Goal: Transaction & Acquisition: Purchase product/service

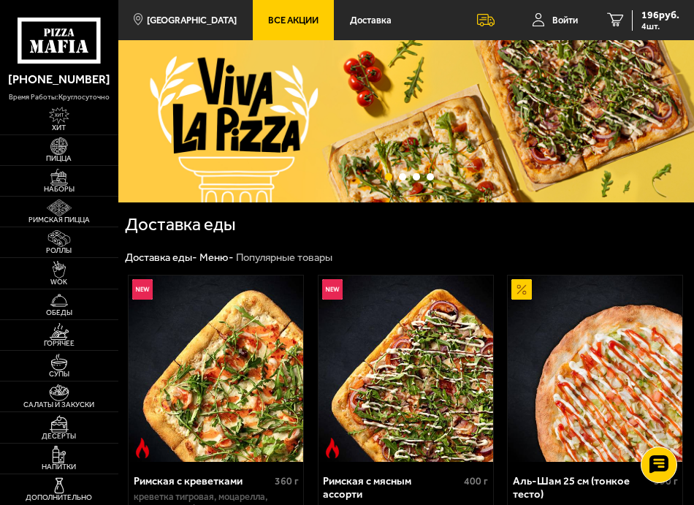
click at [444, 24] on ul "Доставить по адресу: [STREET_ADDRESS] Войти 4 196 руб. 4 шт." at bounding box center [550, 20] width 287 height 40
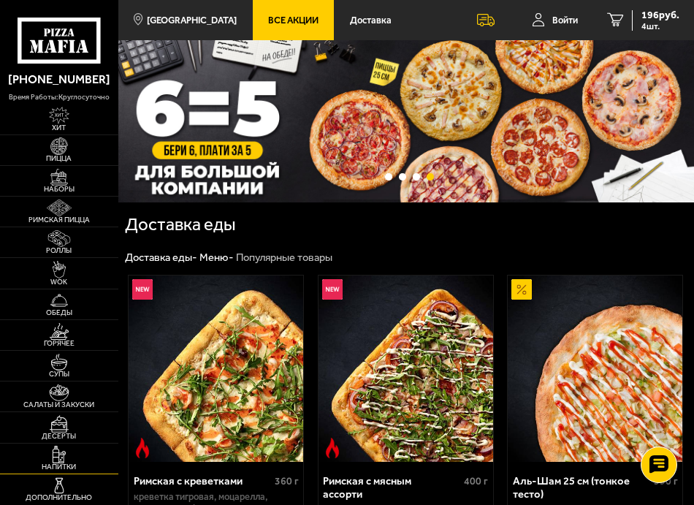
click at [69, 452] on img at bounding box center [59, 454] width 28 height 17
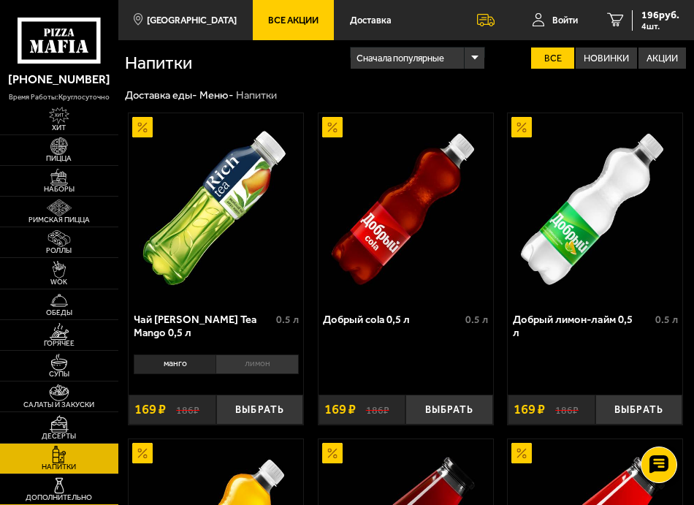
click at [60, 500] on span "Дополнительно" at bounding box center [59, 497] width 118 height 7
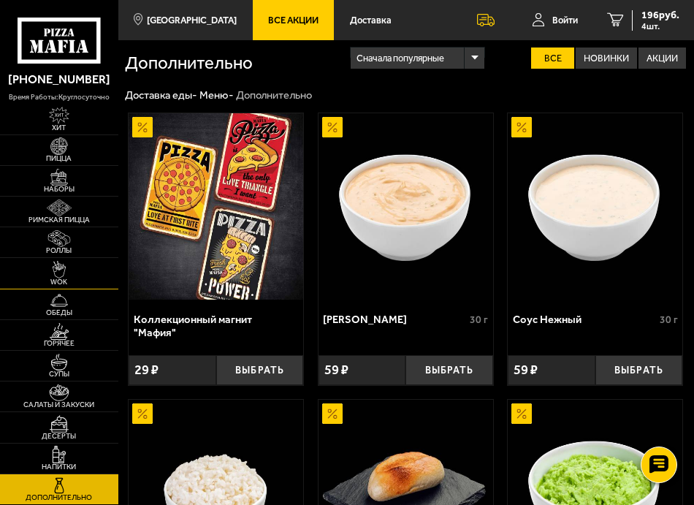
click at [62, 259] on link "WOK" at bounding box center [59, 273] width 118 height 30
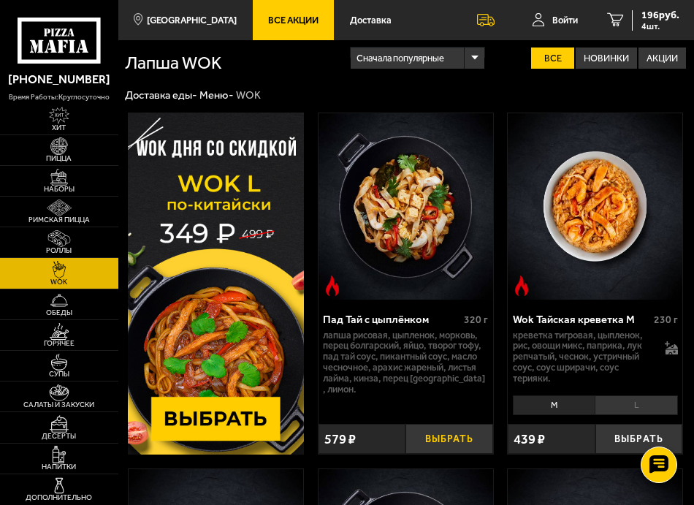
click at [480, 441] on button "Выбрать" at bounding box center [449, 439] width 87 height 30
click at [67, 174] on img at bounding box center [59, 177] width 28 height 17
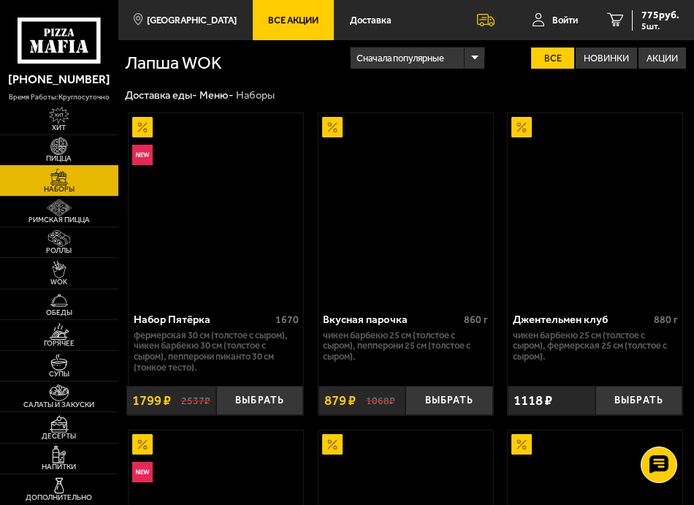
click at [61, 151] on img at bounding box center [59, 145] width 28 height 17
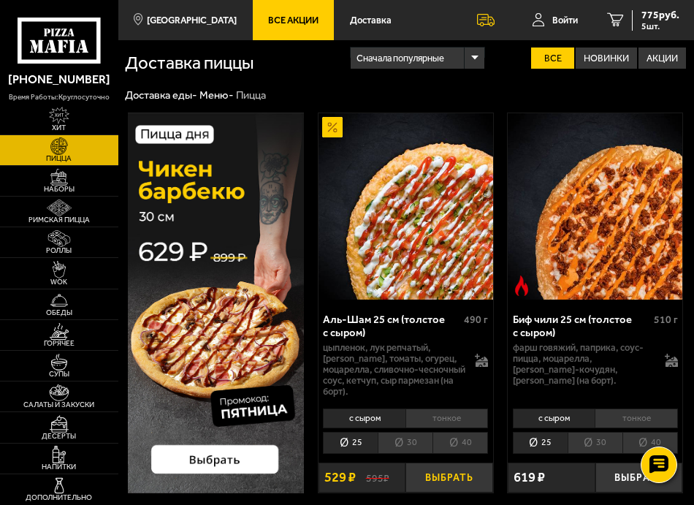
click at [449, 478] on button "Выбрать" at bounding box center [449, 478] width 87 height 30
click at [72, 246] on img at bounding box center [59, 238] width 28 height 17
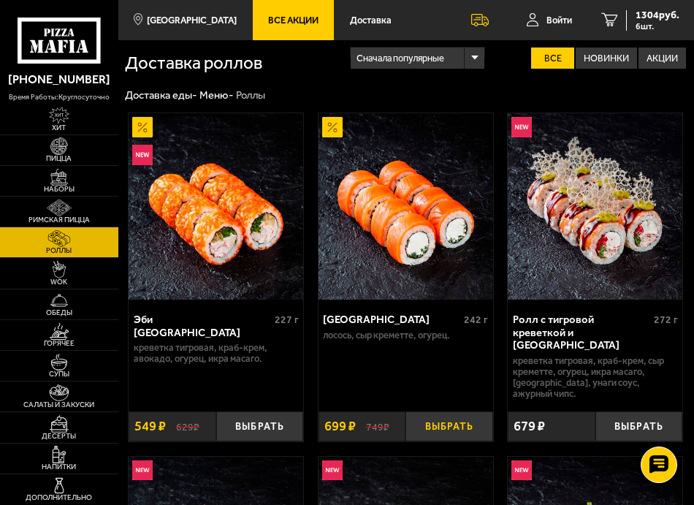
click at [448, 411] on button "Выбрать" at bounding box center [449, 426] width 87 height 30
click at [646, 20] on span "2003 руб." at bounding box center [658, 15] width 44 height 10
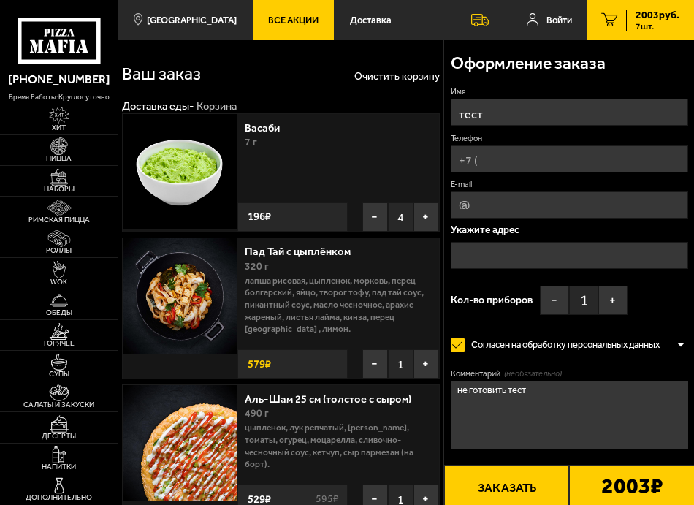
type input "[STREET_ADDRESS]"
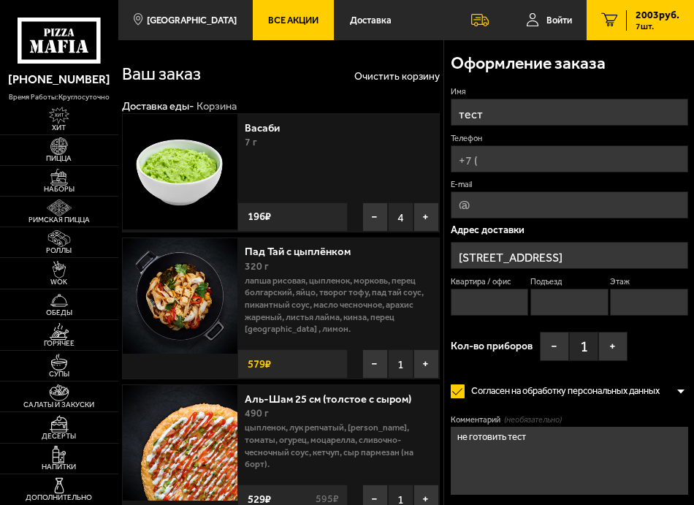
click at [499, 156] on input "Телефон" at bounding box center [570, 158] width 238 height 27
type input "[PHONE_NUMBER]"
click at [563, 254] on input "[STREET_ADDRESS]" at bounding box center [570, 255] width 238 height 27
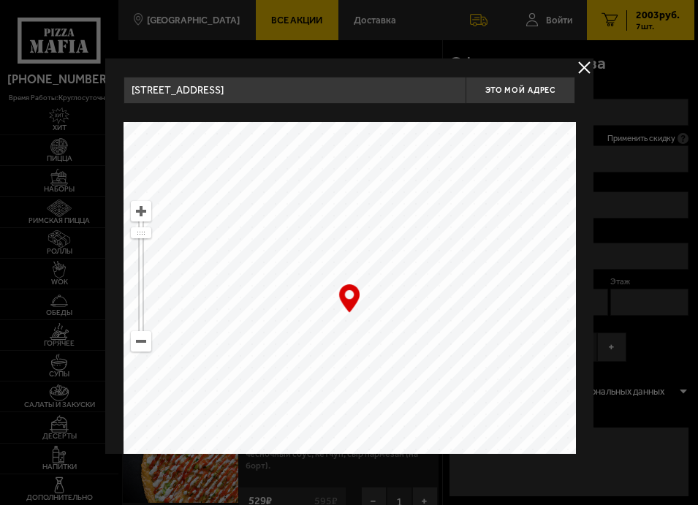
click at [318, 99] on input "[STREET_ADDRESS]" at bounding box center [294, 90] width 343 height 27
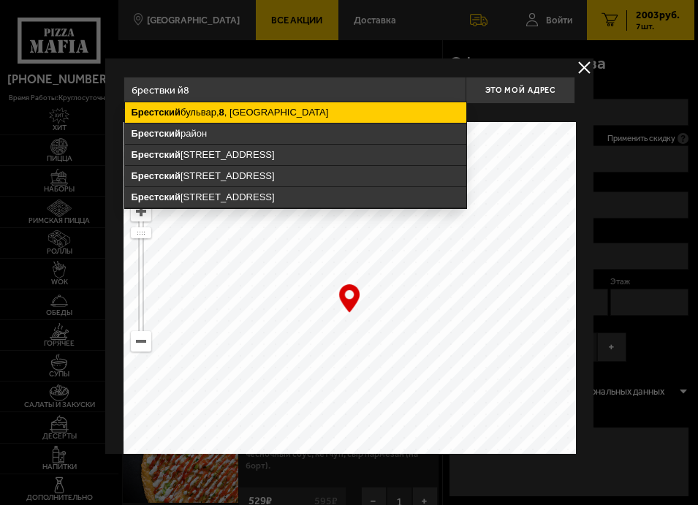
click at [284, 104] on ymaps "[STREET_ADDRESS]" at bounding box center [294, 112] width 341 height 20
type input "[STREET_ADDRESS]"
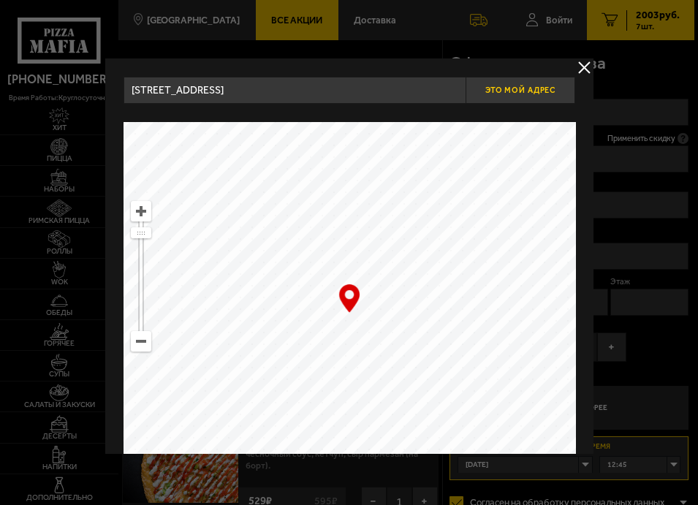
click at [514, 96] on button "Это мой адрес" at bounding box center [521, 90] width 110 height 27
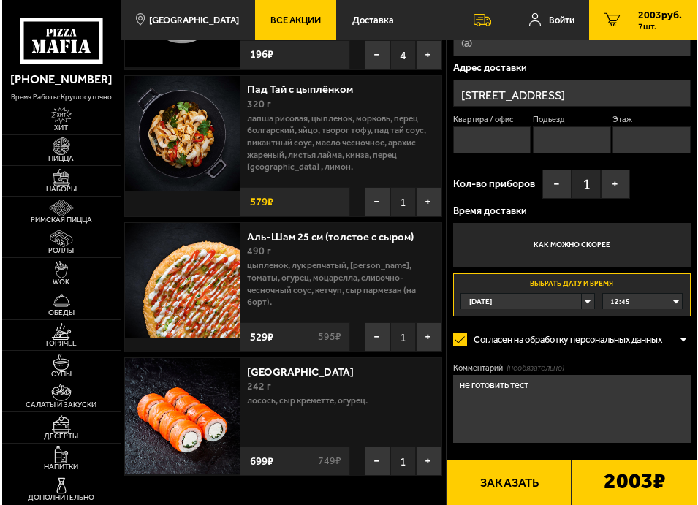
scroll to position [219, 0]
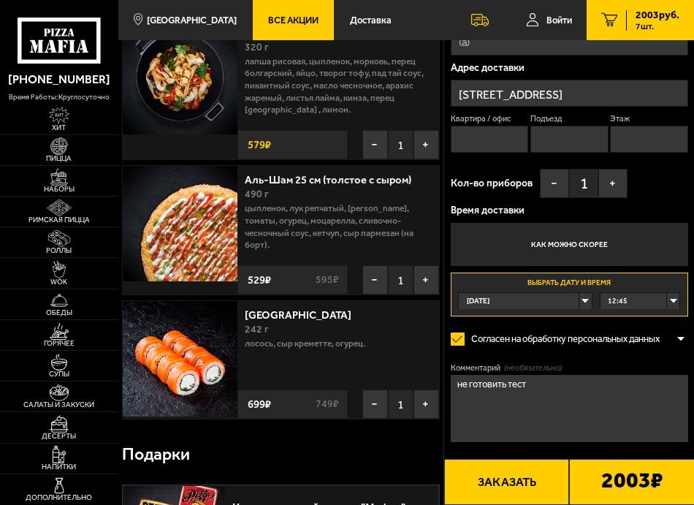
drag, startPoint x: 496, startPoint y: 129, endPoint x: 532, endPoint y: 134, distance: 36.1
click at [496, 130] on input "Квартира / офис" at bounding box center [489, 139] width 77 height 27
type input "2"
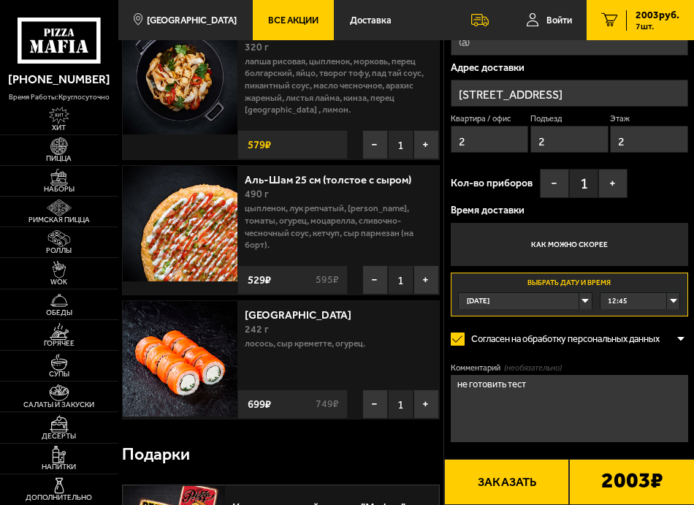
click at [528, 404] on textarea "не готовить тест" at bounding box center [570, 409] width 238 height 68
click at [533, 479] on button "Заказать" at bounding box center [507, 482] width 126 height 46
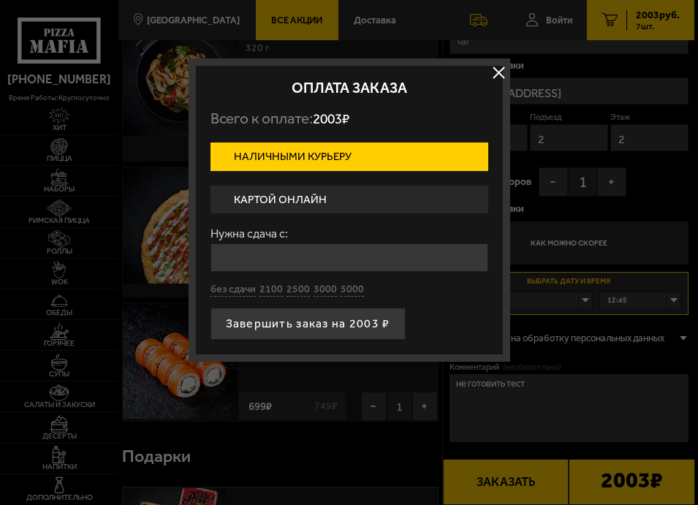
click at [318, 267] on input "Нужна сдача с:" at bounding box center [349, 257] width 278 height 29
drag, startPoint x: 235, startPoint y: 261, endPoint x: 318, endPoint y: 269, distance: 83.7
click at [316, 268] on input "343434342" at bounding box center [349, 257] width 278 height 29
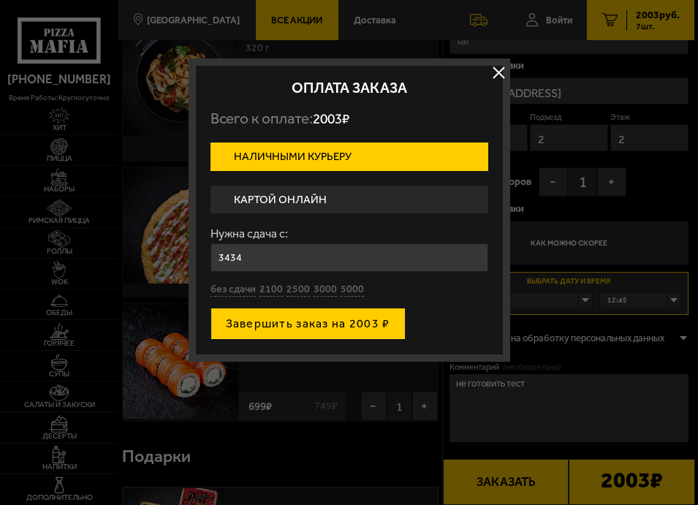
type input "3434"
click at [305, 325] on button "Завершить заказ на 2003 ₽" at bounding box center [307, 324] width 195 height 32
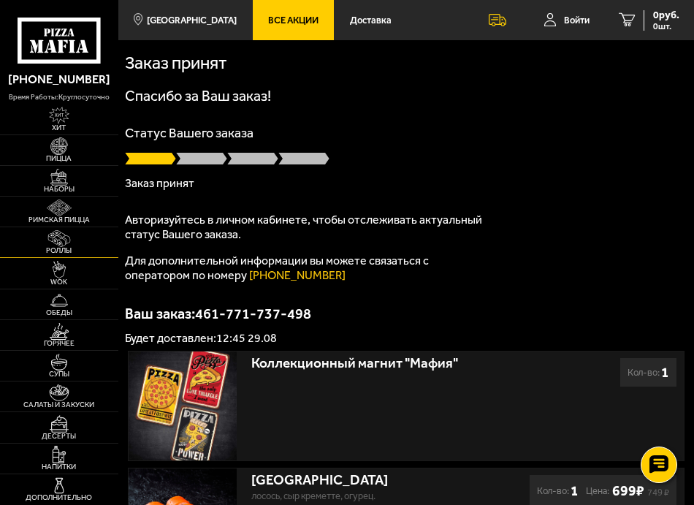
click at [69, 246] on img at bounding box center [59, 238] width 28 height 17
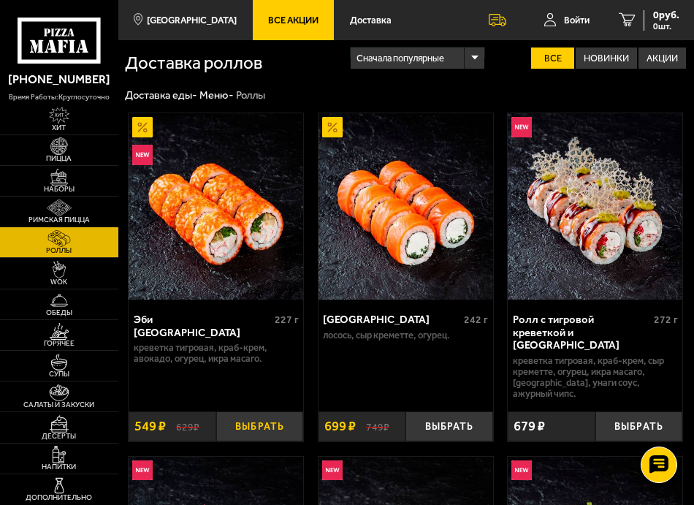
click at [281, 411] on button "Выбрать" at bounding box center [259, 426] width 87 height 30
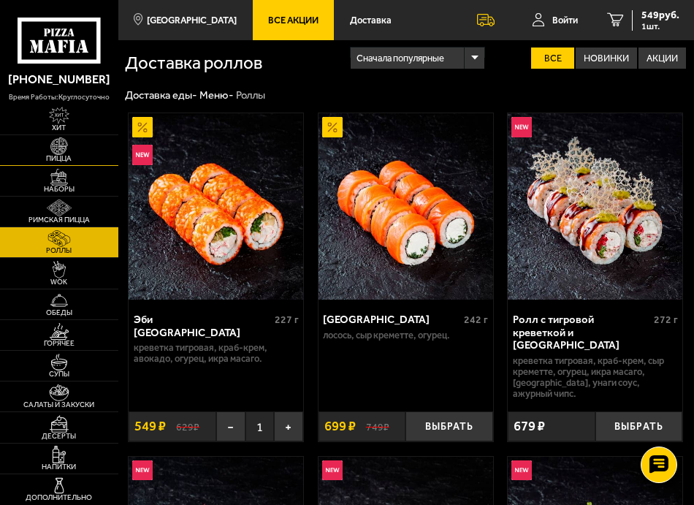
click at [64, 150] on img at bounding box center [59, 145] width 28 height 17
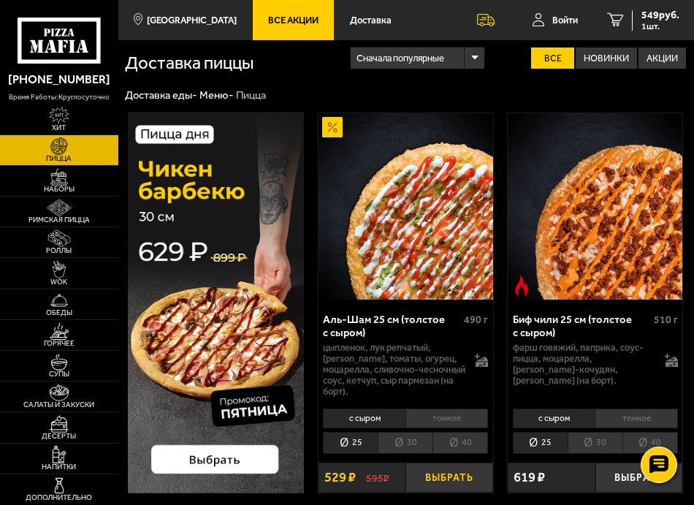
click at [431, 480] on button "Выбрать" at bounding box center [449, 478] width 87 height 30
click at [75, 278] on span "WOK" at bounding box center [59, 281] width 118 height 7
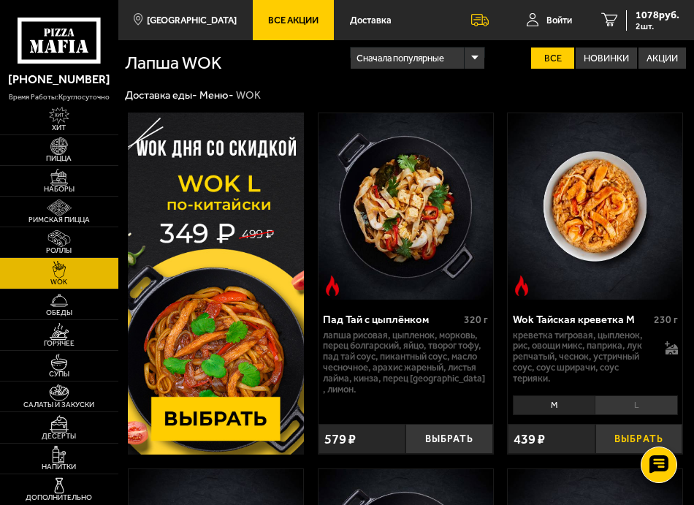
click at [615, 446] on button "Выбрать" at bounding box center [639, 439] width 87 height 30
click at [647, 26] on span "3 шт." at bounding box center [658, 26] width 44 height 9
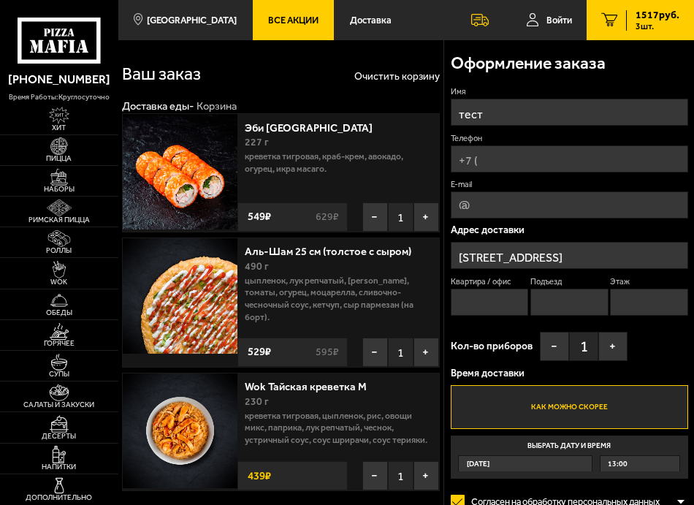
click at [501, 158] on input "Телефон" at bounding box center [570, 158] width 238 height 27
type input "[PHONE_NUMBER]"
click at [587, 254] on input "[STREET_ADDRESS]" at bounding box center [570, 255] width 238 height 27
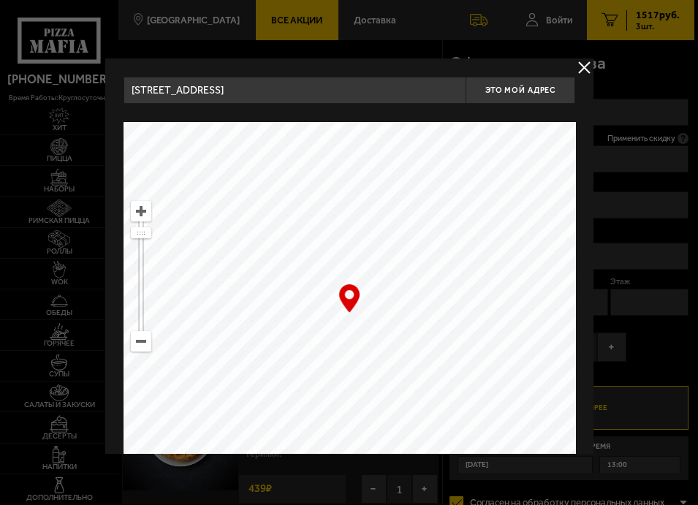
click at [252, 95] on input "[STREET_ADDRESS]" at bounding box center [294, 90] width 343 height 27
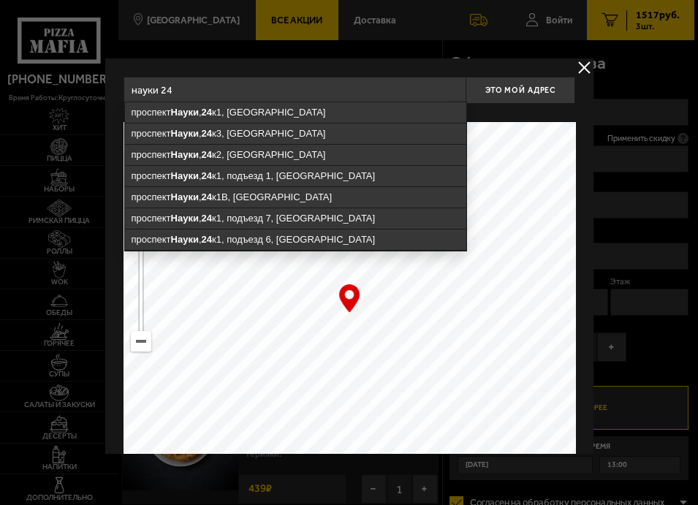
click at [224, 113] on ymaps "[STREET_ADDRESS]" at bounding box center [294, 112] width 341 height 20
type input "[STREET_ADDRESS]"
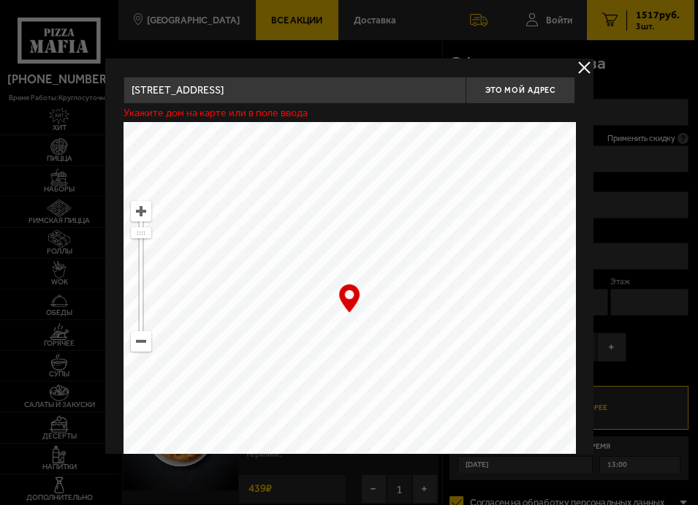
type input "[STREET_ADDRESS]"
click at [520, 102] on button "Это мой адрес" at bounding box center [521, 90] width 110 height 27
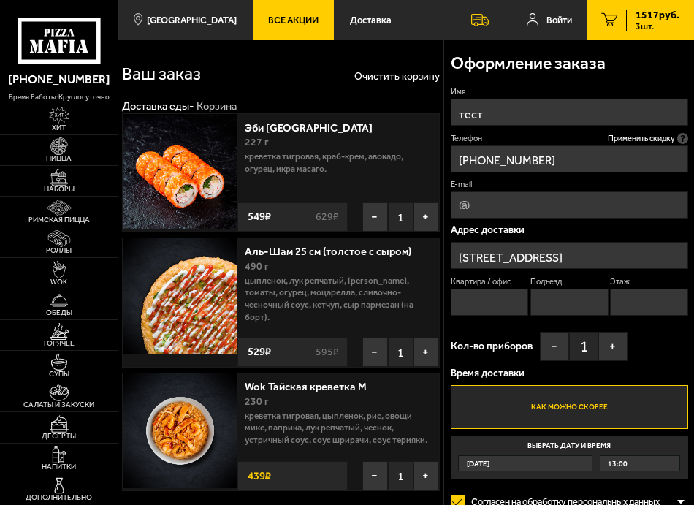
click at [494, 302] on input "Квартира / офис" at bounding box center [489, 302] width 77 height 27
type input "2"
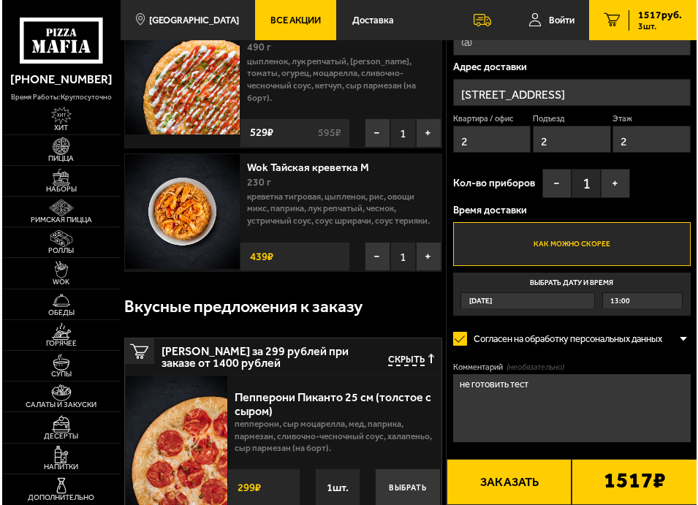
scroll to position [292, 0]
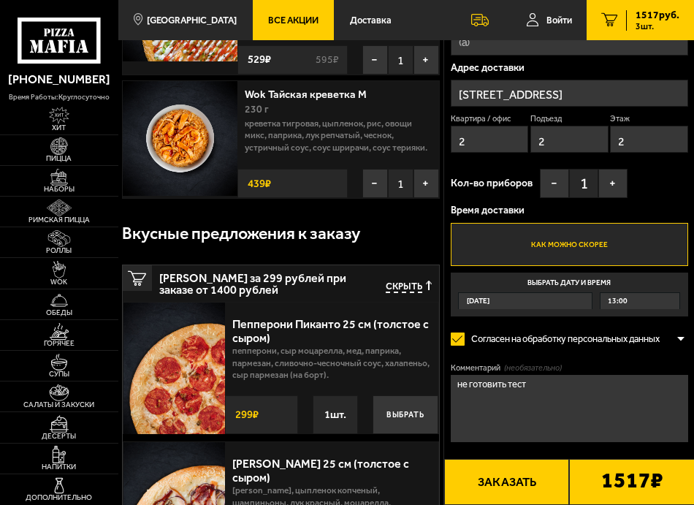
click at [540, 397] on textarea "не готовить тест" at bounding box center [570, 409] width 238 height 68
click at [516, 485] on button "Заказать" at bounding box center [507, 482] width 126 height 46
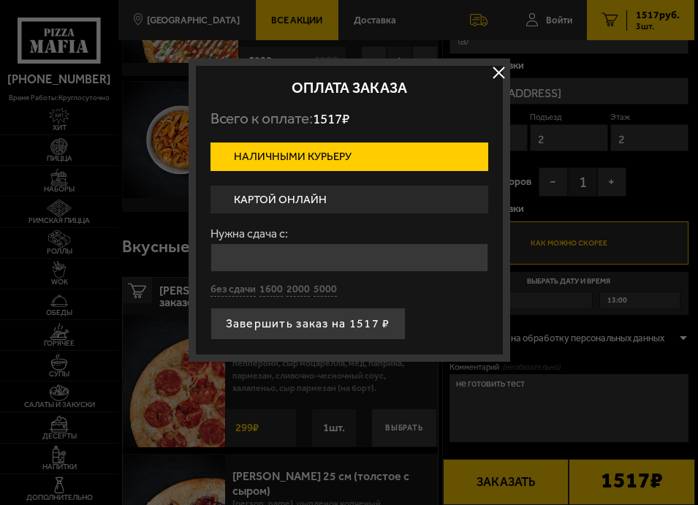
click at [284, 258] on input "Нужна сдача с:" at bounding box center [349, 257] width 278 height 29
click at [274, 295] on button "1600" at bounding box center [270, 290] width 23 height 14
type input "1600"
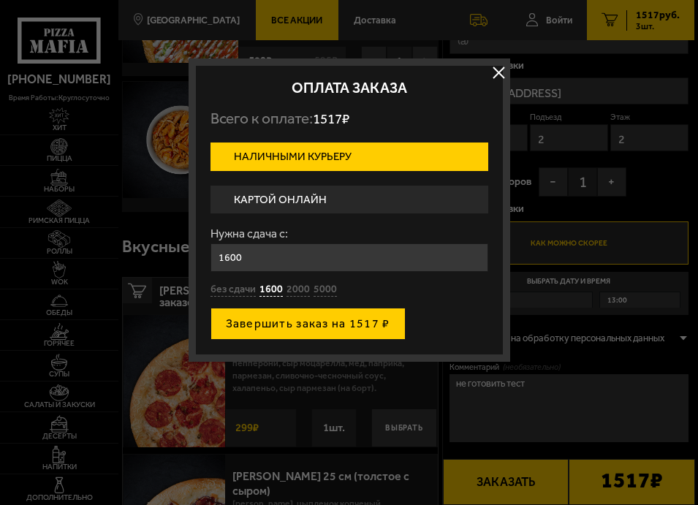
click at [280, 328] on button "Завершить заказ на 1517 ₽" at bounding box center [307, 324] width 195 height 32
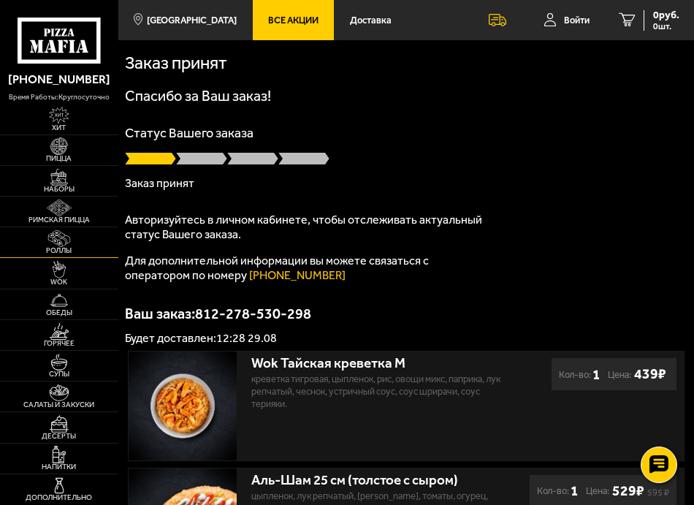
click at [64, 240] on img at bounding box center [59, 238] width 28 height 17
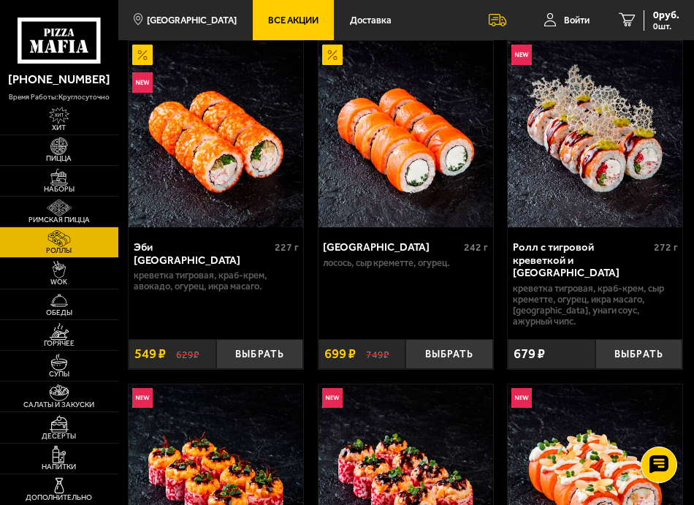
scroll to position [73, 0]
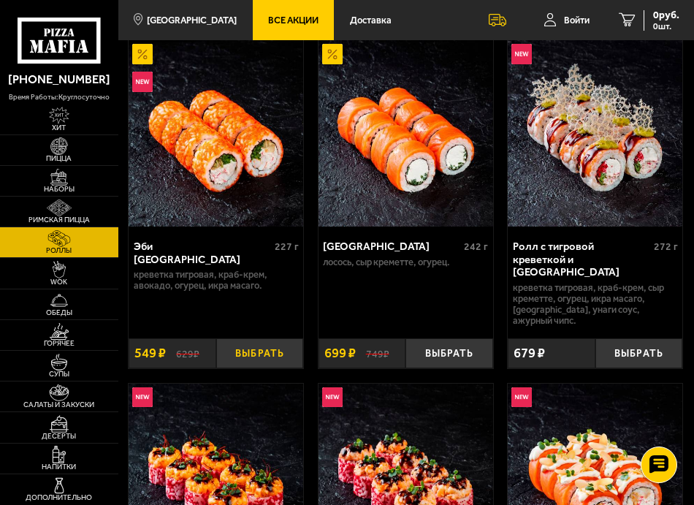
click at [264, 338] on button "Выбрать" at bounding box center [259, 353] width 87 height 30
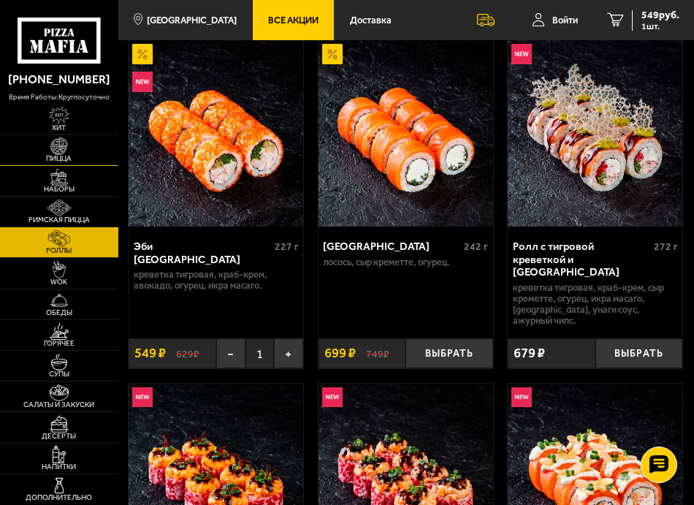
click at [48, 148] on img at bounding box center [59, 145] width 28 height 17
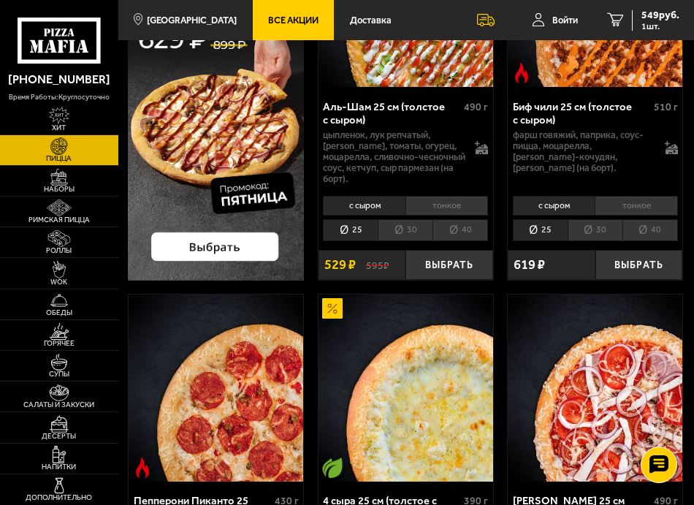
scroll to position [219, 0]
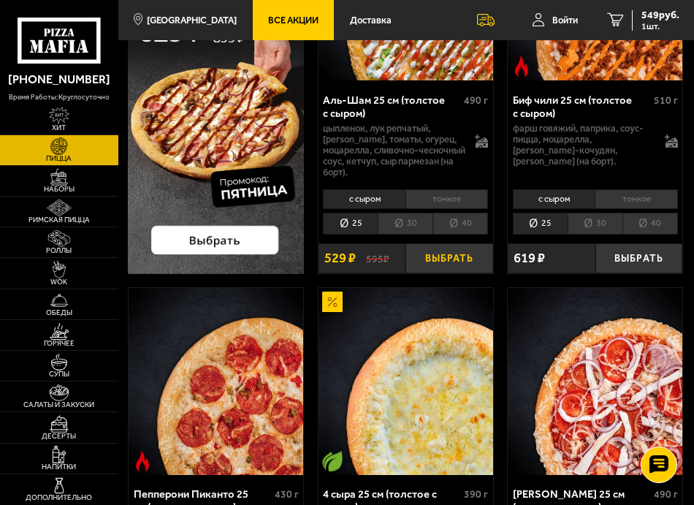
click at [466, 261] on button "Выбрать" at bounding box center [449, 258] width 87 height 30
click at [58, 276] on img at bounding box center [59, 269] width 28 height 17
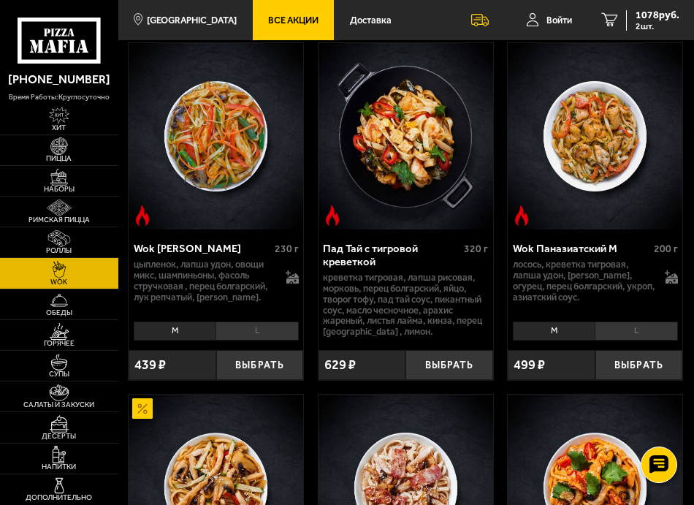
scroll to position [512, 0]
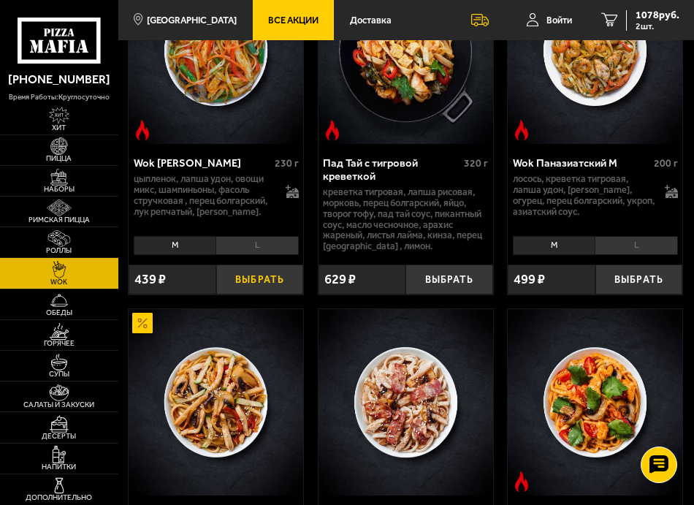
click at [267, 287] on button "Выбрать" at bounding box center [259, 280] width 87 height 30
click at [658, 23] on span "3 шт." at bounding box center [658, 26] width 44 height 9
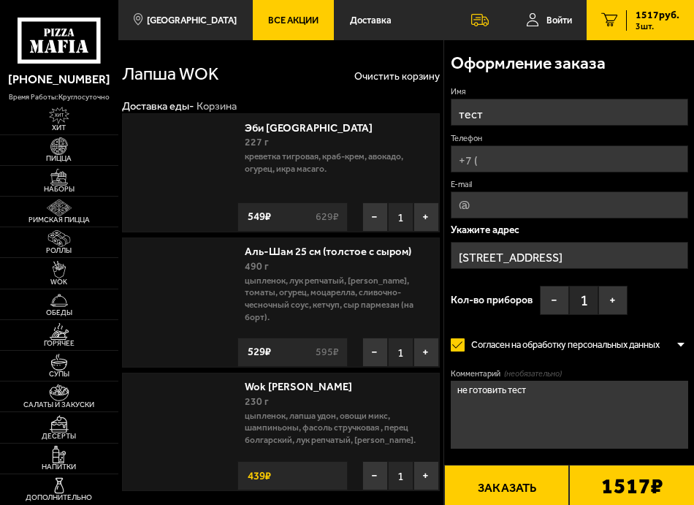
type input "[STREET_ADDRESS]"
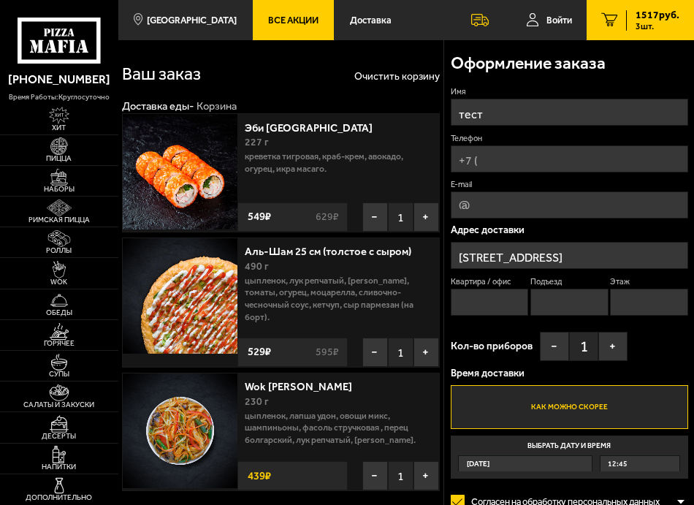
click at [501, 156] on input "Телефон" at bounding box center [570, 158] width 238 height 27
type input "[PHONE_NUMBER]"
click at [495, 294] on input "Квартира / офис" at bounding box center [489, 302] width 77 height 27
type input "2"
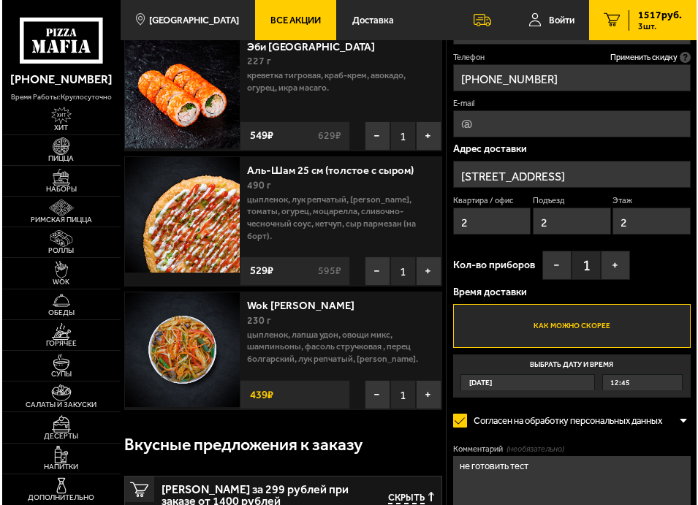
scroll to position [146, 0]
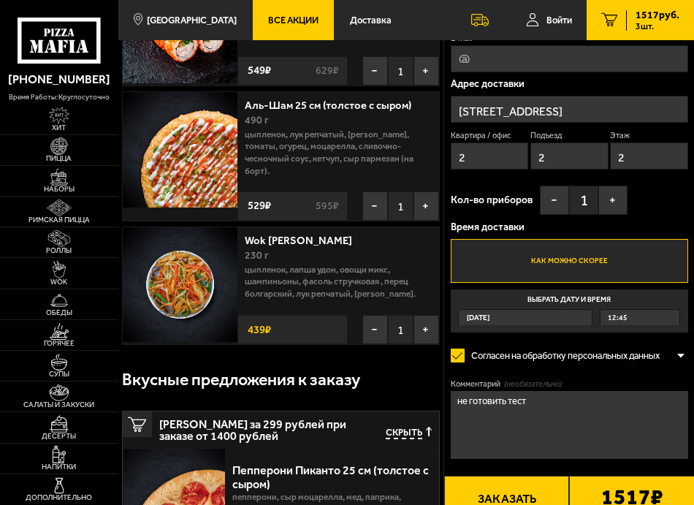
type input "2"
click at [528, 487] on button "Заказать" at bounding box center [507, 499] width 126 height 46
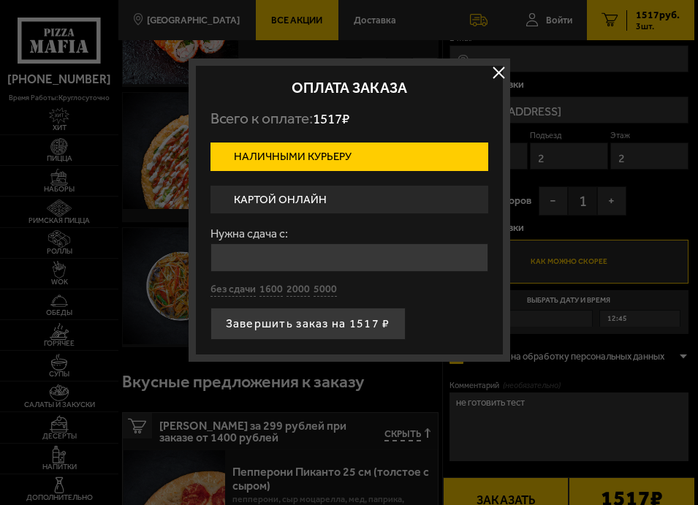
click at [501, 68] on button "button" at bounding box center [499, 73] width 22 height 22
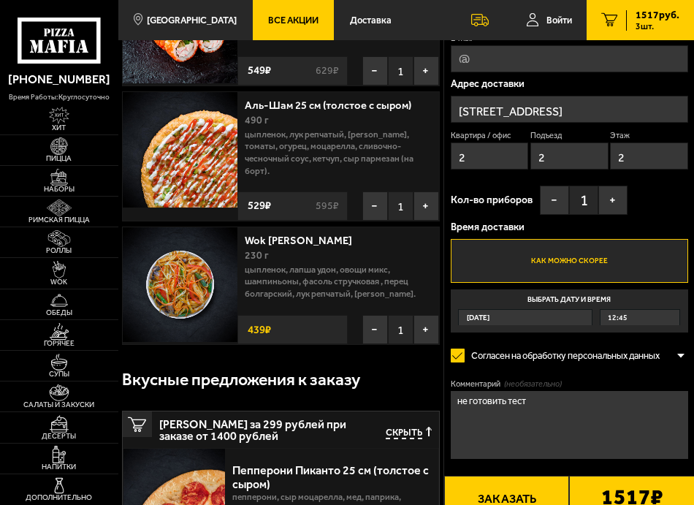
click at [580, 110] on input "[STREET_ADDRESS]" at bounding box center [570, 109] width 238 height 27
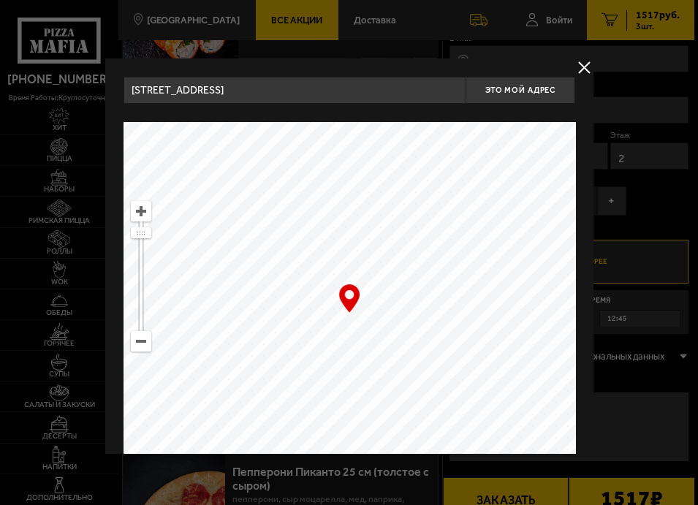
click at [365, 89] on input "[STREET_ADDRESS]" at bounding box center [294, 90] width 343 height 27
paste input "анкт-[STREET_ADDRESS]"
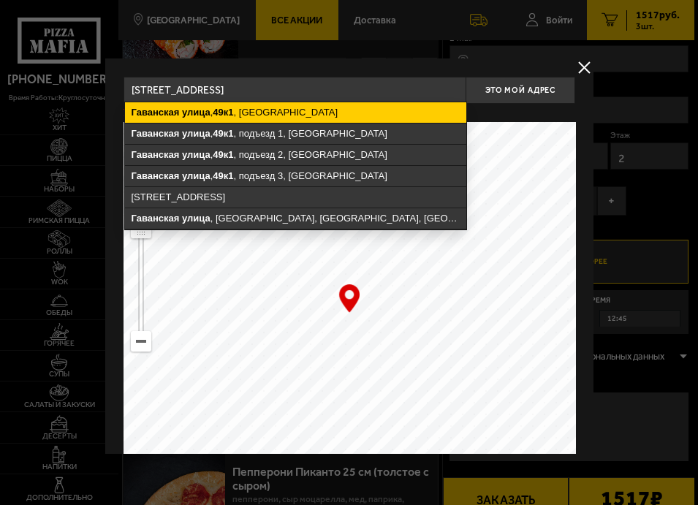
type input "[STREET_ADDRESS]"
click at [307, 110] on ymaps "[STREET_ADDRESS]" at bounding box center [294, 112] width 341 height 20
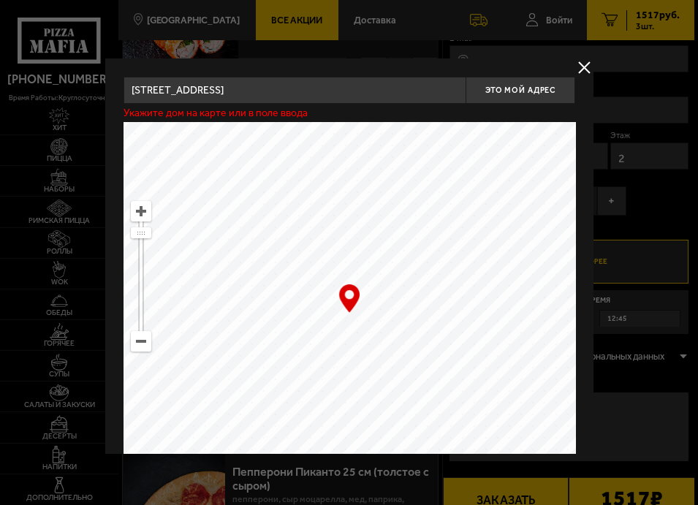
type input "[STREET_ADDRESS]"
click at [504, 91] on span "Это мой адрес" at bounding box center [520, 91] width 70 height 10
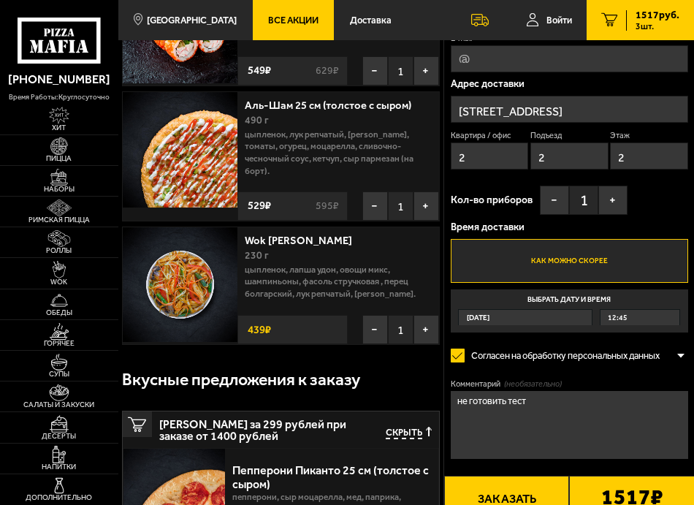
click at [513, 489] on button "Заказать" at bounding box center [507, 499] width 126 height 46
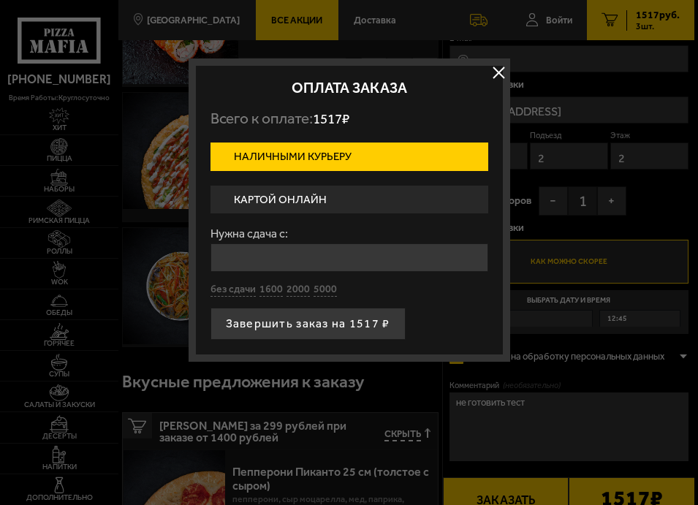
click at [310, 281] on div "Нужна сдача с: без сдачи 1600 2000 5000" at bounding box center [349, 262] width 278 height 69
click at [298, 289] on button "2000" at bounding box center [297, 290] width 23 height 14
type input "2000"
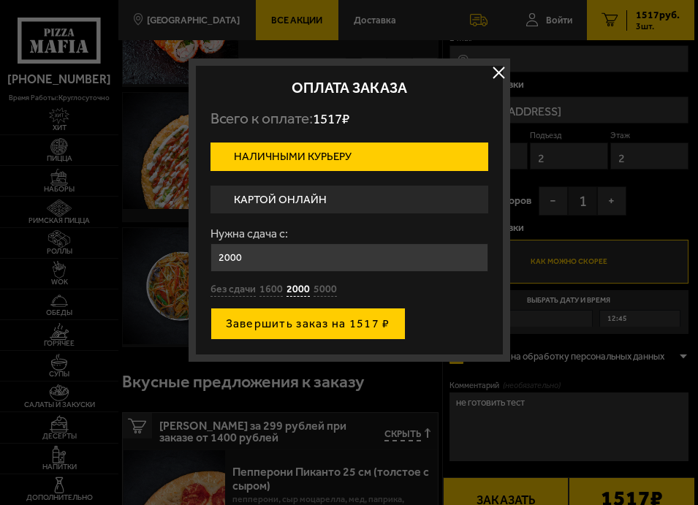
click at [299, 324] on button "Завершить заказ на 1517 ₽" at bounding box center [307, 324] width 195 height 32
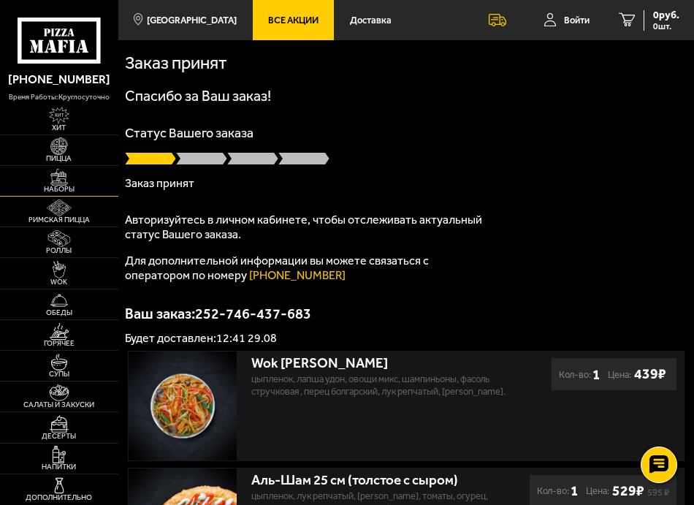
click at [61, 181] on img at bounding box center [59, 177] width 28 height 17
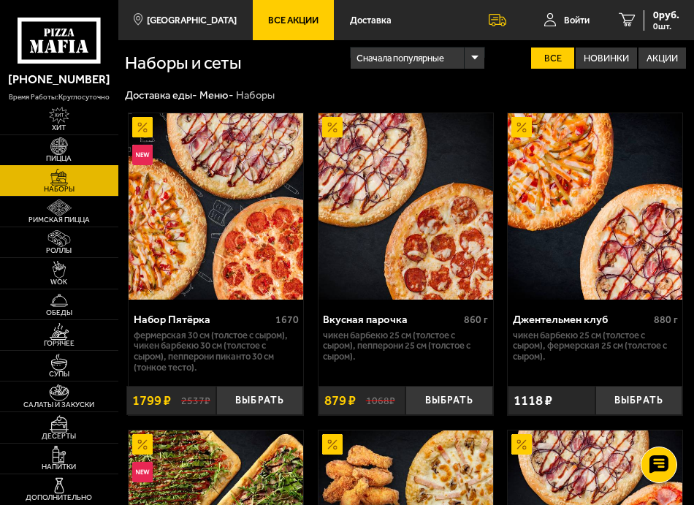
click at [61, 156] on span "Пицца" at bounding box center [59, 158] width 118 height 7
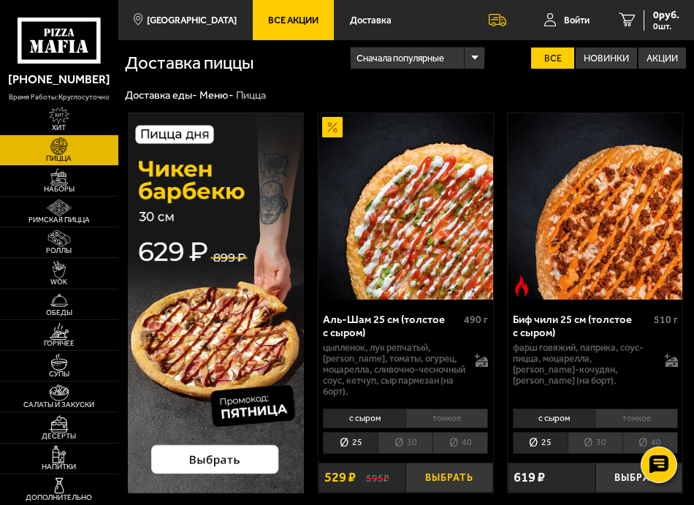
click at [439, 482] on button "Выбрать" at bounding box center [449, 478] width 87 height 30
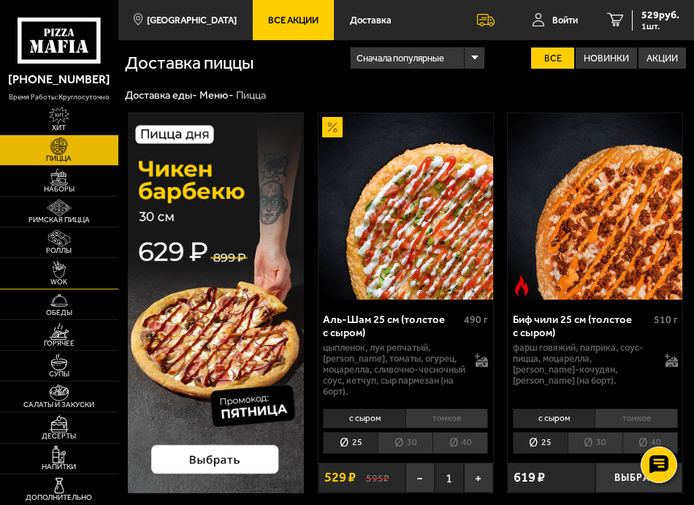
click at [67, 278] on span "WOK" at bounding box center [59, 281] width 118 height 7
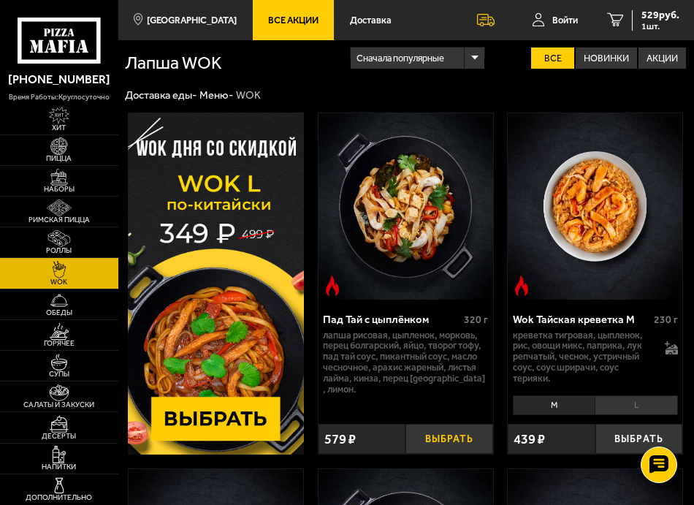
click at [467, 443] on button "Выбрать" at bounding box center [449, 439] width 87 height 30
click at [63, 247] on span "Роллы" at bounding box center [59, 250] width 118 height 7
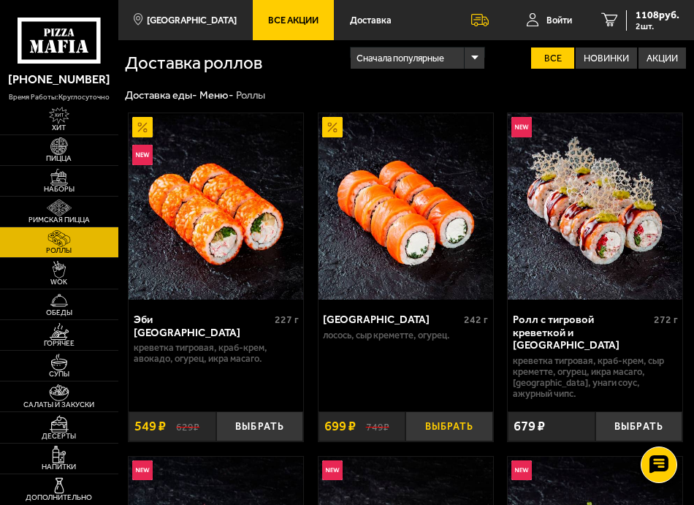
click at [460, 411] on button "Выбрать" at bounding box center [449, 426] width 87 height 30
click at [642, 22] on span "3 шт." at bounding box center [658, 26] width 44 height 9
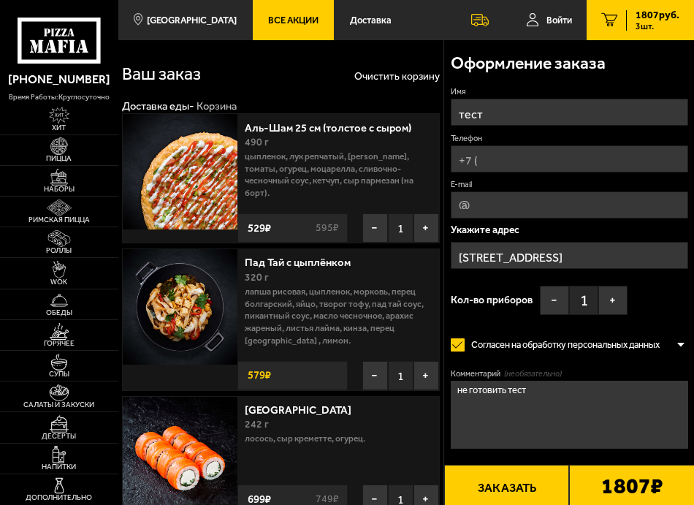
type input "[STREET_ADDRESS]"
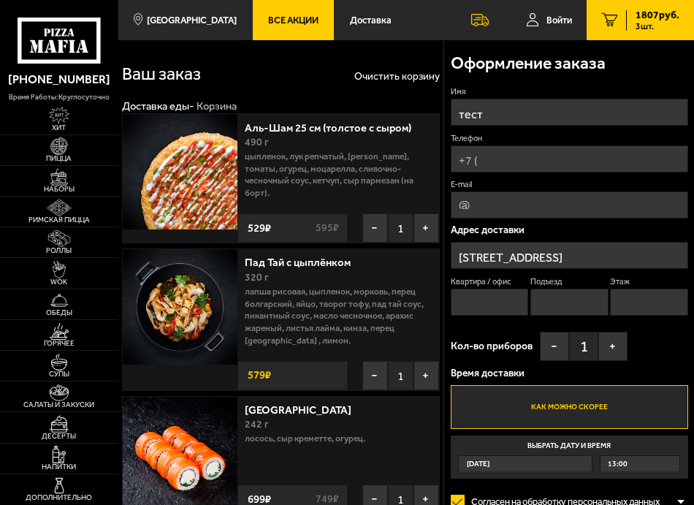
click at [499, 157] on input "Телефон" at bounding box center [570, 158] width 238 height 27
type input "[PHONE_NUMBER]"
click at [519, 258] on input "[STREET_ADDRESS]" at bounding box center [570, 255] width 238 height 27
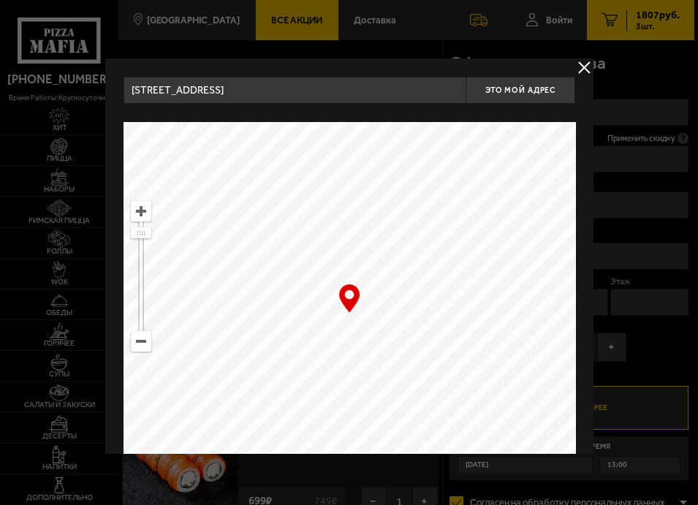
click at [297, 96] on input "[STREET_ADDRESS]" at bounding box center [294, 90] width 343 height 27
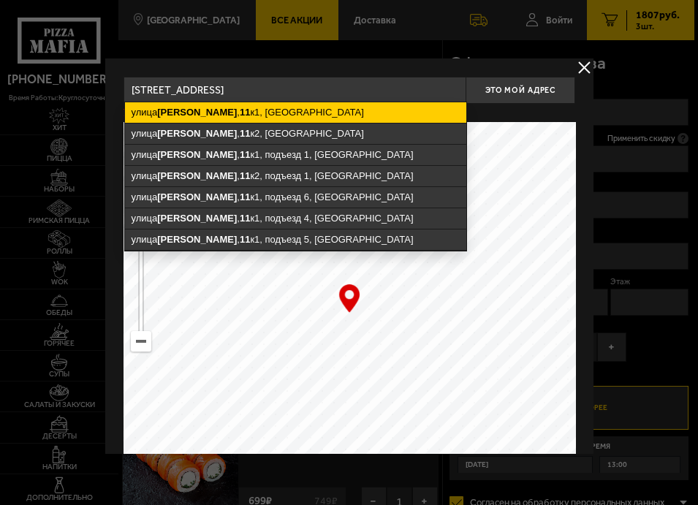
click at [270, 114] on ymaps "[STREET_ADDRESS][PERSON_NAME]" at bounding box center [294, 112] width 341 height 20
type input "[STREET_ADDRESS][PERSON_NAME]"
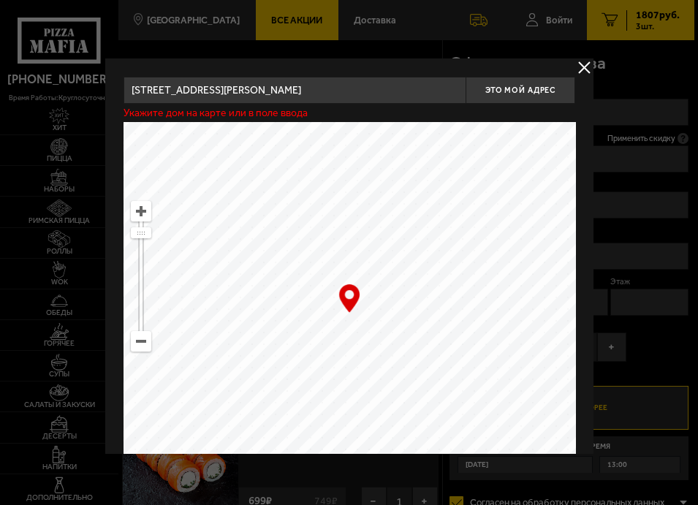
type input "[STREET_ADDRESS][PERSON_NAME]"
click at [525, 98] on button "Это мой адрес" at bounding box center [521, 90] width 110 height 27
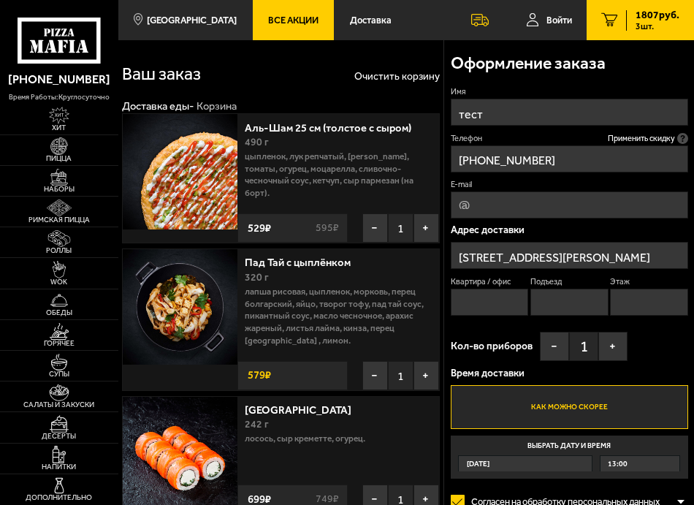
click at [487, 304] on input "Квартира / офис" at bounding box center [489, 302] width 77 height 27
type input "2"
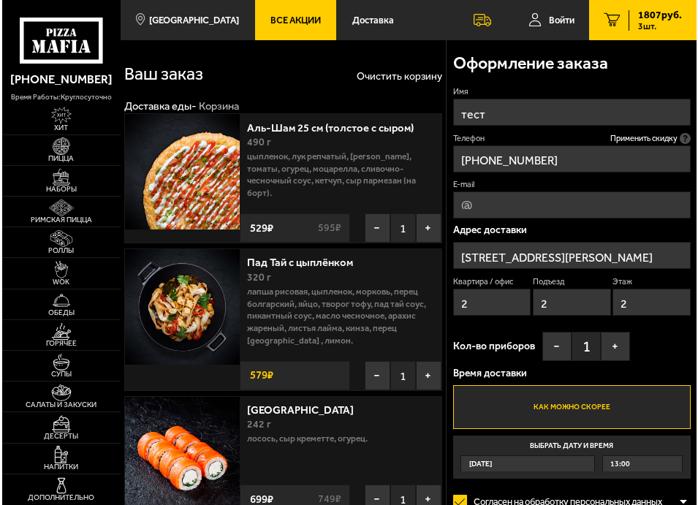
scroll to position [296, 0]
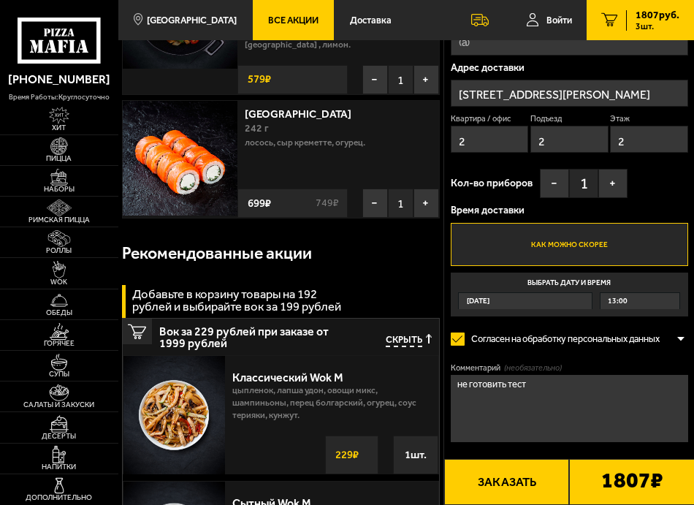
click at [528, 476] on button "Заказать" at bounding box center [507, 482] width 126 height 46
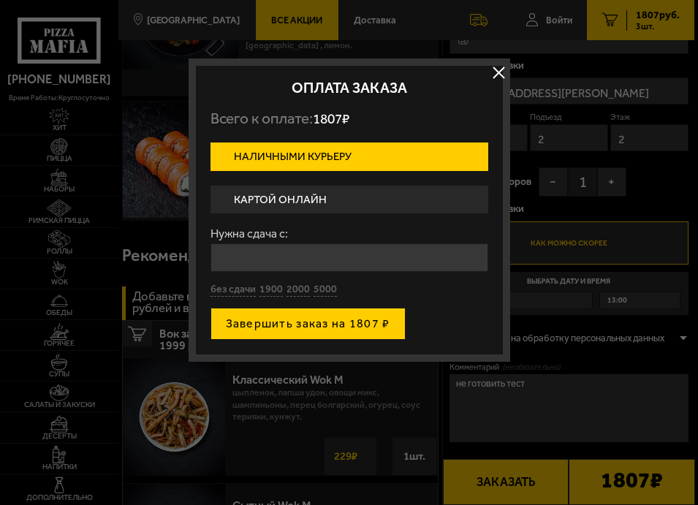
click at [330, 324] on button "Завершить заказ на 1807 ₽" at bounding box center [307, 324] width 195 height 32
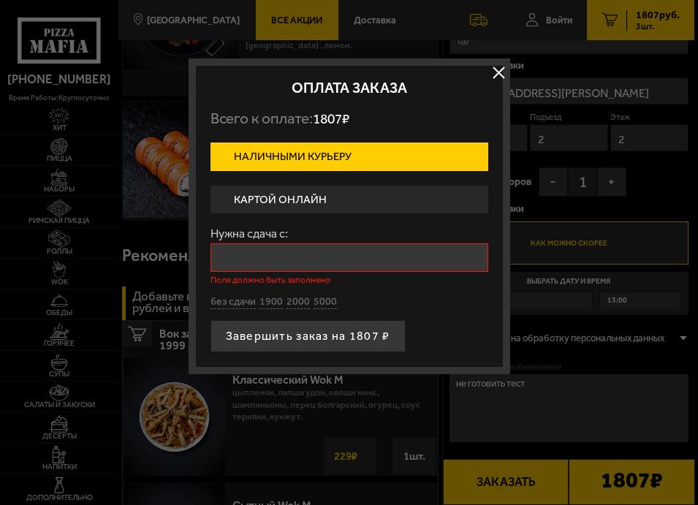
click at [296, 256] on input "Нужна сдача с:" at bounding box center [349, 257] width 278 height 29
click at [260, 262] on input "Нужна сдача с:" at bounding box center [349, 257] width 278 height 29
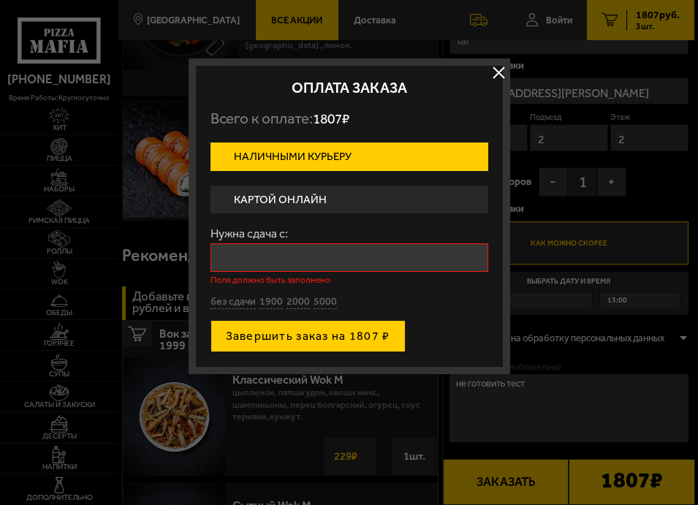
click at [227, 308] on button "без сдачи" at bounding box center [232, 302] width 45 height 14
type input "0"
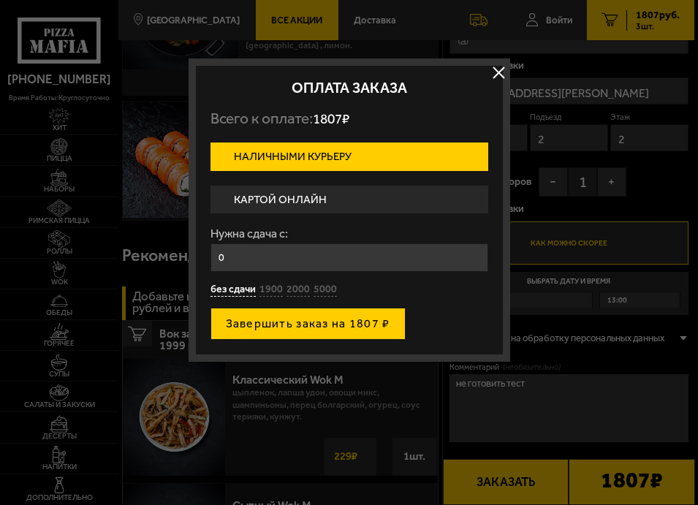
click at [256, 335] on button "Завершить заказ на 1807 ₽" at bounding box center [307, 324] width 195 height 32
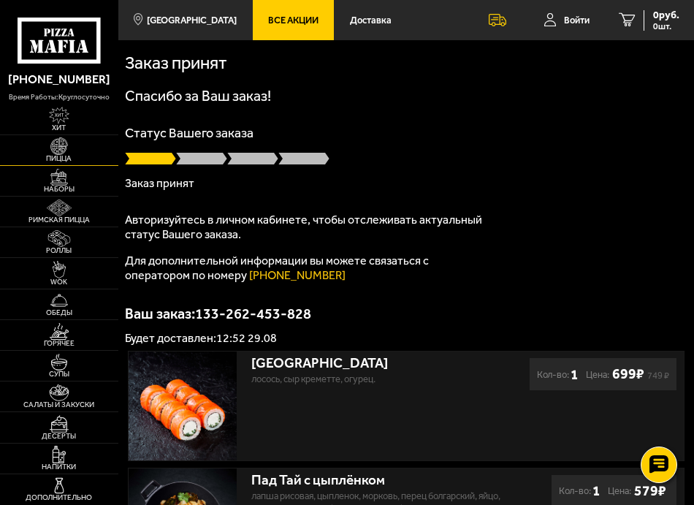
click at [74, 151] on link "Пицца" at bounding box center [59, 150] width 118 height 30
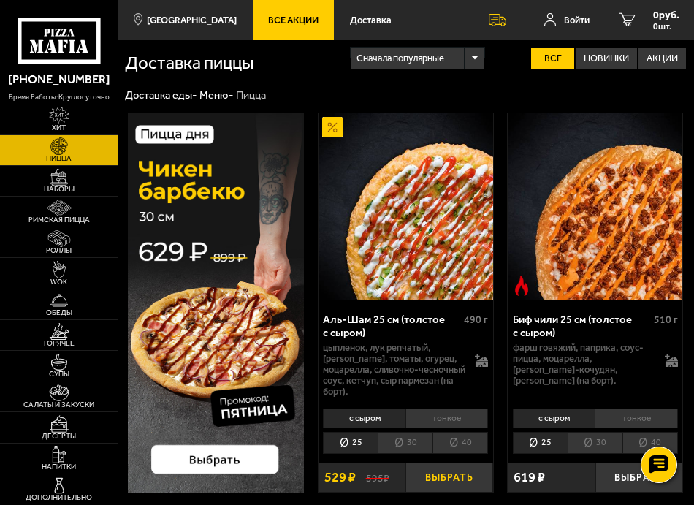
click at [460, 476] on button "Выбрать" at bounding box center [449, 478] width 87 height 30
click at [80, 233] on link "Роллы" at bounding box center [59, 242] width 118 height 30
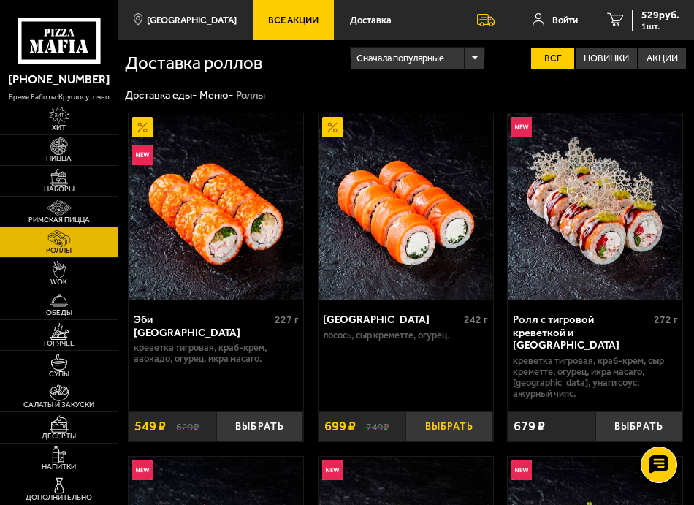
click at [424, 411] on button "Выбрать" at bounding box center [449, 426] width 87 height 30
click at [74, 278] on span "WOK" at bounding box center [59, 281] width 118 height 7
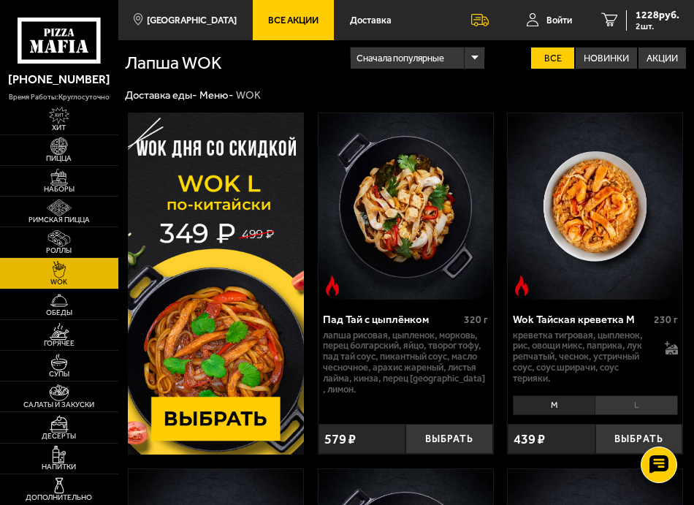
drag, startPoint x: 437, startPoint y: 438, endPoint x: 460, endPoint y: 401, distance: 43.6
click at [437, 438] on button "Выбрать" at bounding box center [449, 439] width 87 height 30
click at [661, 23] on span "3 шт." at bounding box center [658, 26] width 44 height 9
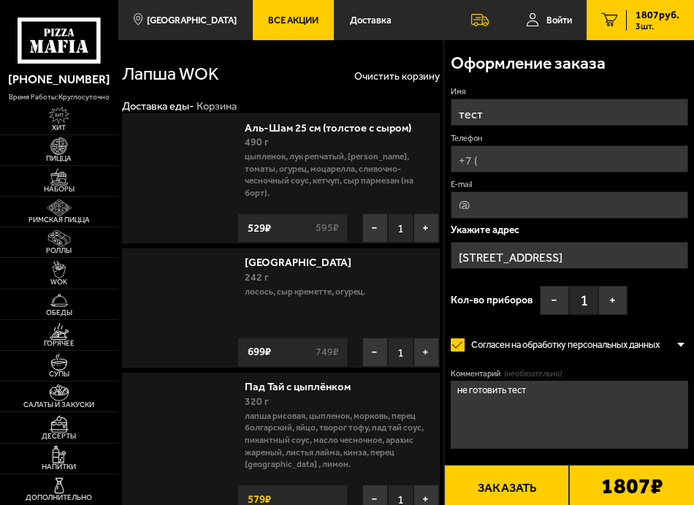
type input "[STREET_ADDRESS][PERSON_NAME]"
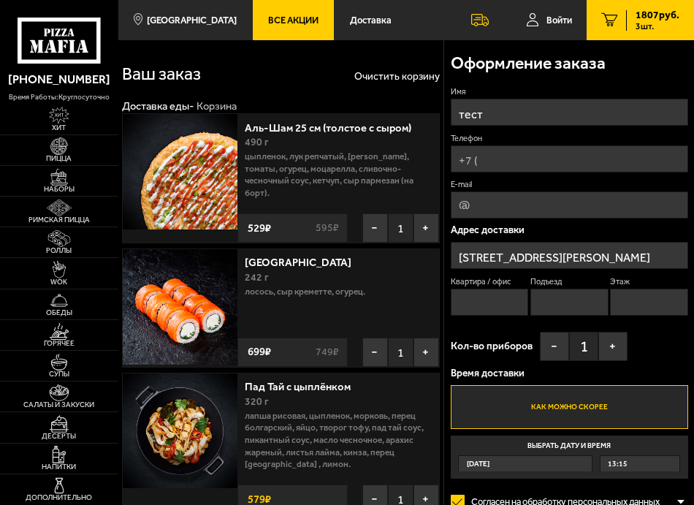
click at [500, 159] on input "Телефон" at bounding box center [570, 158] width 238 height 27
type input "[PHONE_NUMBER]"
click at [533, 259] on input "[STREET_ADDRESS][PERSON_NAME]" at bounding box center [570, 255] width 238 height 27
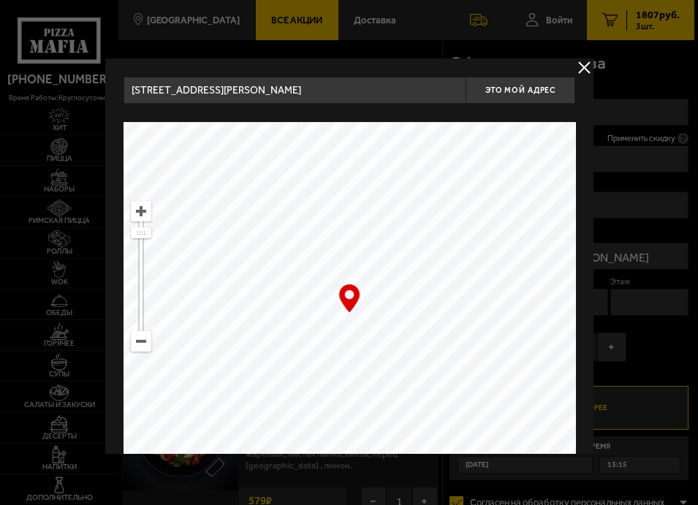
click at [284, 99] on input "[STREET_ADDRESS][PERSON_NAME]" at bounding box center [294, 90] width 343 height 27
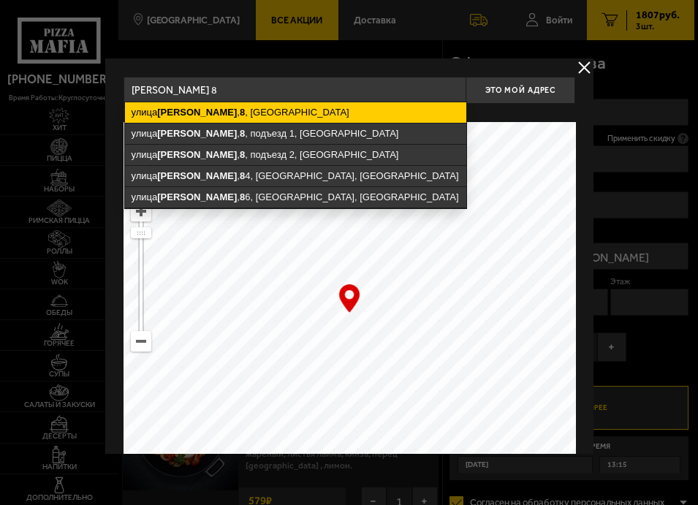
click at [286, 113] on ymaps "[STREET_ADDRESS][PERSON_NAME]" at bounding box center [294, 112] width 341 height 20
type input "[STREET_ADDRESS][PERSON_NAME]"
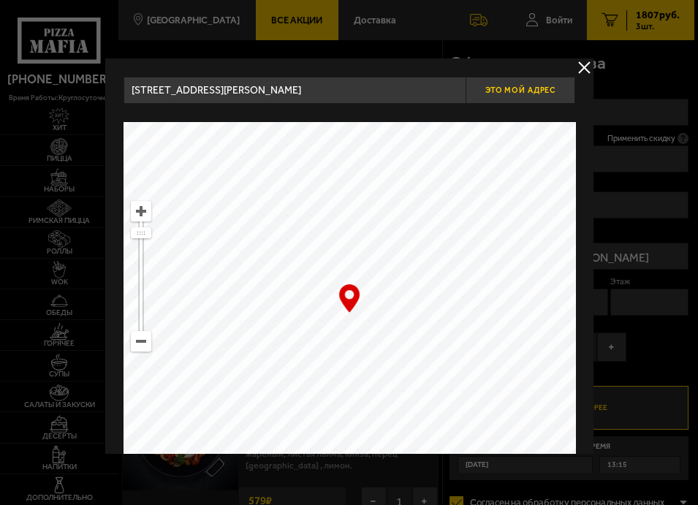
click at [497, 89] on span "Это мой адрес" at bounding box center [520, 91] width 70 height 10
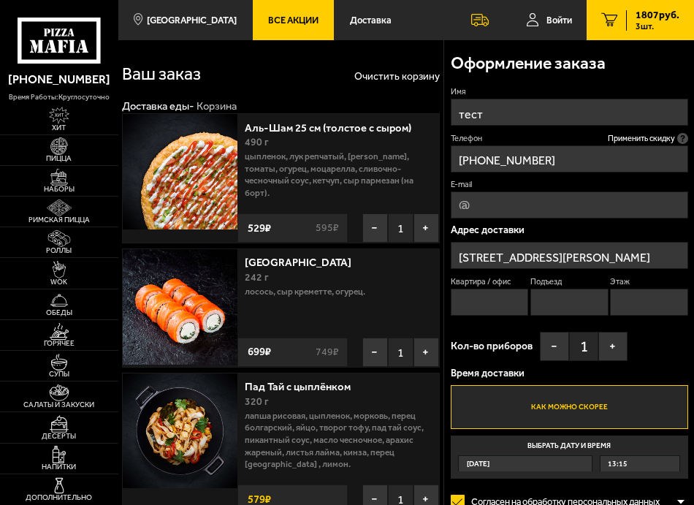
click at [482, 300] on input "Квартира / офис" at bounding box center [489, 302] width 77 height 27
type input "2"
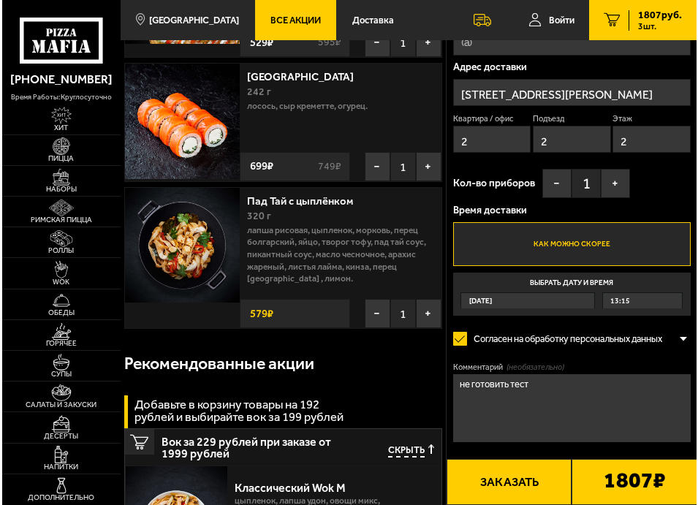
scroll to position [219, 0]
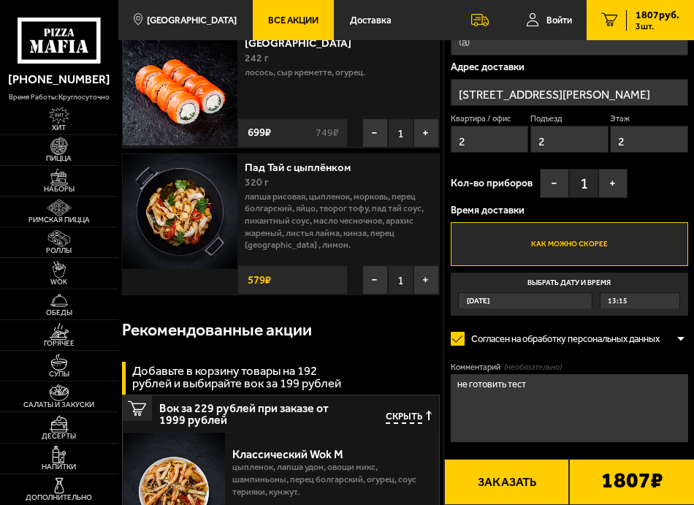
type input "2"
click at [520, 478] on button "Заказать" at bounding box center [507, 482] width 126 height 46
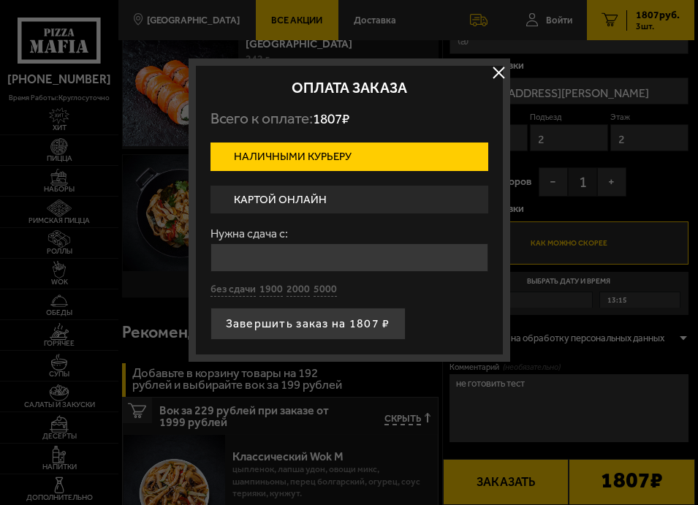
click at [311, 254] on input "Нужна сдача с:" at bounding box center [349, 257] width 278 height 29
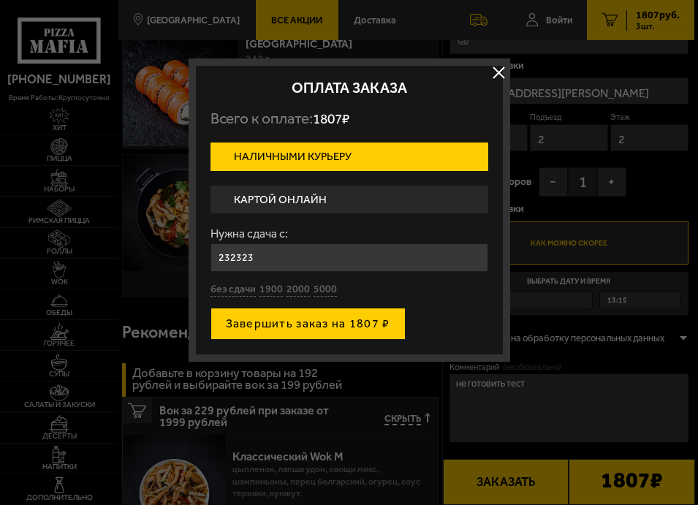
type input "232323"
click at [262, 323] on button "Завершить заказ на 1807 ₽" at bounding box center [307, 324] width 195 height 32
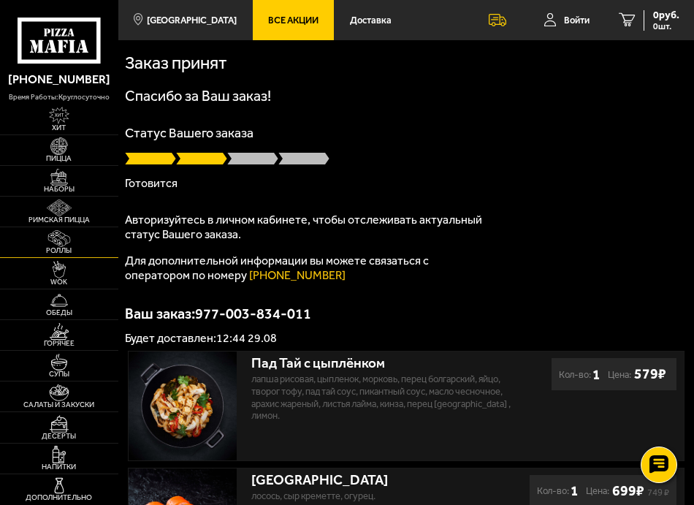
click at [62, 230] on img at bounding box center [59, 238] width 28 height 17
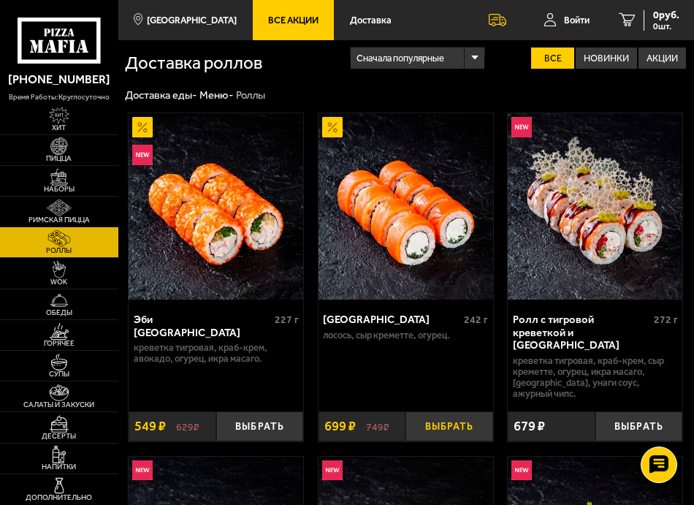
click at [438, 411] on button "Выбрать" at bounding box center [449, 426] width 87 height 30
click at [80, 184] on link "Наборы" at bounding box center [59, 181] width 118 height 30
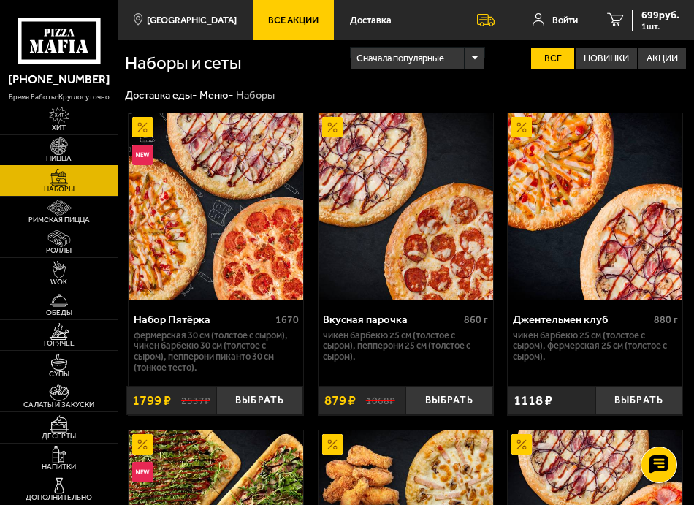
click at [71, 152] on img at bounding box center [59, 145] width 28 height 17
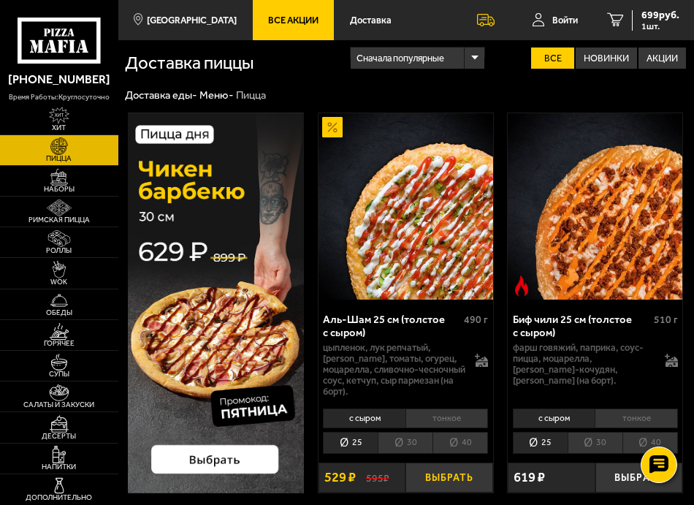
click at [446, 482] on button "Выбрать" at bounding box center [449, 478] width 87 height 30
click at [62, 281] on span "WOK" at bounding box center [59, 281] width 118 height 7
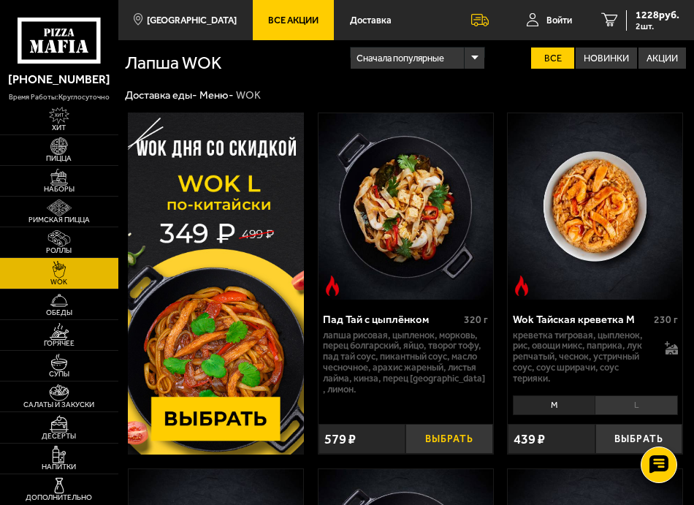
click at [467, 441] on button "Выбрать" at bounding box center [449, 439] width 87 height 30
click at [656, 16] on span "1228 руб." at bounding box center [658, 15] width 44 height 10
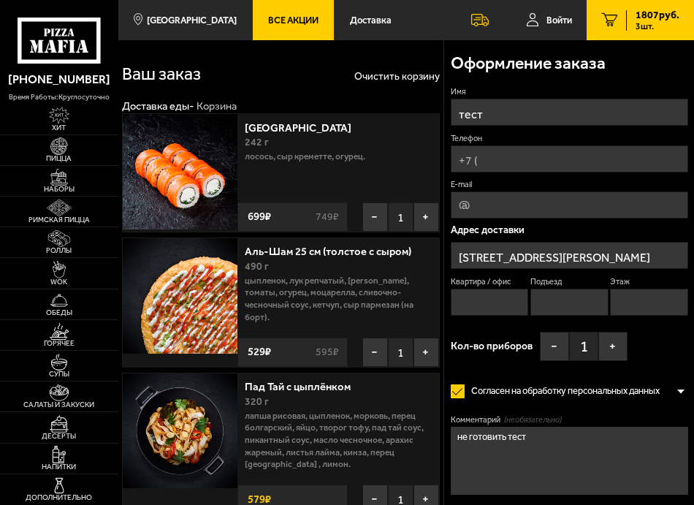
type input "[STREET_ADDRESS][PERSON_NAME]"
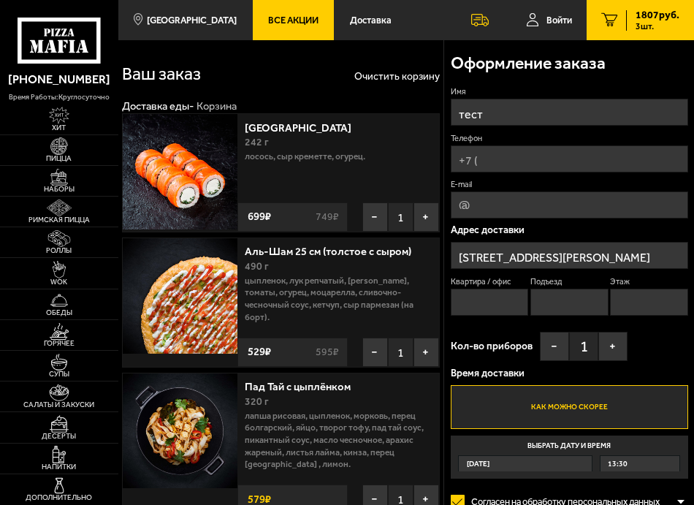
click at [495, 118] on input "тест" at bounding box center [570, 112] width 238 height 27
click at [517, 158] on input "Телефон" at bounding box center [570, 158] width 238 height 27
click at [538, 20] on link "Войти" at bounding box center [549, 20] width 75 height 40
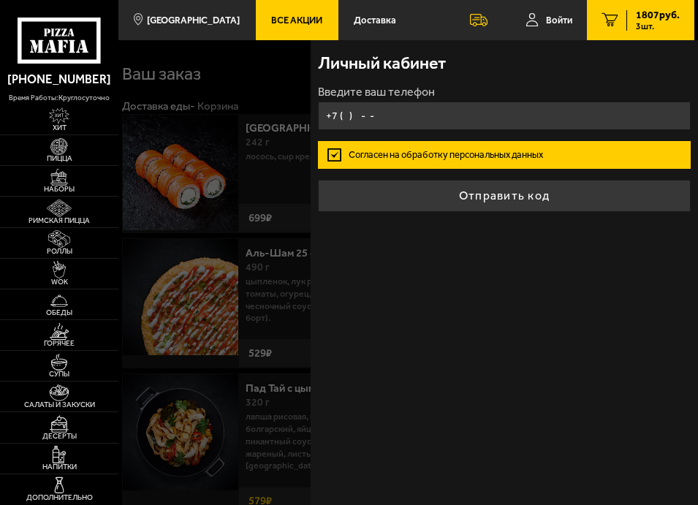
click at [426, 115] on input "+7 ( ) - -" at bounding box center [504, 116] width 373 height 29
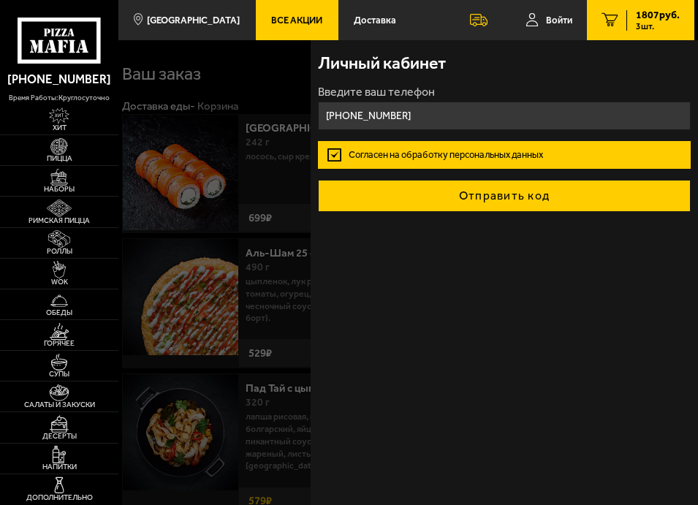
type input "[PHONE_NUMBER]"
click at [418, 196] on button "Отправить код" at bounding box center [504, 196] width 373 height 32
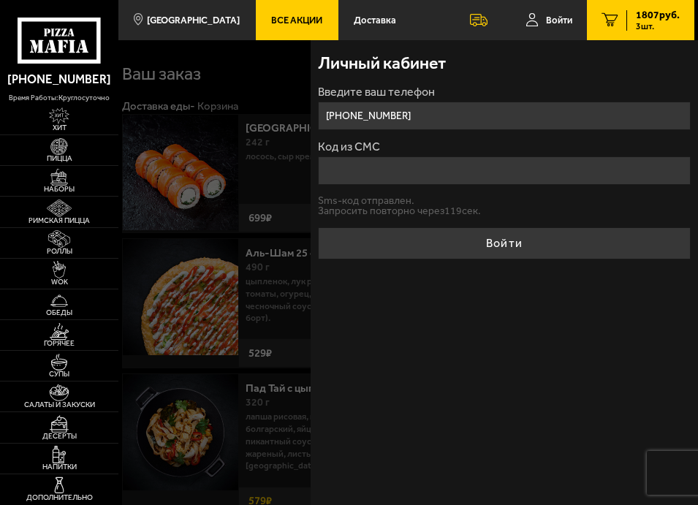
click at [387, 175] on input "Код из СМС" at bounding box center [504, 170] width 373 height 29
click at [384, 175] on input "Код из СМС" at bounding box center [504, 170] width 373 height 29
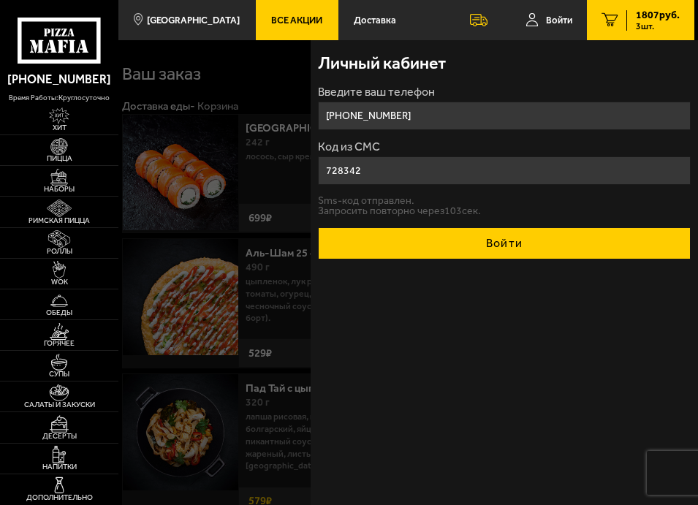
type input "728342"
click at [544, 250] on button "Войти" at bounding box center [504, 243] width 373 height 32
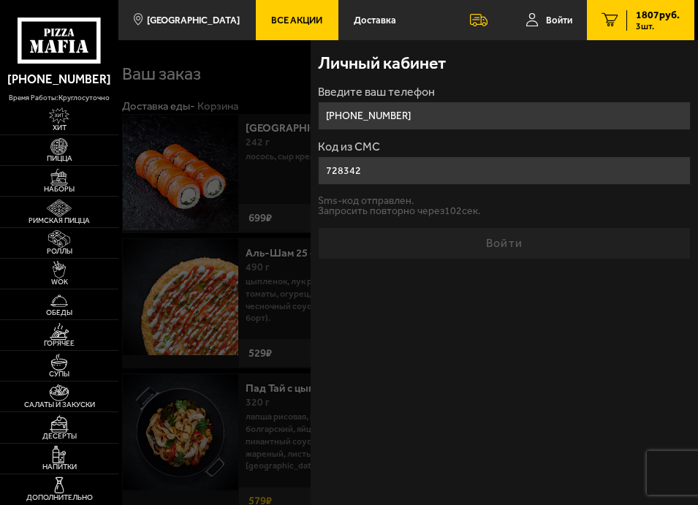
type input "[STREET_ADDRESS][PERSON_NAME]"
type input "2"
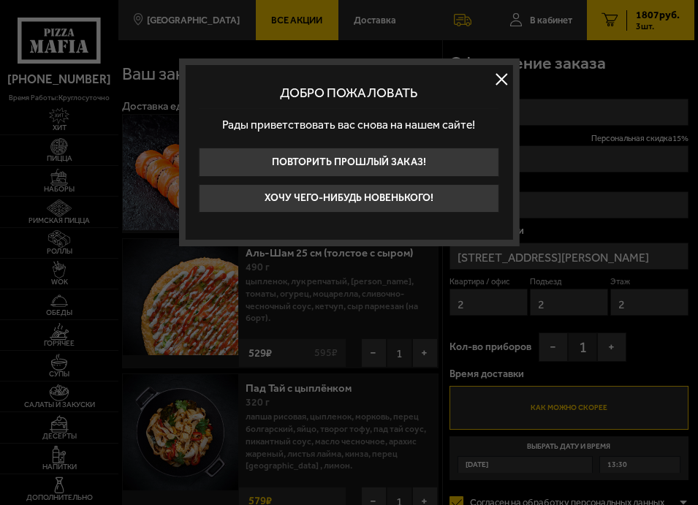
type input "[PHONE_NUMBER]"
click at [504, 79] on button at bounding box center [502, 80] width 22 height 22
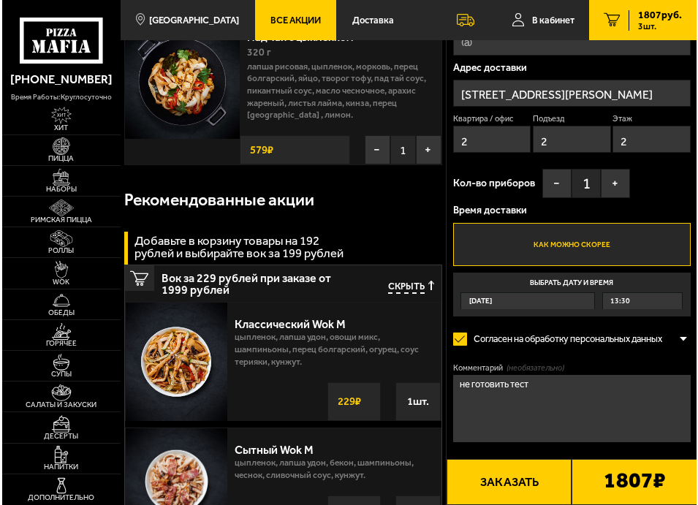
scroll to position [365, 0]
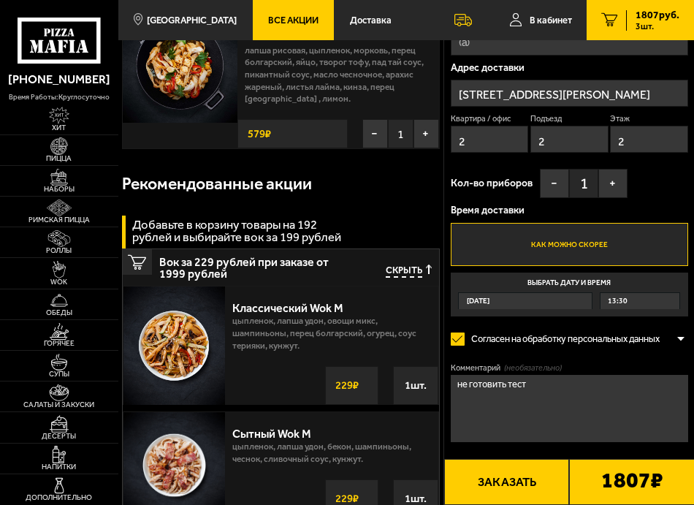
click at [559, 94] on input "[STREET_ADDRESS][PERSON_NAME]" at bounding box center [570, 93] width 238 height 27
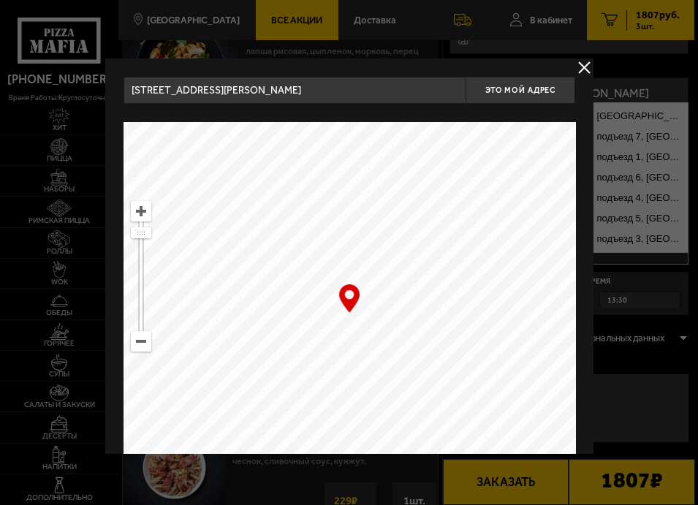
click at [349, 90] on input "[STREET_ADDRESS][PERSON_NAME]" at bounding box center [294, 90] width 343 height 27
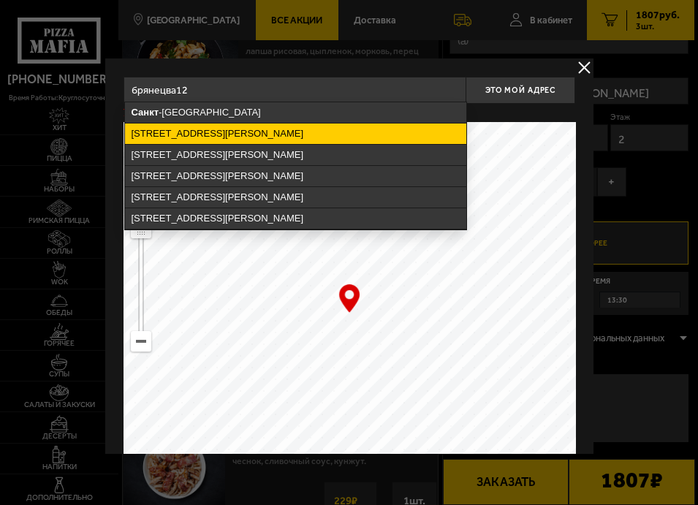
click at [310, 140] on ymaps "[STREET_ADDRESS][PERSON_NAME]" at bounding box center [294, 134] width 341 height 20
type input "[STREET_ADDRESS][PERSON_NAME]"
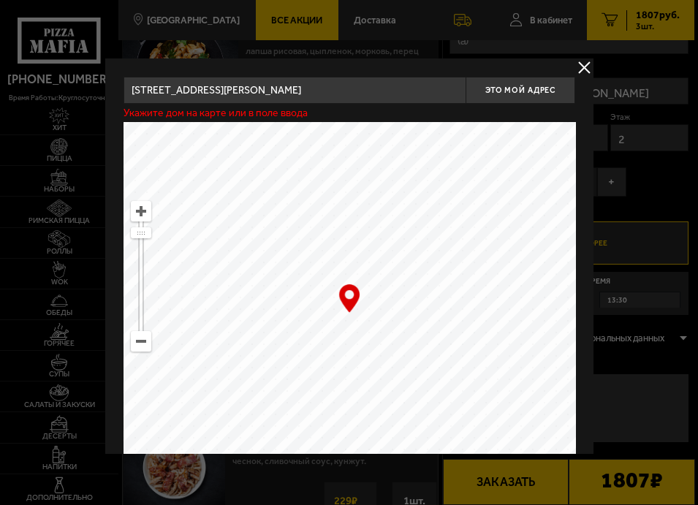
type input "[STREET_ADDRESS][PERSON_NAME]"
click at [509, 85] on button "Это мой адрес" at bounding box center [521, 90] width 110 height 27
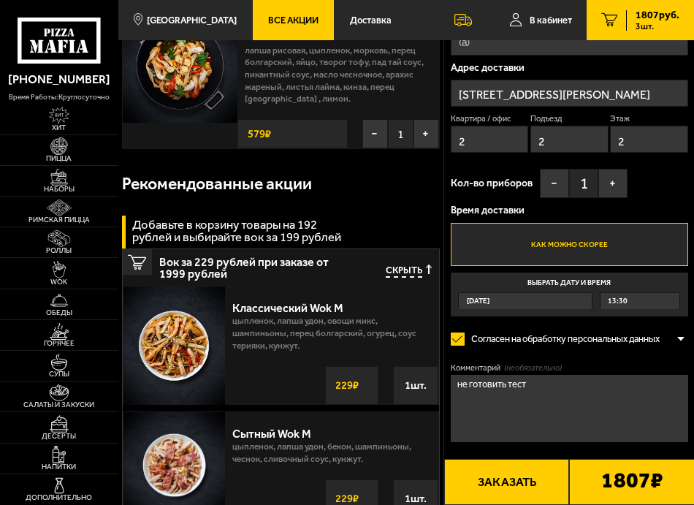
click at [524, 472] on button "Заказать" at bounding box center [507, 482] width 126 height 46
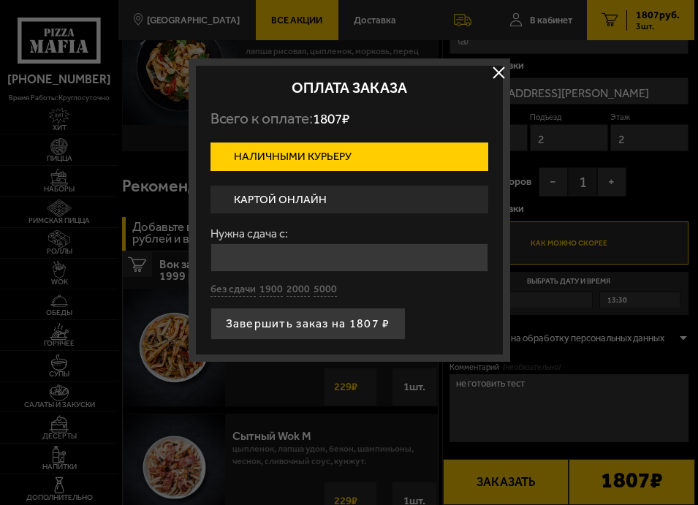
click at [347, 262] on input "Нужна сдача с:" at bounding box center [349, 257] width 278 height 29
click at [301, 251] on input "Нужна сдача с:" at bounding box center [349, 257] width 278 height 29
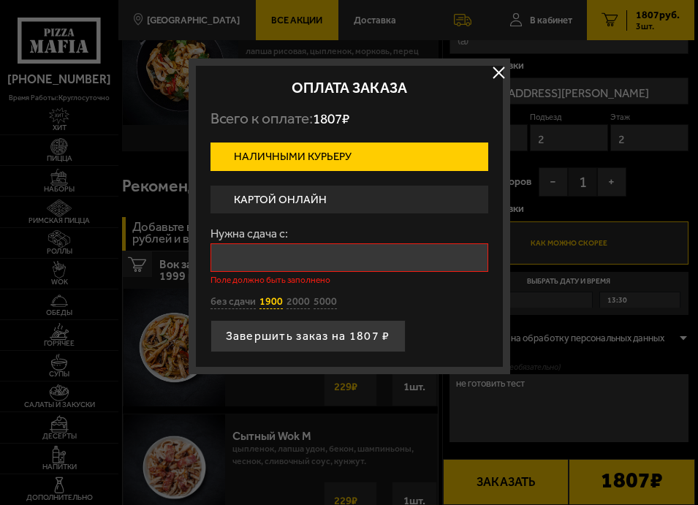
click at [277, 292] on div "Нужна сдача с: Поле должно быть заполнено без сдачи 1900 2000 5000" at bounding box center [349, 268] width 278 height 81
click at [279, 305] on button "1900" at bounding box center [270, 302] width 23 height 14
type input "1900"
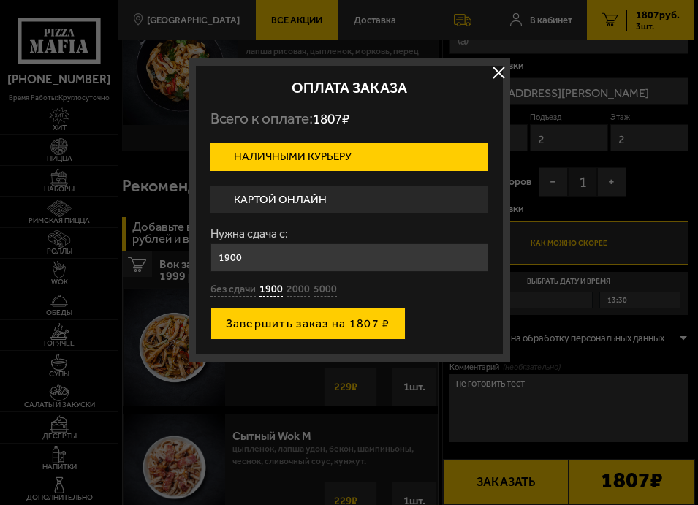
click at [292, 326] on button "Завершить заказ на 1807 ₽" at bounding box center [307, 324] width 195 height 32
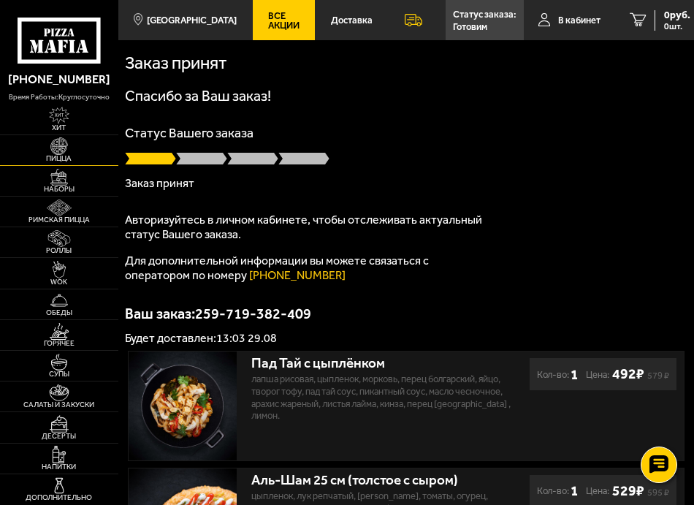
click at [65, 143] on img at bounding box center [59, 145] width 28 height 17
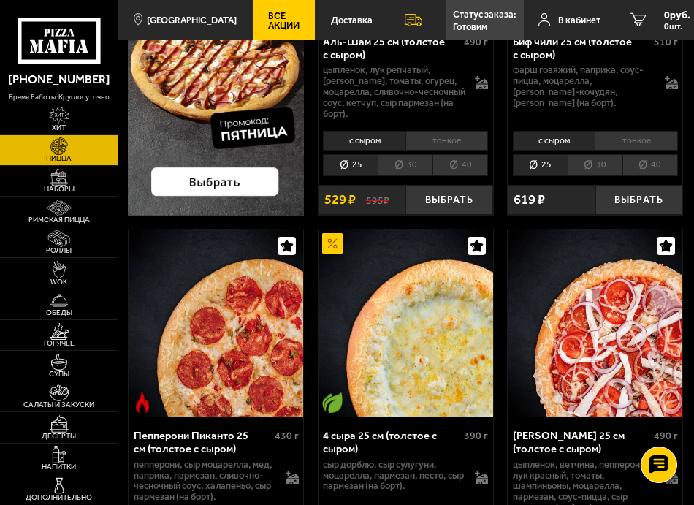
scroll to position [292, 0]
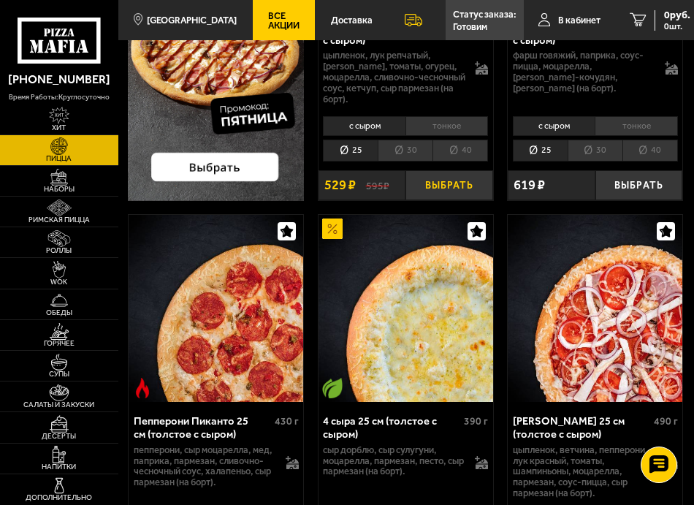
click at [435, 188] on button "Выбрать" at bounding box center [449, 185] width 87 height 30
click at [70, 243] on img at bounding box center [59, 238] width 28 height 17
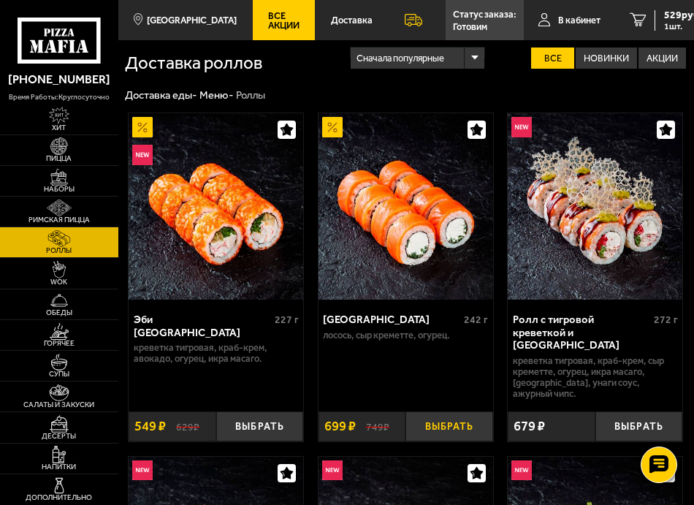
click at [442, 411] on button "Выбрать" at bounding box center [449, 426] width 87 height 30
click at [57, 267] on img at bounding box center [59, 269] width 28 height 17
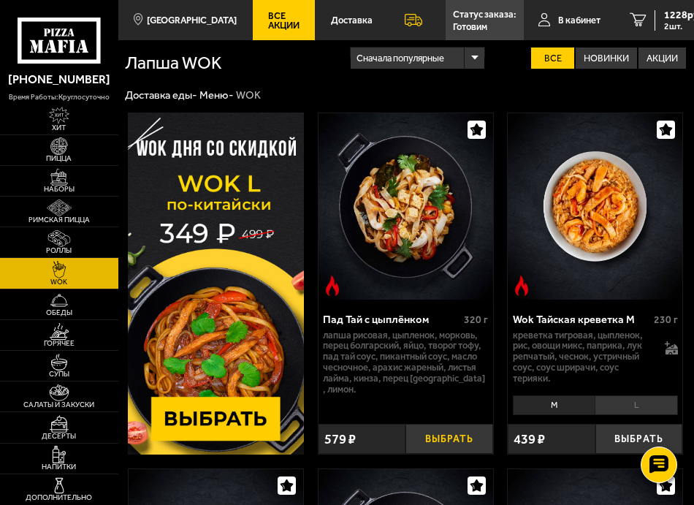
click at [458, 442] on button "Выбрать" at bounding box center [449, 439] width 87 height 30
click at [664, 28] on span "3 шт." at bounding box center [686, 26] width 44 height 9
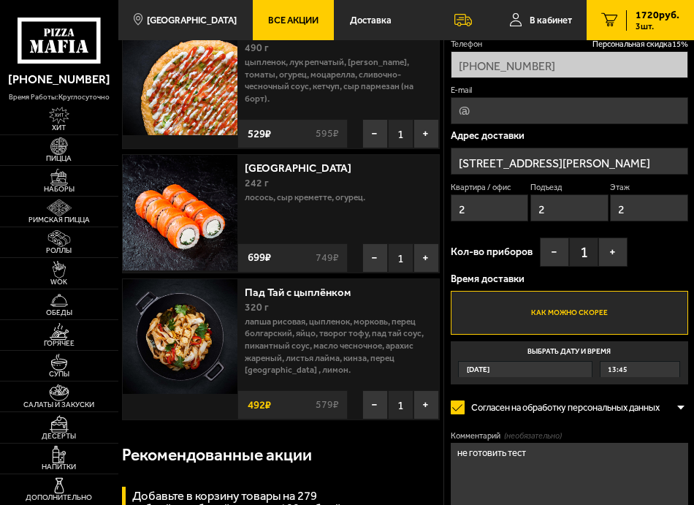
scroll to position [146, 0]
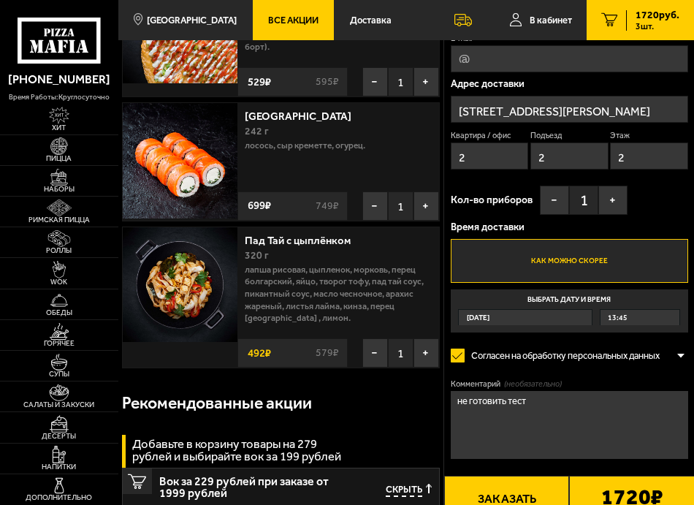
click at [564, 411] on textarea "не готовить тест" at bounding box center [570, 425] width 238 height 68
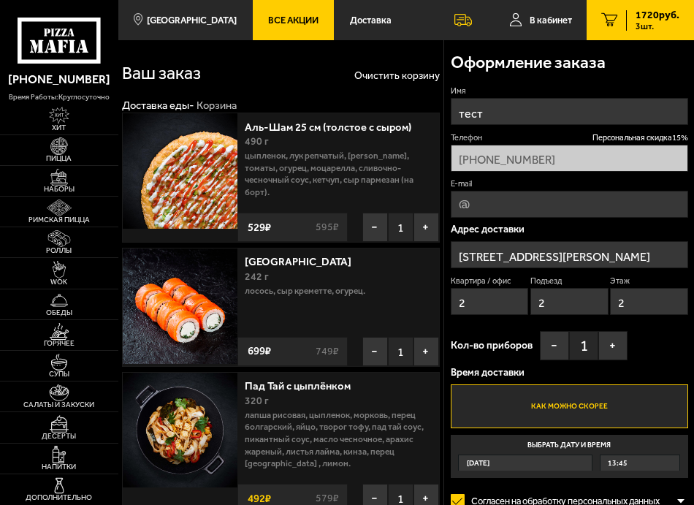
scroll to position [0, 0]
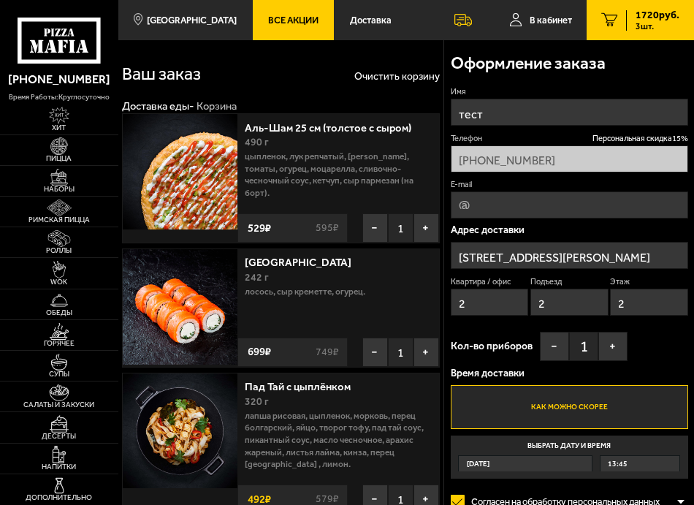
click at [555, 266] on input "[STREET_ADDRESS][PERSON_NAME]" at bounding box center [570, 255] width 238 height 27
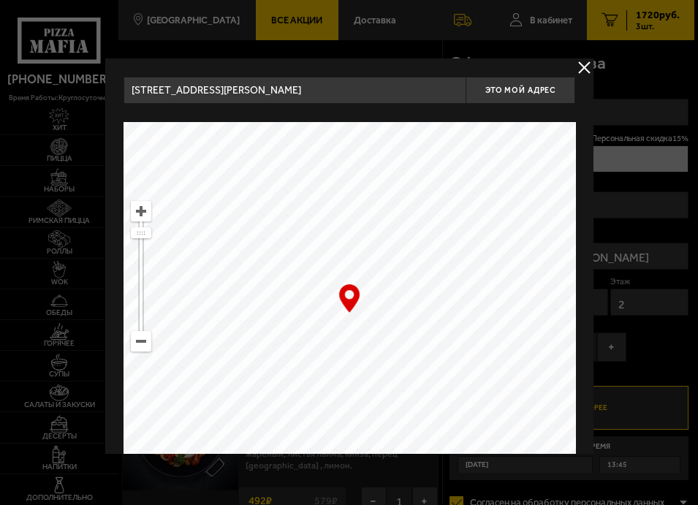
click at [250, 94] on input "[STREET_ADDRESS][PERSON_NAME]" at bounding box center [294, 90] width 343 height 27
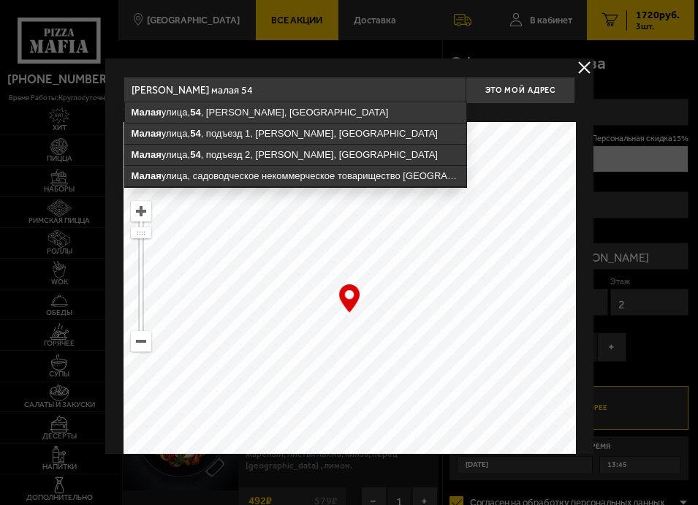
click at [232, 109] on ymaps "[STREET_ADDRESS][PERSON_NAME]" at bounding box center [294, 112] width 341 height 20
type input "[STREET_ADDRESS][PERSON_NAME]"
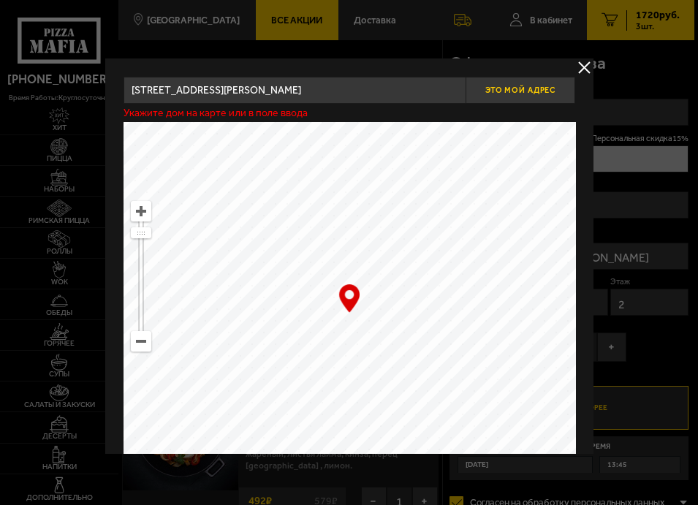
type input "[PERSON_NAME][STREET_ADDRESS]"
click at [529, 87] on span "Это мой адрес" at bounding box center [520, 91] width 70 height 10
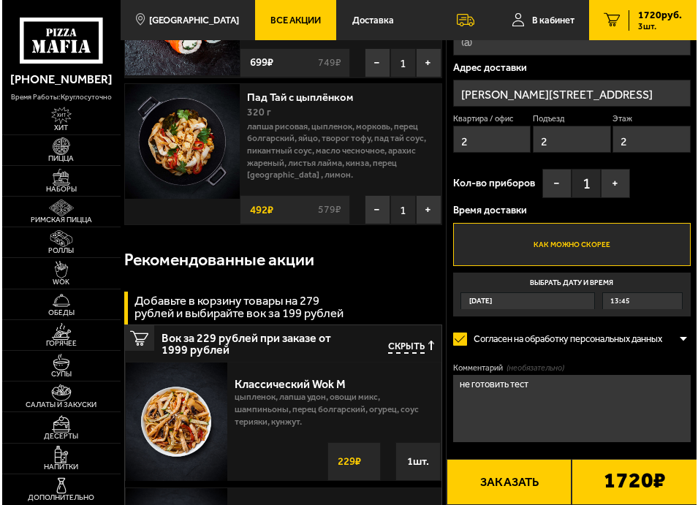
scroll to position [292, 0]
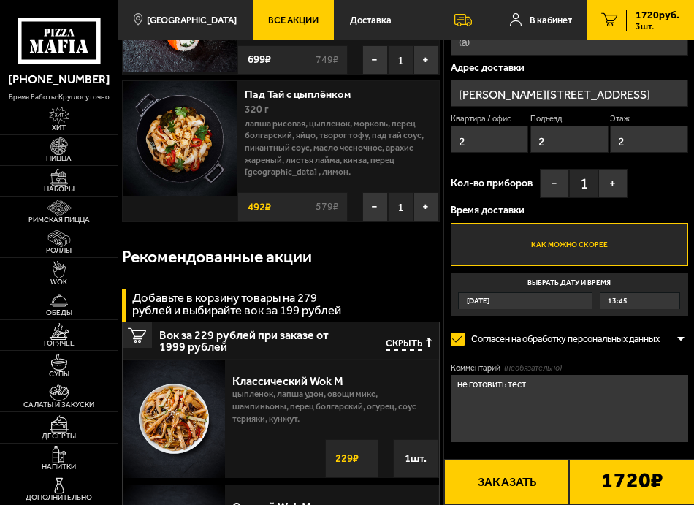
click at [509, 466] on button "Заказать" at bounding box center [507, 482] width 126 height 46
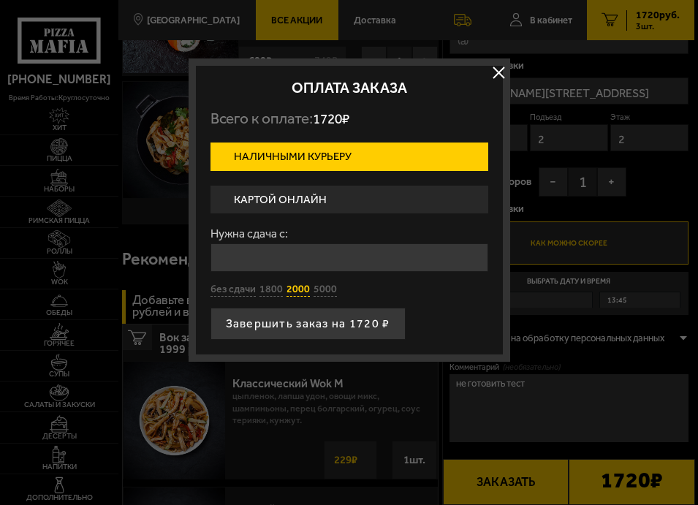
click at [297, 290] on button "2000" at bounding box center [297, 290] width 23 height 14
type input "2000"
click at [294, 322] on button "Завершить заказ на 1720 ₽" at bounding box center [307, 324] width 195 height 32
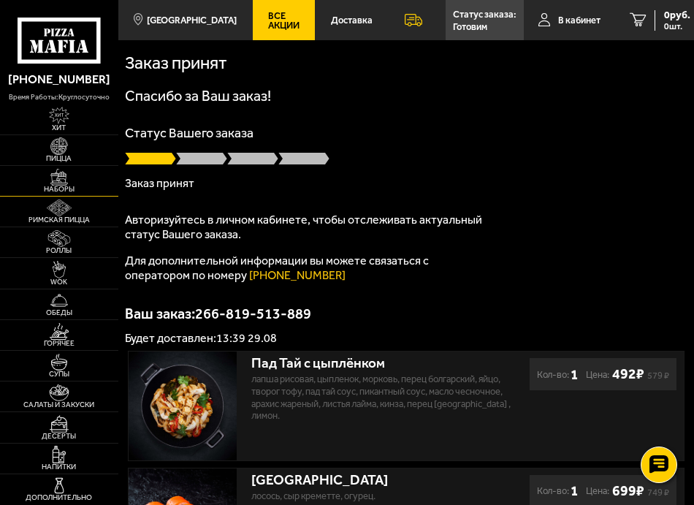
click at [62, 186] on link "Наборы" at bounding box center [59, 181] width 118 height 30
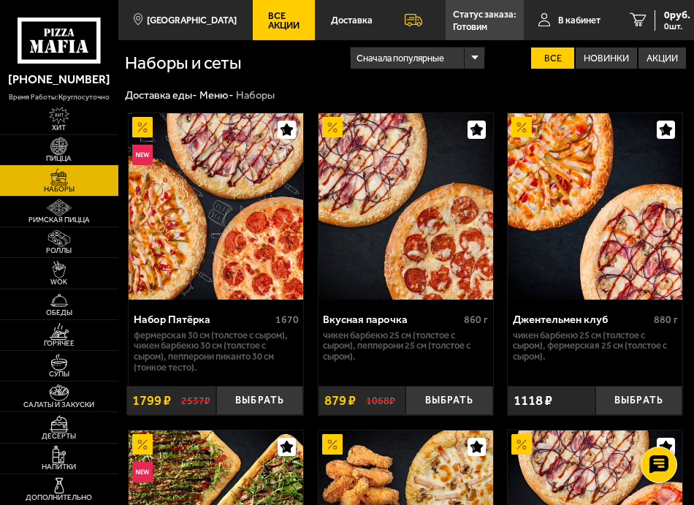
click at [58, 153] on img at bounding box center [59, 145] width 28 height 17
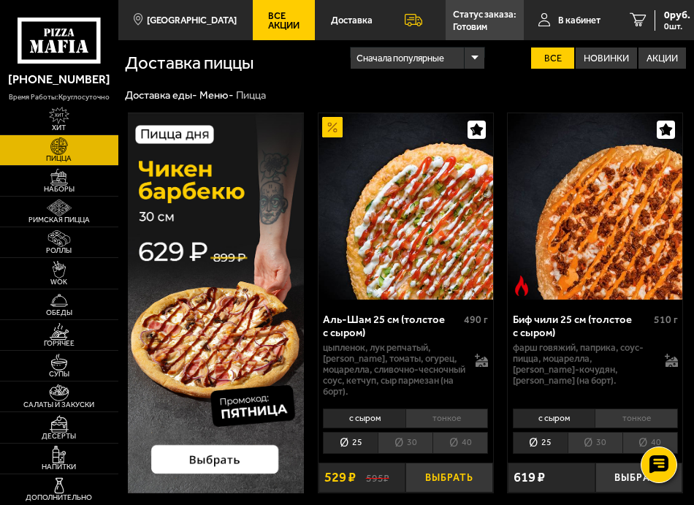
click at [449, 471] on button "Выбрать" at bounding box center [449, 478] width 87 height 30
click at [68, 245] on img at bounding box center [59, 238] width 28 height 17
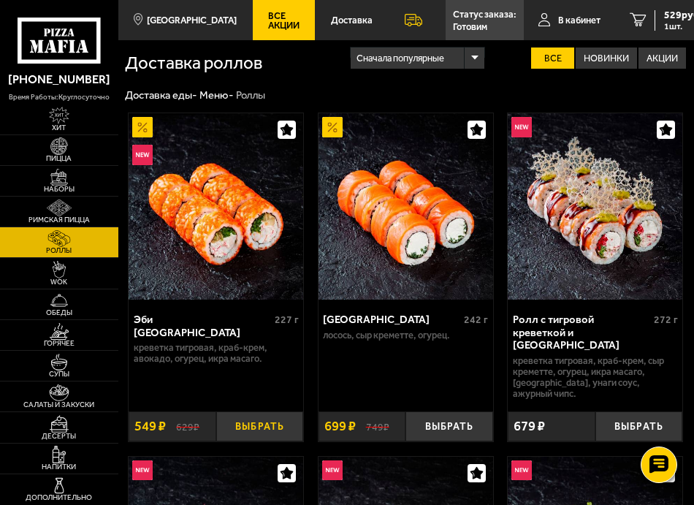
click at [275, 411] on button "Выбрать" at bounding box center [259, 426] width 87 height 30
click at [67, 369] on link "Супы" at bounding box center [59, 366] width 118 height 30
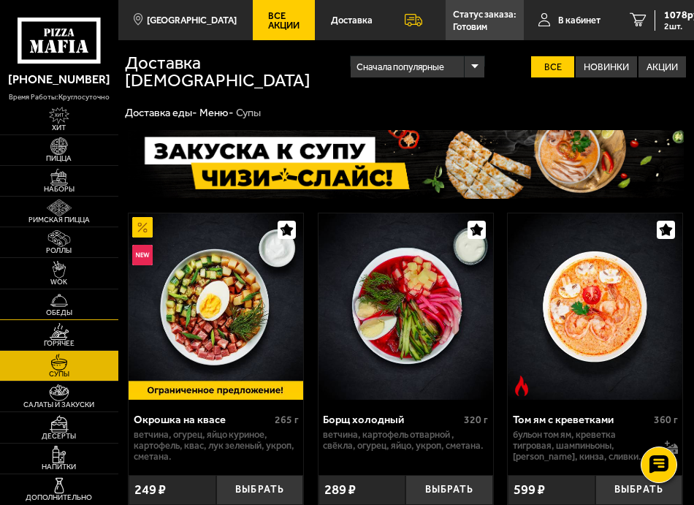
click at [62, 295] on img at bounding box center [59, 300] width 28 height 17
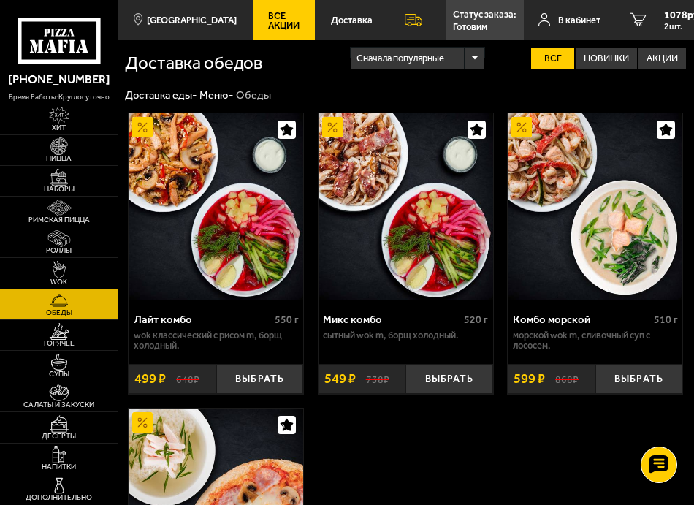
click at [62, 273] on img at bounding box center [59, 269] width 28 height 17
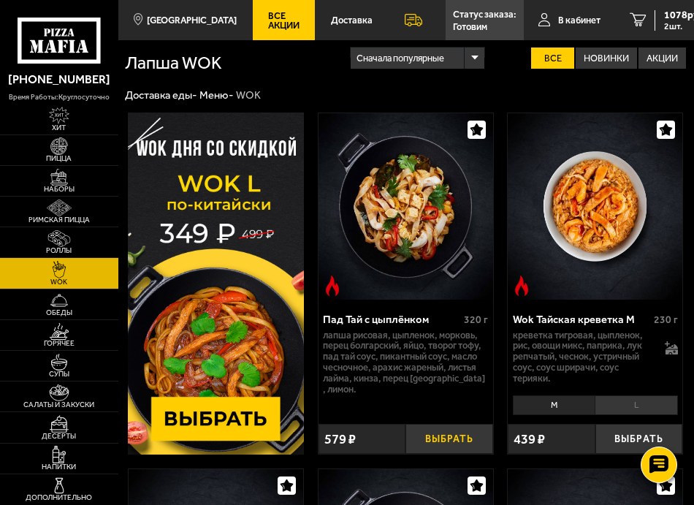
click at [436, 436] on button "Выбрать" at bounding box center [449, 439] width 87 height 30
click at [664, 20] on span "1570 руб." at bounding box center [686, 15] width 44 height 10
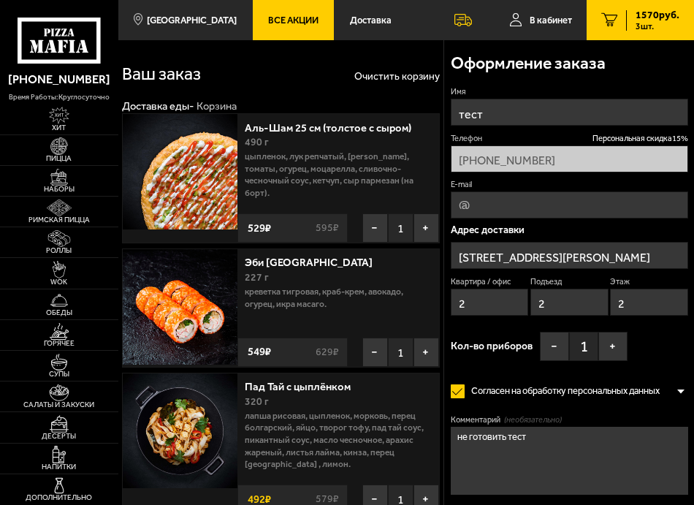
type input "[PERSON_NAME][STREET_ADDRESS]"
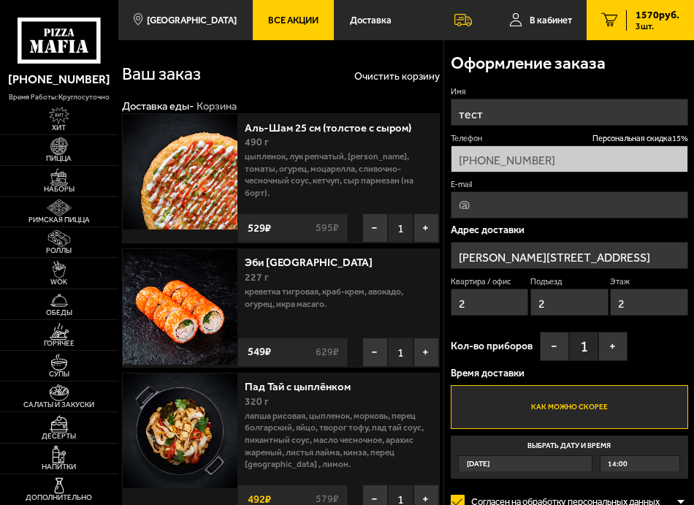
click at [523, 256] on input "[PERSON_NAME][STREET_ADDRESS]" at bounding box center [570, 255] width 238 height 27
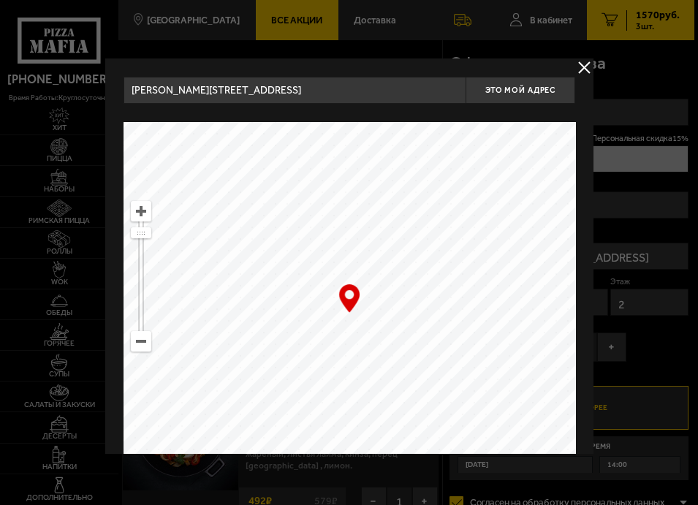
click at [300, 94] on input "[PERSON_NAME][STREET_ADDRESS]" at bounding box center [294, 90] width 343 height 27
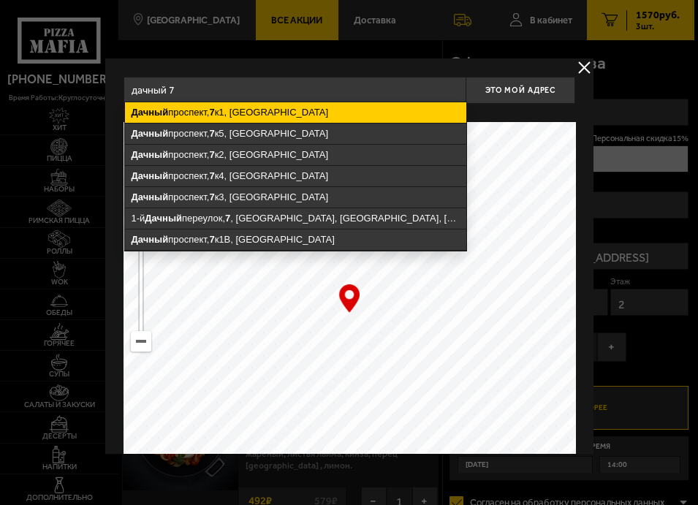
drag, startPoint x: 304, startPoint y: 109, endPoint x: 315, endPoint y: 111, distance: 11.2
click at [305, 109] on ymaps "[STREET_ADDRESS]" at bounding box center [294, 112] width 341 height 20
type input "[STREET_ADDRESS]"
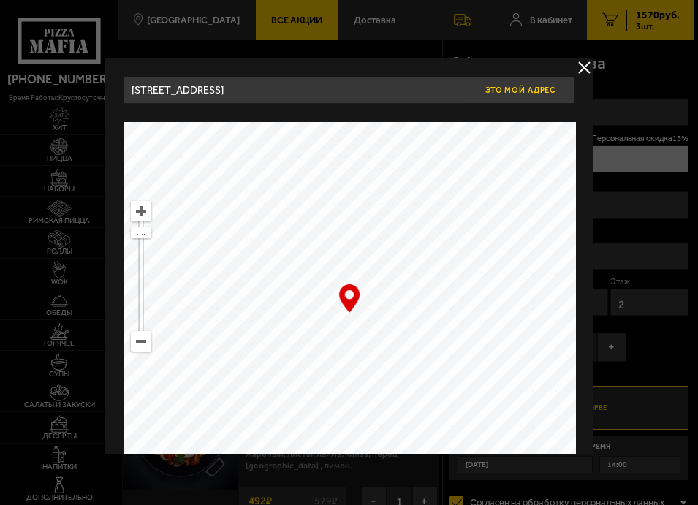
click at [508, 94] on span "Это мой адрес" at bounding box center [520, 91] width 70 height 10
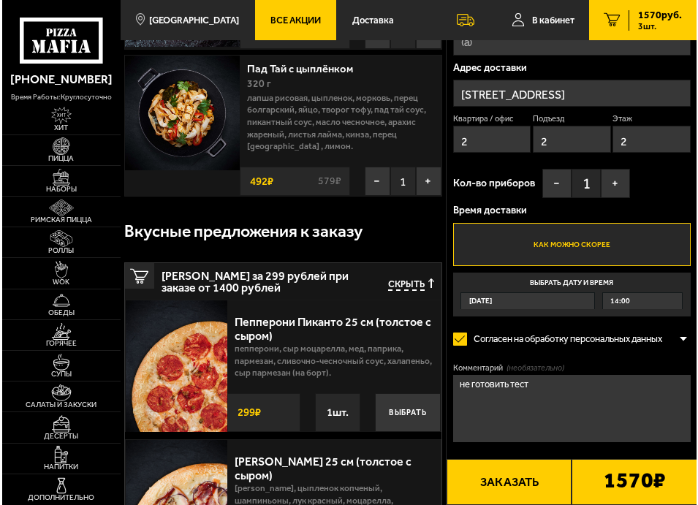
scroll to position [365, 0]
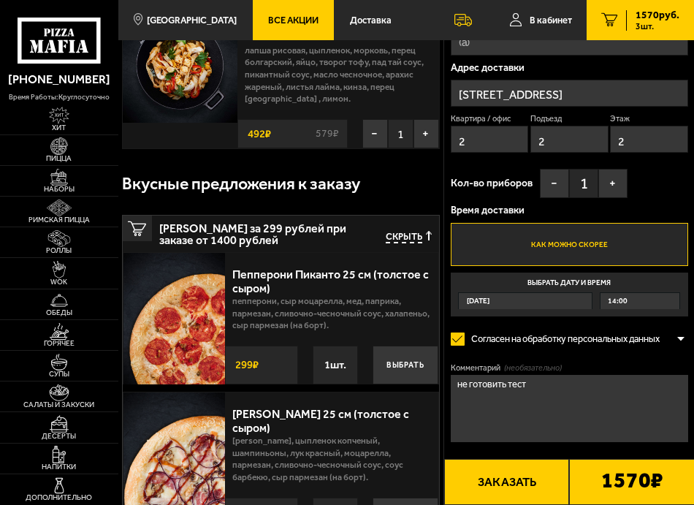
click at [512, 463] on button "Заказать" at bounding box center [507, 482] width 126 height 46
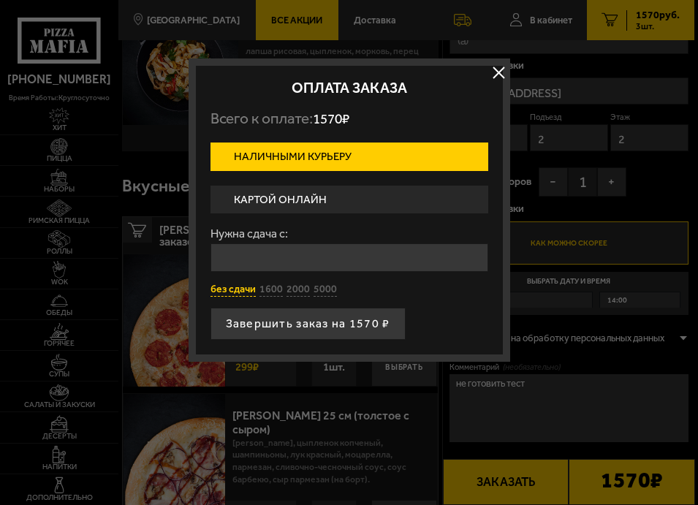
click at [235, 287] on button "без сдачи" at bounding box center [232, 290] width 45 height 14
type input "0"
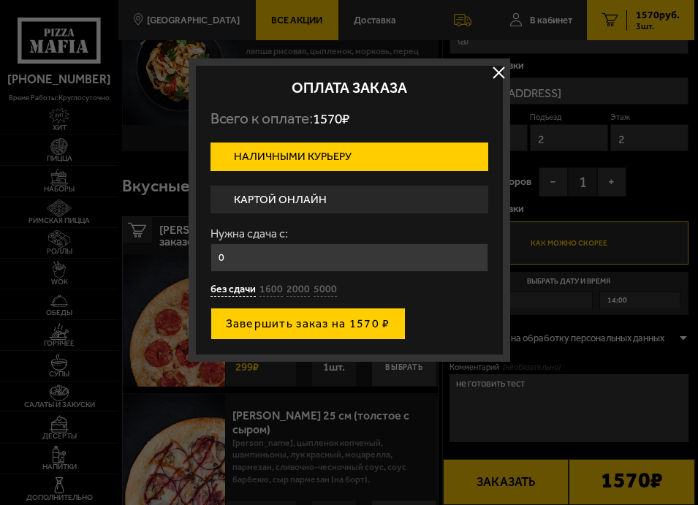
click at [267, 327] on button "Завершить заказ на 1570 ₽" at bounding box center [307, 324] width 195 height 32
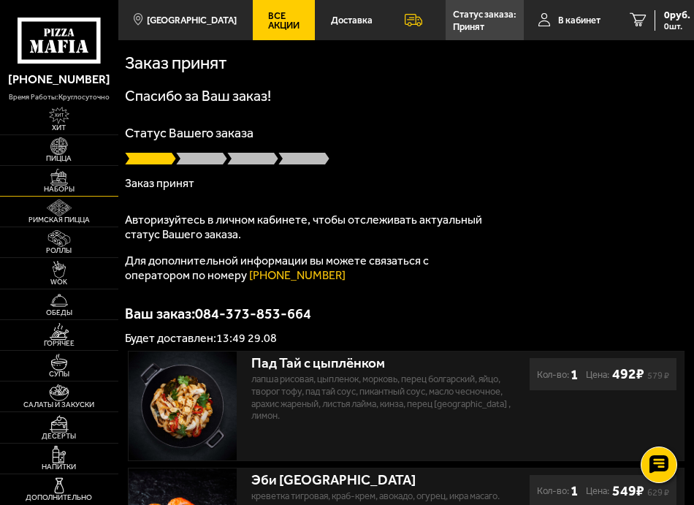
click at [62, 175] on img at bounding box center [59, 177] width 28 height 17
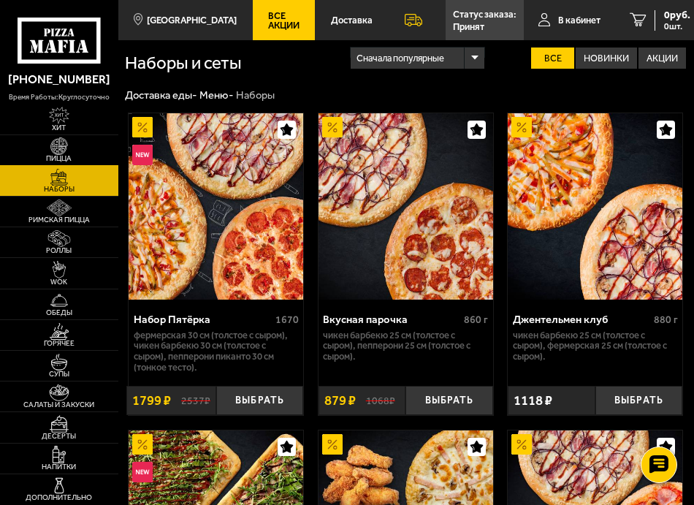
click at [62, 159] on span "Пицца" at bounding box center [59, 158] width 118 height 7
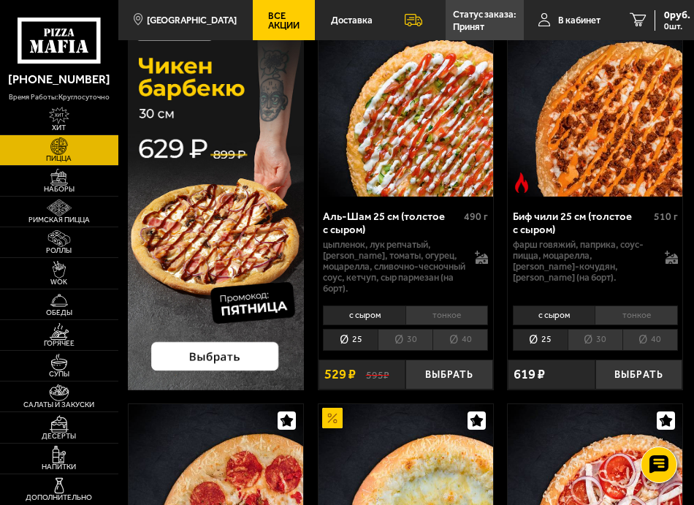
scroll to position [219, 0]
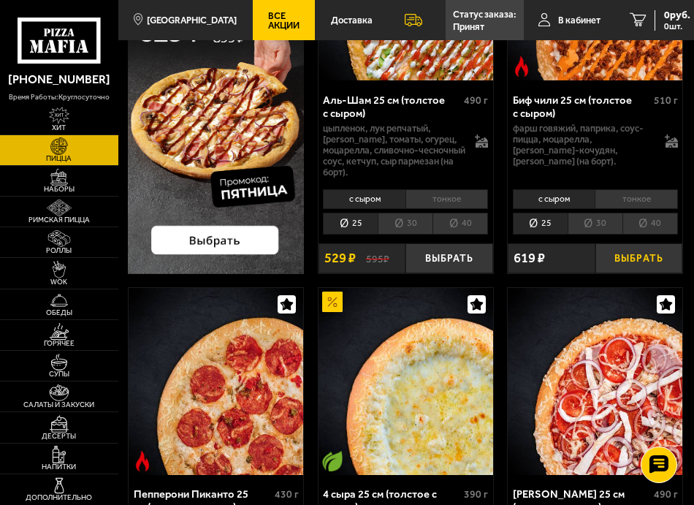
click at [623, 254] on button "Выбрать" at bounding box center [639, 258] width 87 height 30
click at [68, 241] on img at bounding box center [59, 238] width 28 height 17
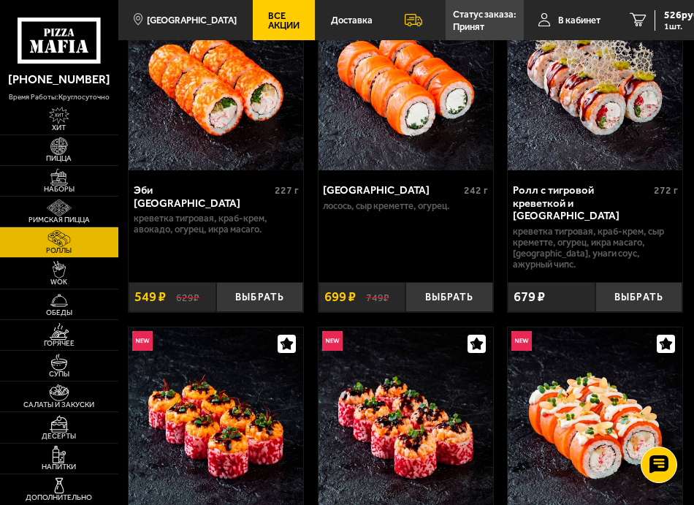
scroll to position [146, 0]
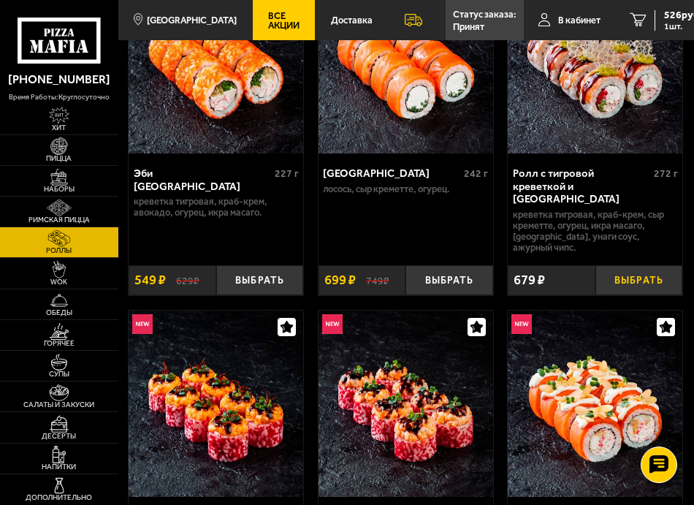
click at [623, 265] on button "Выбрать" at bounding box center [639, 280] width 87 height 30
click at [74, 271] on link "WOK" at bounding box center [59, 273] width 118 height 30
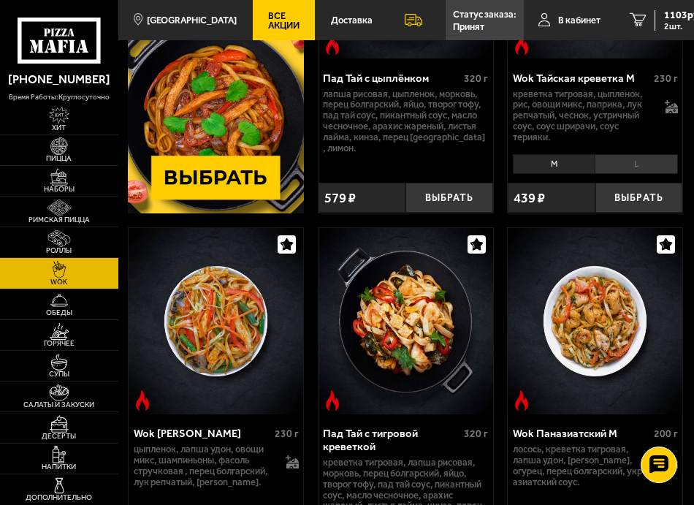
scroll to position [292, 0]
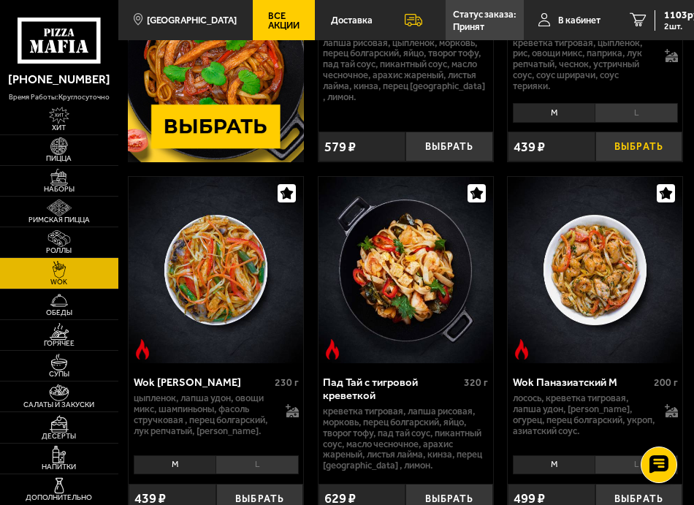
click at [632, 147] on button "Выбрать" at bounding box center [639, 147] width 87 height 30
click at [664, 16] on span "1476 руб." at bounding box center [686, 15] width 44 height 10
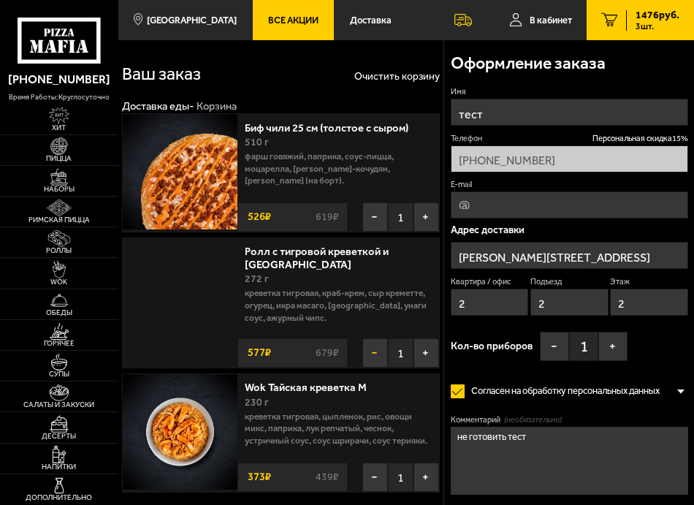
type input "[STREET_ADDRESS]"
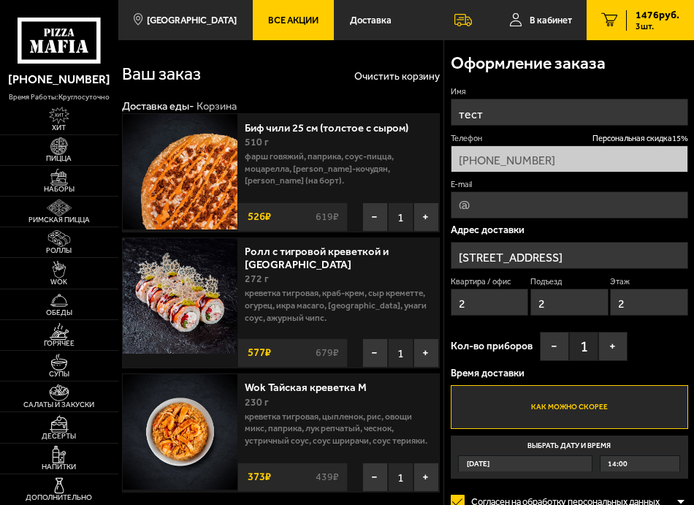
click at [536, 256] on input "[STREET_ADDRESS]" at bounding box center [570, 255] width 238 height 27
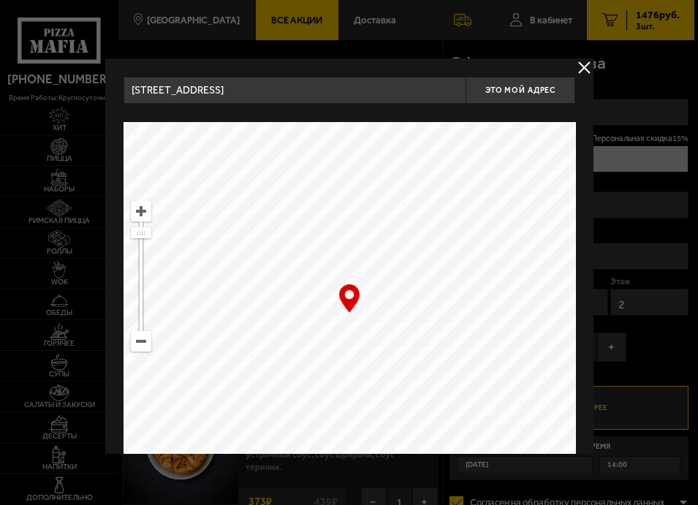
click at [281, 91] on input "[STREET_ADDRESS]" at bounding box center [294, 90] width 343 height 27
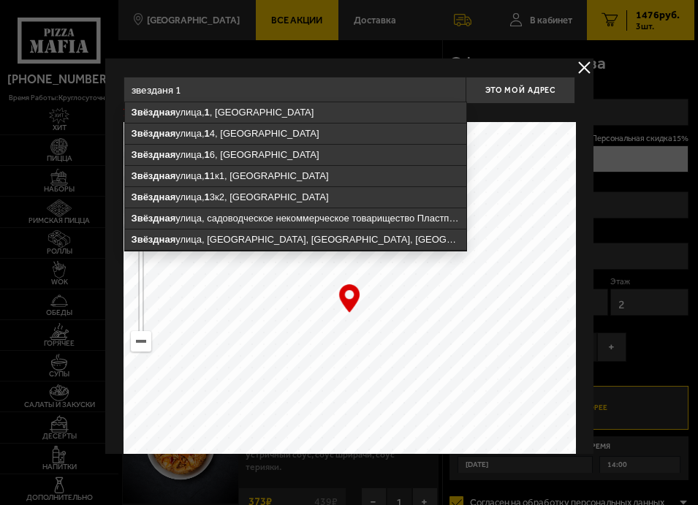
click at [266, 112] on ymaps "[STREET_ADDRESS]" at bounding box center [294, 112] width 341 height 20
type input "[STREET_ADDRESS]"
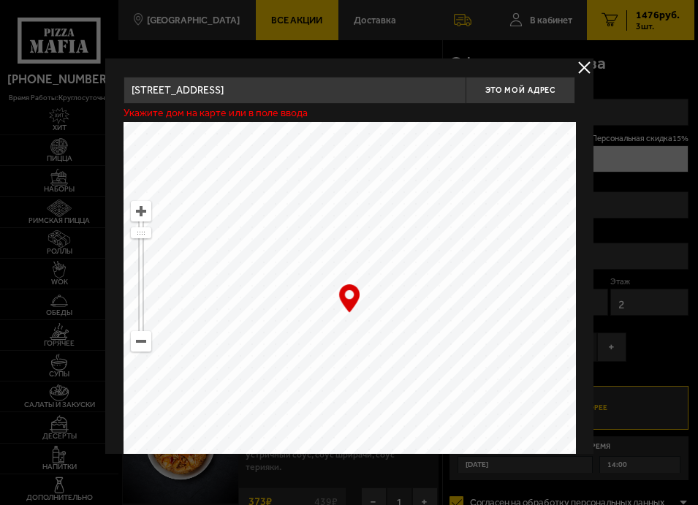
type input "[STREET_ADDRESS]"
click at [549, 91] on span "Это мой адрес" at bounding box center [520, 91] width 70 height 10
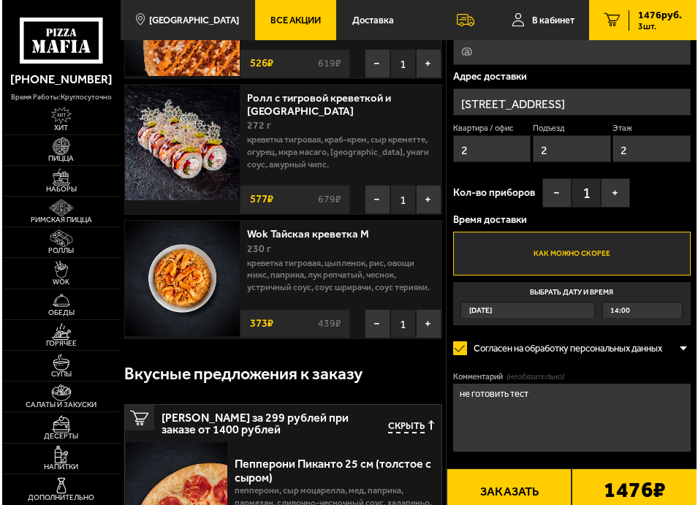
scroll to position [219, 0]
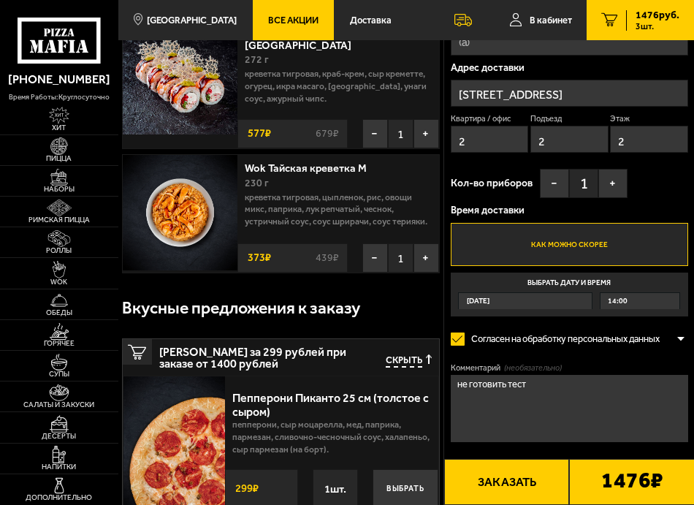
click at [520, 477] on button "Заказать" at bounding box center [507, 482] width 126 height 46
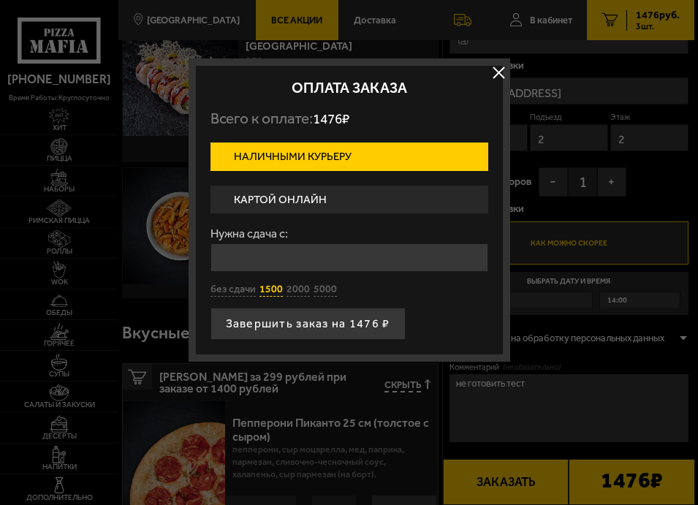
click at [274, 295] on button "1500" at bounding box center [270, 290] width 23 height 14
type input "1500"
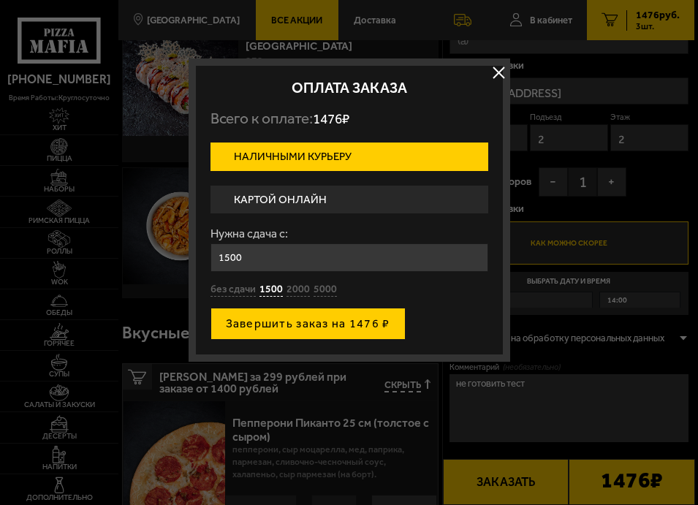
click at [297, 329] on button "Завершить заказ на 1476 ₽" at bounding box center [307, 324] width 195 height 32
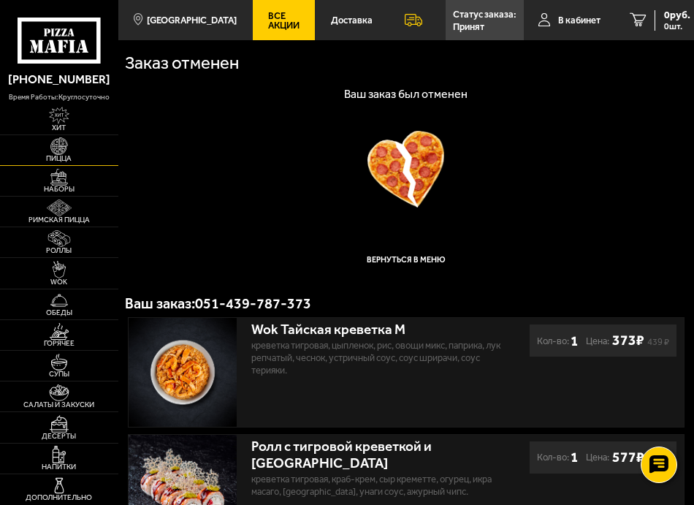
click at [53, 160] on span "Пицца" at bounding box center [59, 158] width 118 height 7
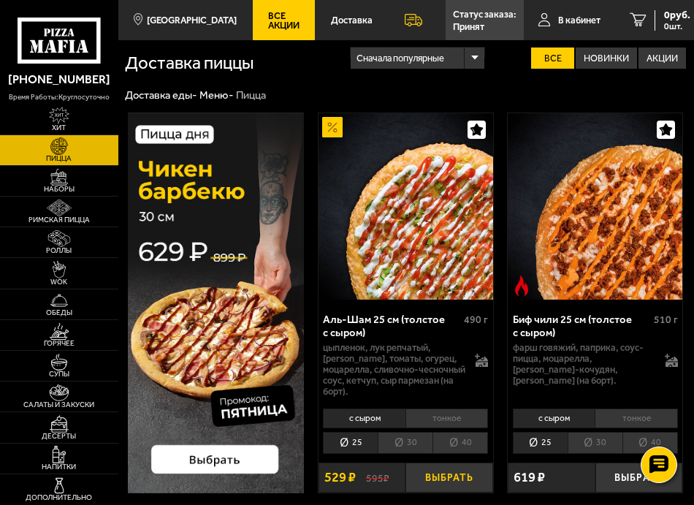
click at [447, 471] on button "Выбрать" at bounding box center [449, 478] width 87 height 30
drag, startPoint x: 46, startPoint y: 265, endPoint x: 80, endPoint y: 278, distance: 35.8
click at [46, 265] on img at bounding box center [59, 269] width 28 height 17
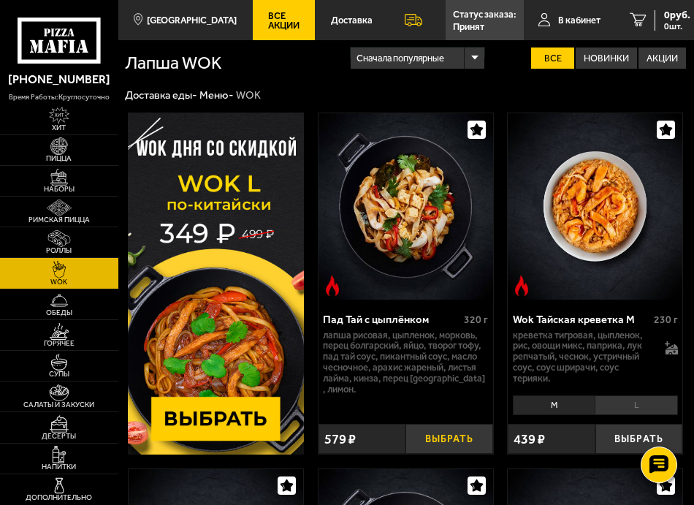
click at [441, 444] on button "Выбрать" at bounding box center [449, 439] width 87 height 30
click at [55, 243] on img at bounding box center [59, 238] width 28 height 17
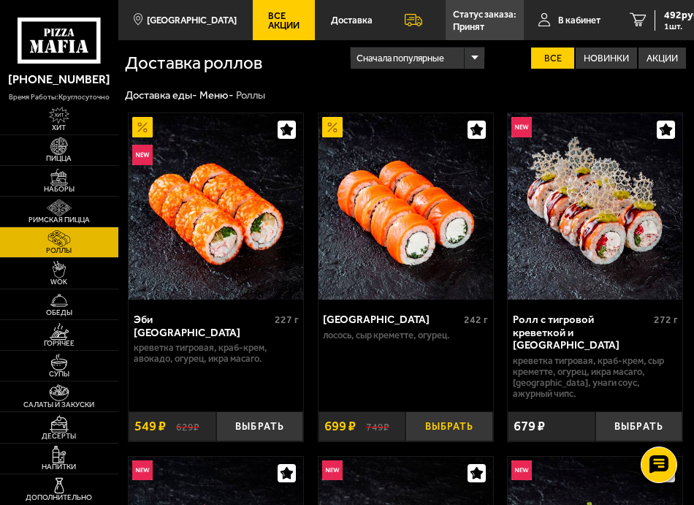
click at [454, 411] on button "Выбрать" at bounding box center [449, 426] width 87 height 30
click at [667, 26] on span "2 шт." at bounding box center [686, 26] width 44 height 9
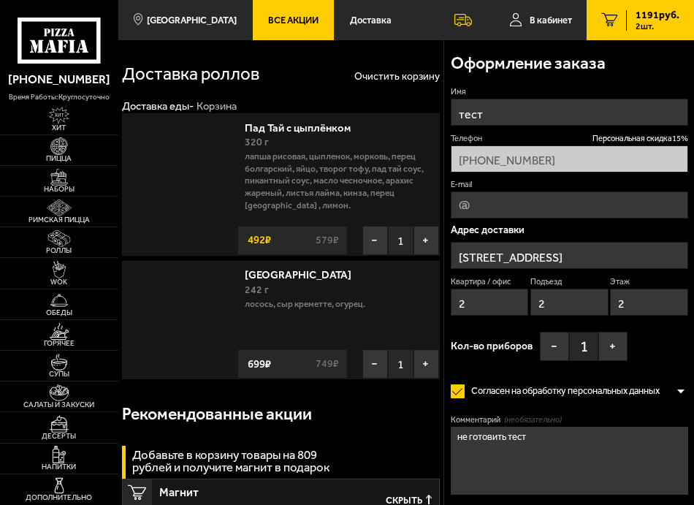
type input "[STREET_ADDRESS]"
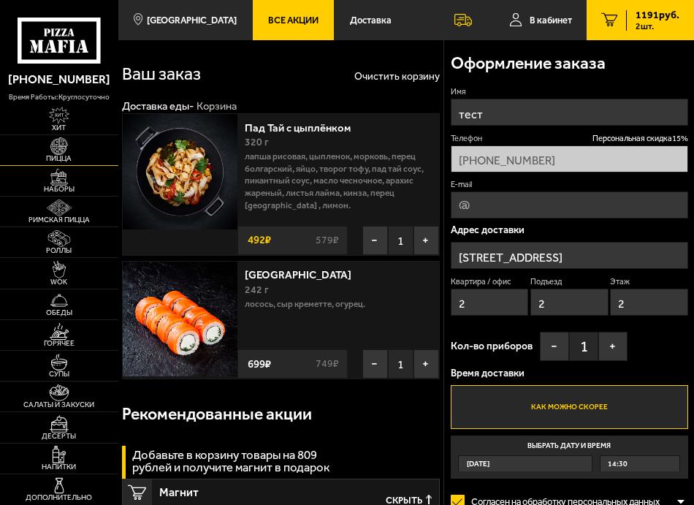
click at [75, 150] on link "Пицца" at bounding box center [59, 150] width 118 height 30
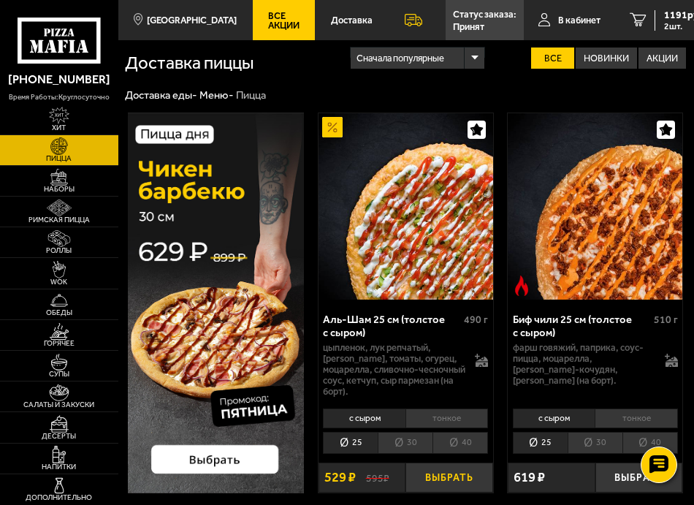
click at [427, 481] on button "Выбрать" at bounding box center [449, 478] width 87 height 30
click at [655, 26] on div "1720 руб. 3 шт." at bounding box center [681, 20] width 53 height 20
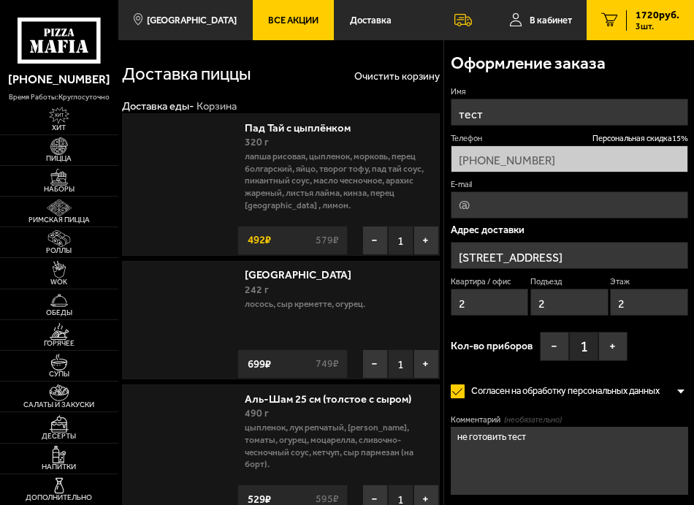
type input "[STREET_ADDRESS]"
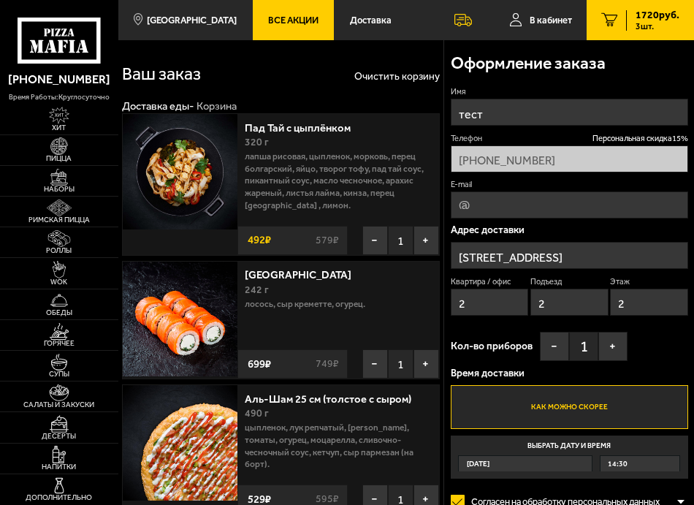
click at [542, 252] on input "[STREET_ADDRESS]" at bounding box center [570, 255] width 238 height 27
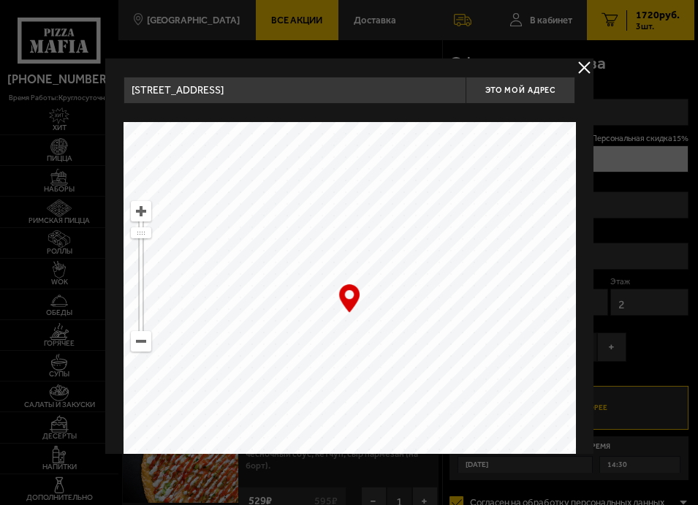
click at [246, 87] on input "[STREET_ADDRESS]" at bounding box center [294, 90] width 343 height 27
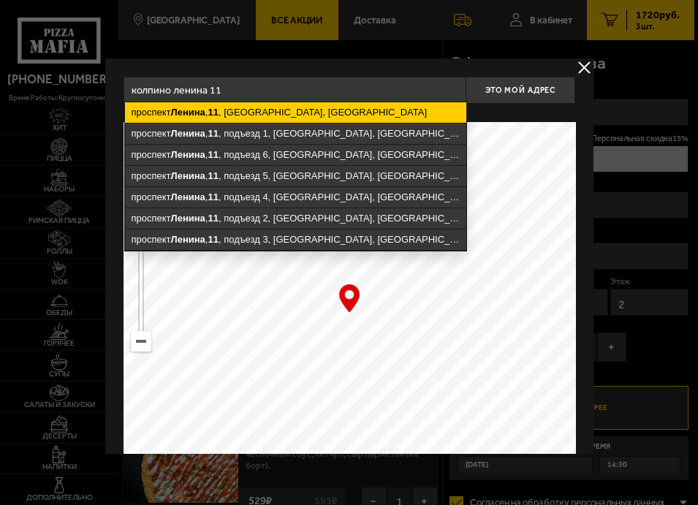
click at [248, 103] on ymaps "[STREET_ADDRESS]" at bounding box center [294, 112] width 341 height 20
type input "[STREET_ADDRESS]"
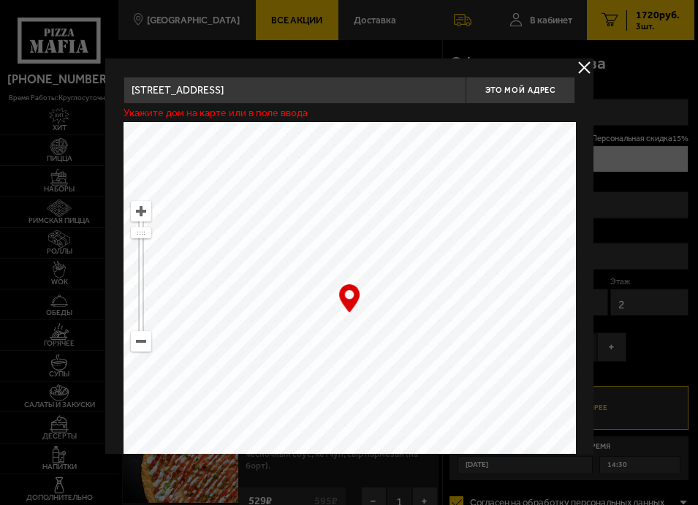
type input "[STREET_ADDRESS]"
click at [527, 93] on span "Это мой адрес" at bounding box center [520, 91] width 70 height 10
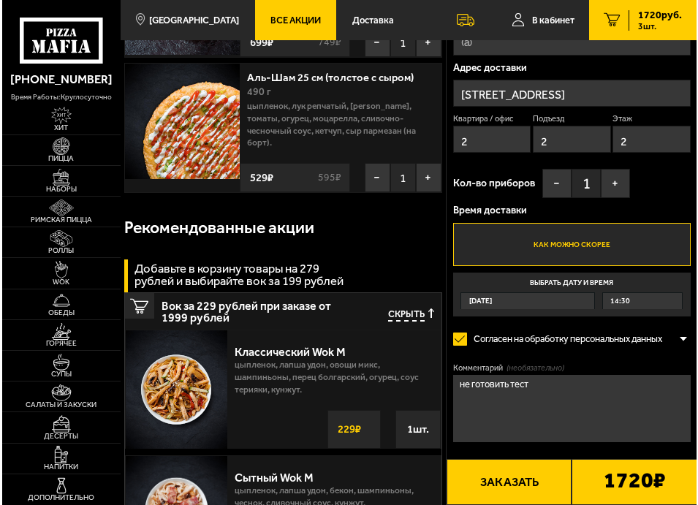
scroll to position [365, 0]
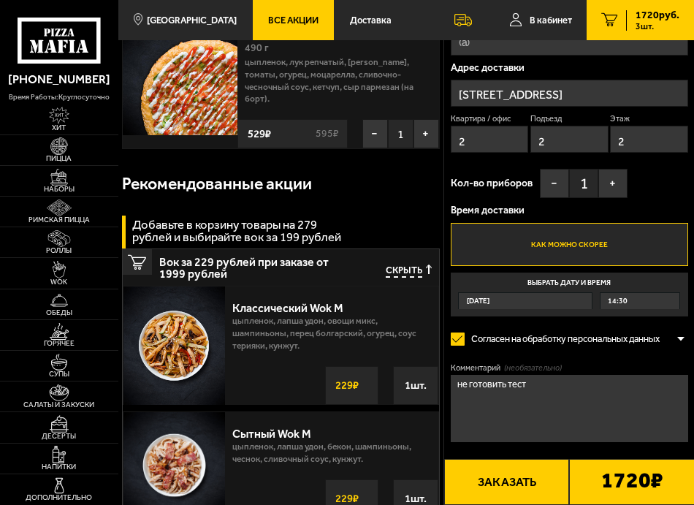
click at [509, 485] on button "Заказать" at bounding box center [507, 482] width 126 height 46
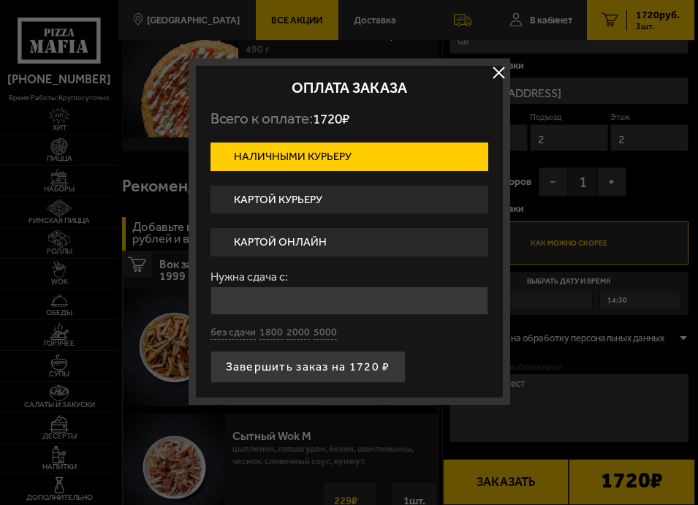
click at [296, 200] on label "Картой курьеру" at bounding box center [349, 200] width 278 height 29
click at [0, 0] on input "Картой курьеру" at bounding box center [0, 0] width 0 height 0
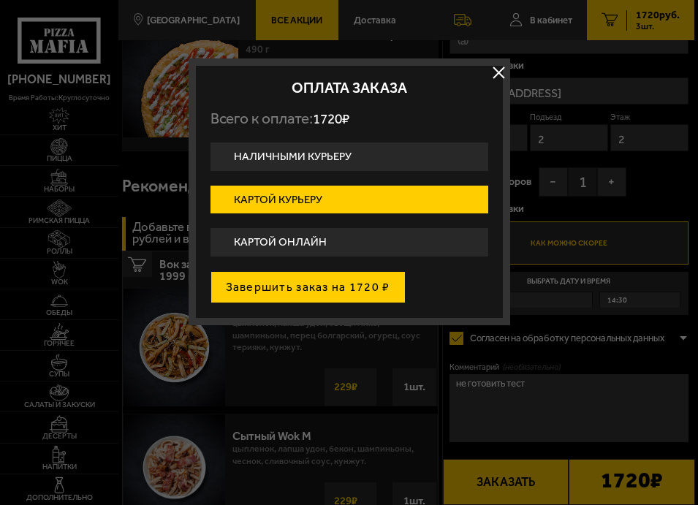
click at [303, 289] on button "Завершить заказ на 1720 ₽" at bounding box center [307, 287] width 195 height 32
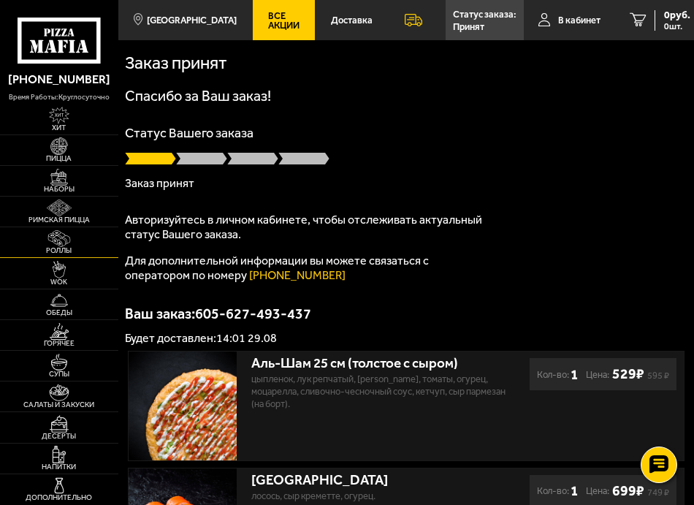
click at [59, 239] on img at bounding box center [59, 238] width 28 height 17
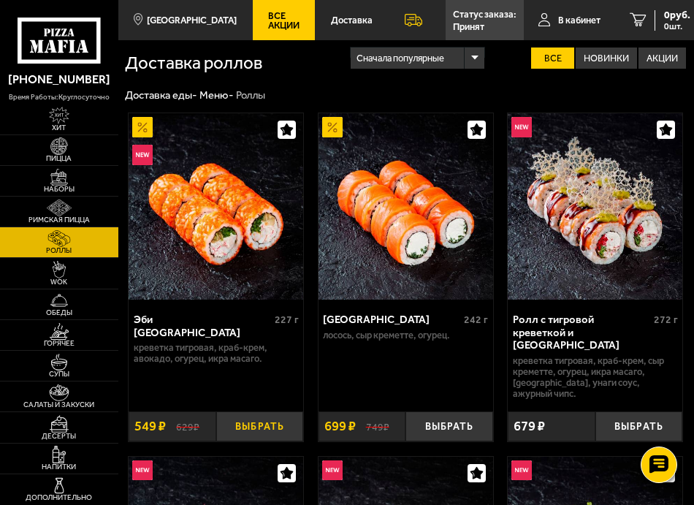
click at [272, 411] on button "Выбрать" at bounding box center [259, 426] width 87 height 30
click at [64, 155] on span "Пицца" at bounding box center [59, 158] width 118 height 7
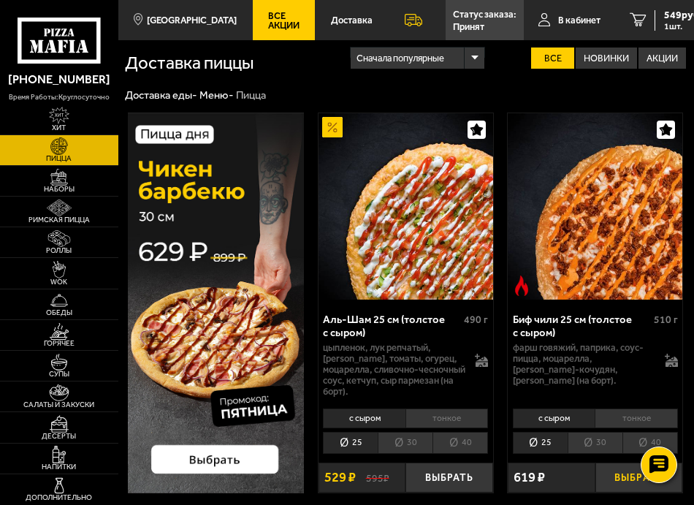
click at [620, 476] on button "Выбрать" at bounding box center [639, 478] width 87 height 30
click at [58, 270] on img at bounding box center [59, 269] width 28 height 17
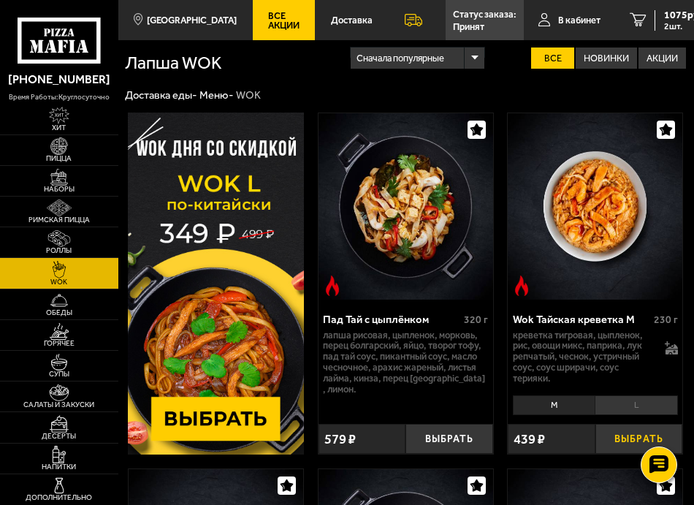
click at [613, 441] on button "Выбрать" at bounding box center [639, 439] width 87 height 30
click at [616, 441] on button "Выбрать" at bounding box center [639, 439] width 87 height 30
click at [669, 20] on span "1607 руб." at bounding box center [686, 15] width 44 height 10
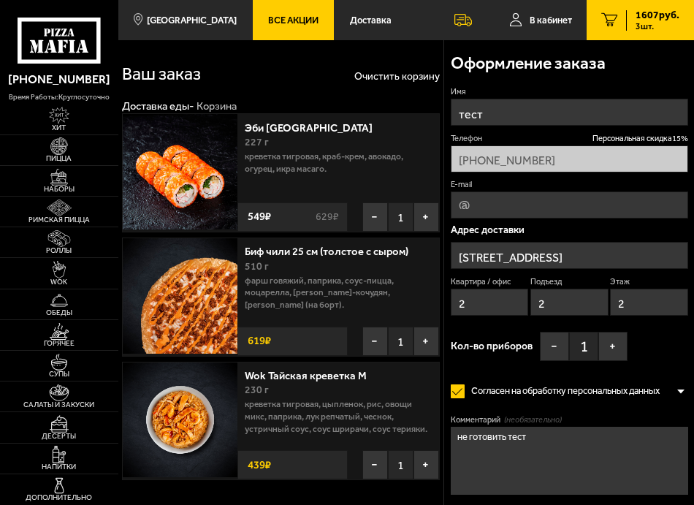
click at [553, 254] on input "[STREET_ADDRESS]" at bounding box center [570, 255] width 238 height 27
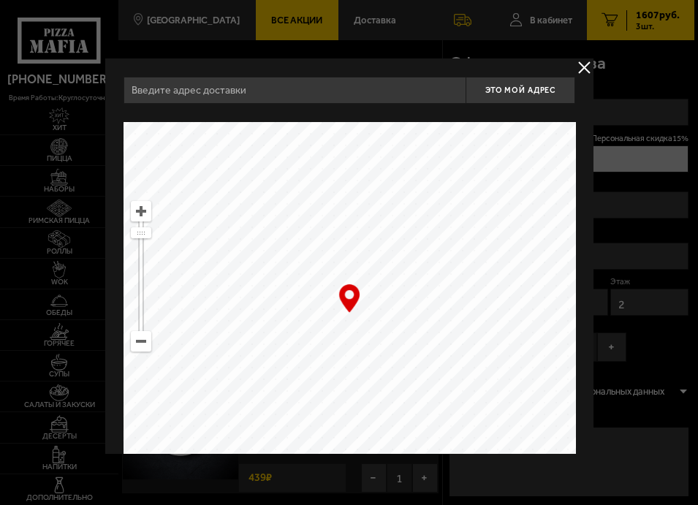
click at [241, 99] on input "text" at bounding box center [294, 90] width 343 height 27
type input "[STREET_ADDRESS]"
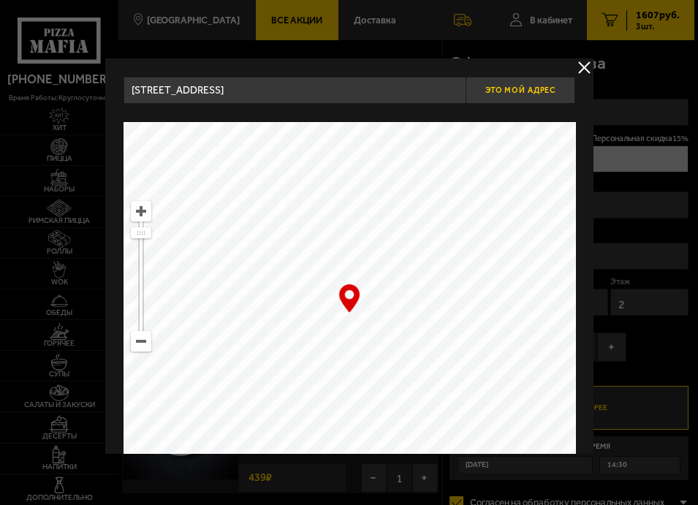
click at [509, 94] on span "Это мой адрес" at bounding box center [520, 91] width 70 height 10
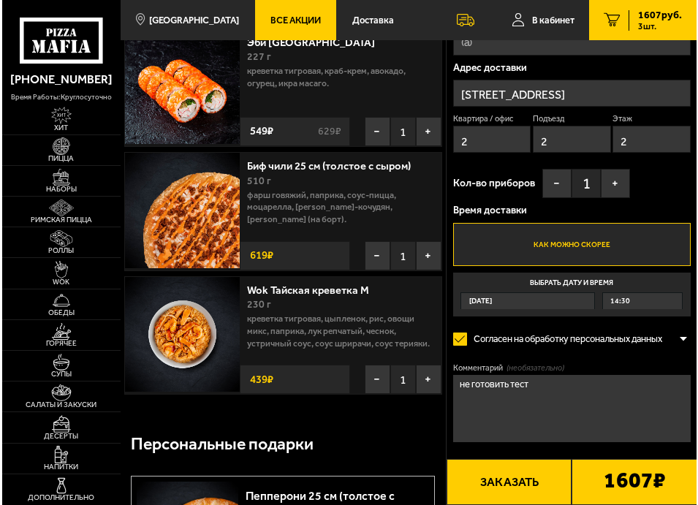
scroll to position [219, 0]
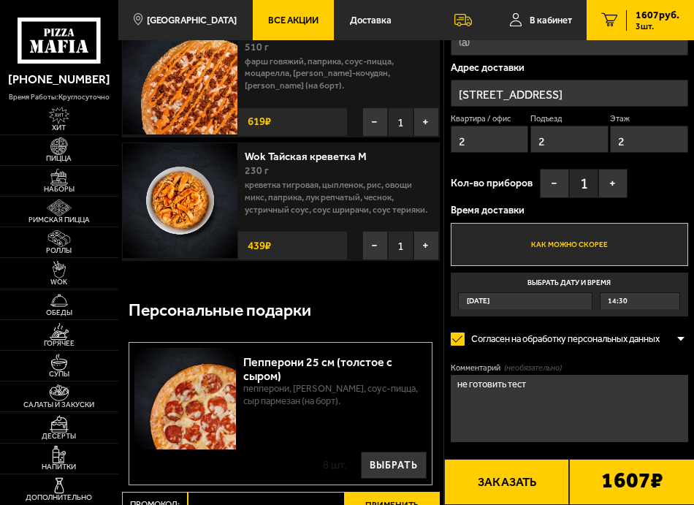
click at [500, 487] on button "Заказать" at bounding box center [507, 482] width 126 height 46
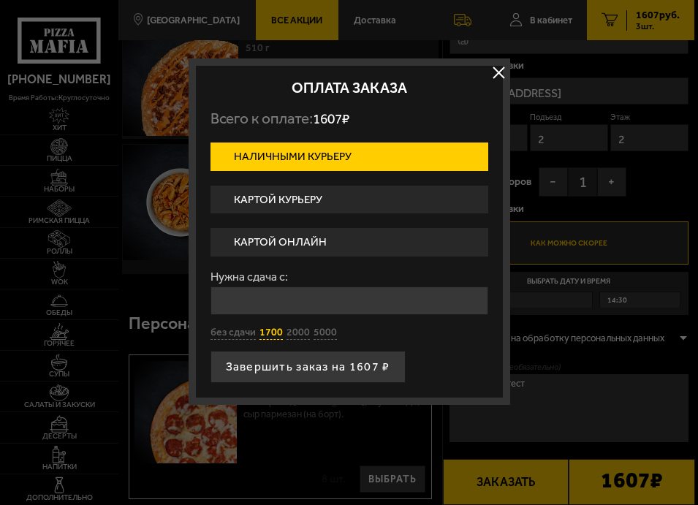
click at [270, 333] on button "1700" at bounding box center [270, 333] width 23 height 14
type input "1700"
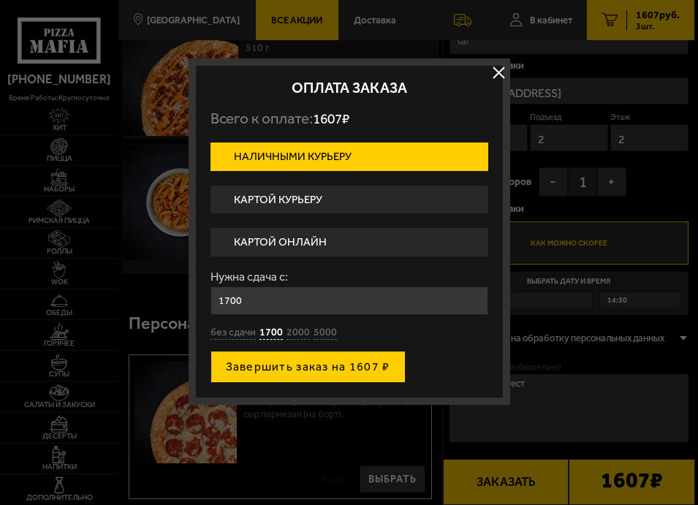
click at [284, 367] on button "Завершить заказ на 1607 ₽" at bounding box center [307, 367] width 195 height 32
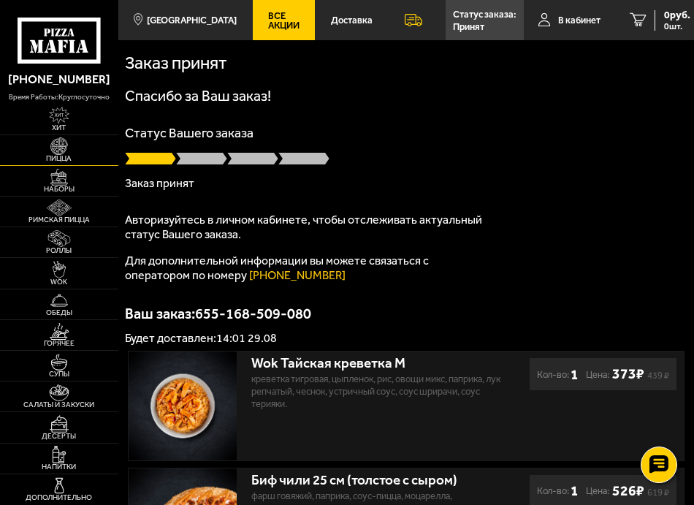
click at [62, 148] on img at bounding box center [59, 145] width 28 height 17
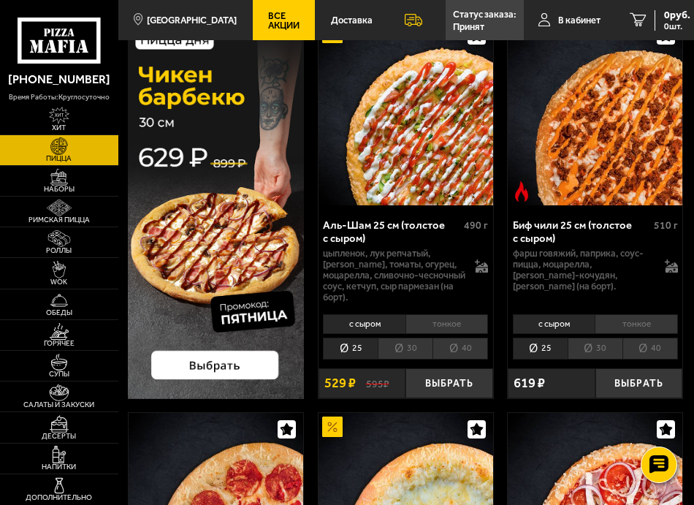
scroll to position [146, 0]
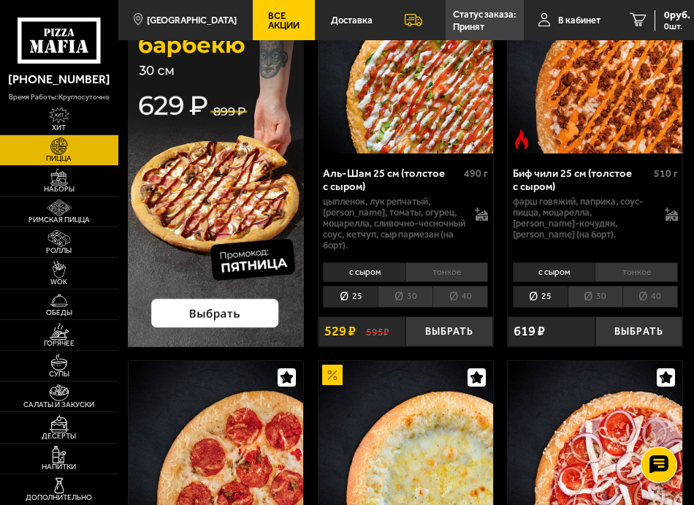
click at [585, 303] on li "30" at bounding box center [595, 297] width 55 height 22
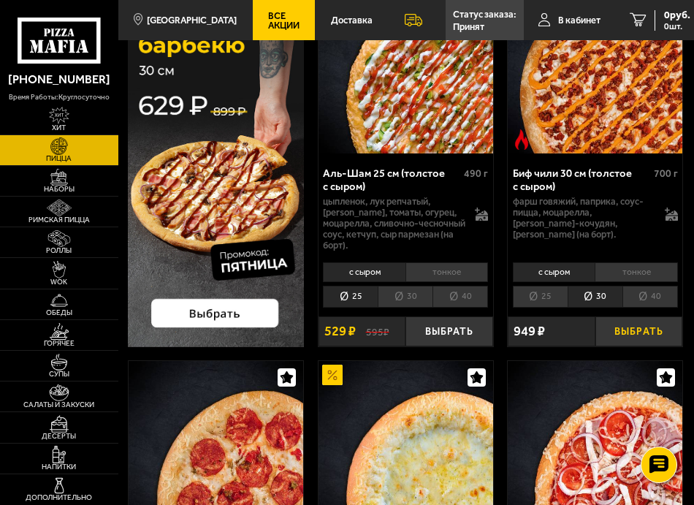
click at [629, 338] on button "Выбрать" at bounding box center [639, 331] width 87 height 30
click at [67, 246] on link "Роллы" at bounding box center [59, 242] width 118 height 30
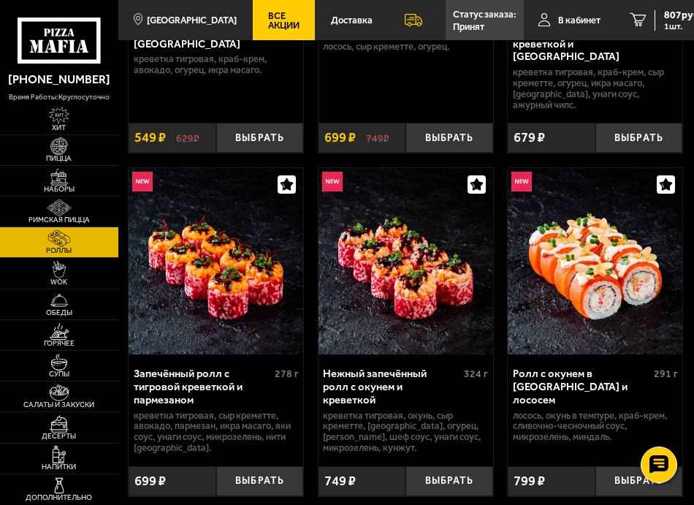
scroll to position [292, 0]
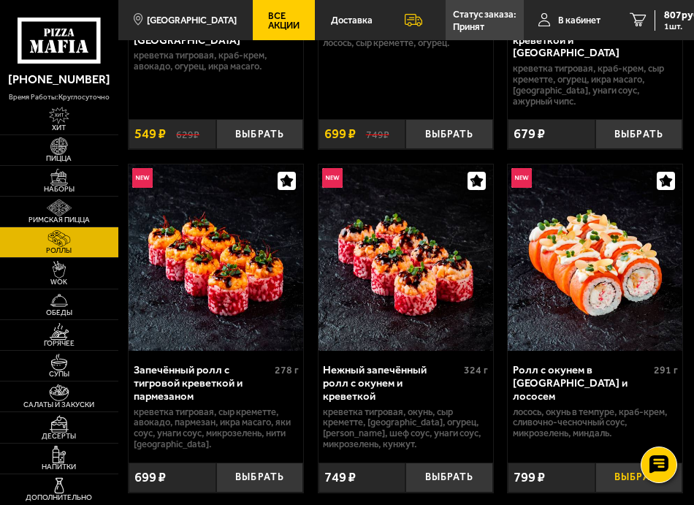
click at [621, 463] on button "Выбрать" at bounding box center [639, 478] width 87 height 30
click at [76, 272] on link "WOK" at bounding box center [59, 273] width 118 height 30
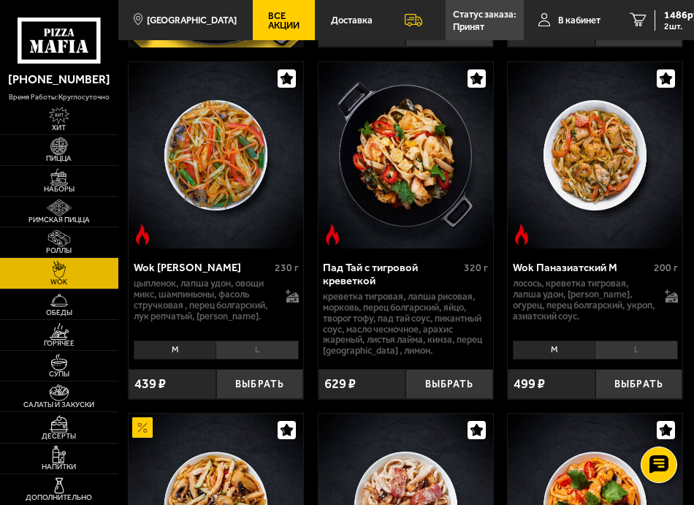
scroll to position [438, 0]
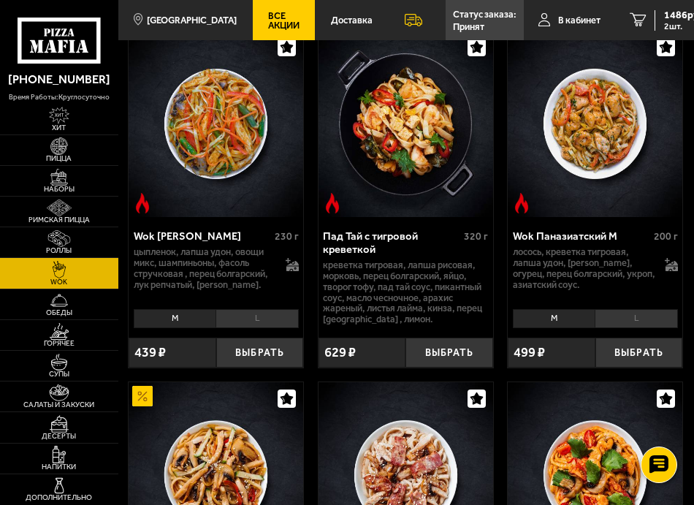
click at [619, 319] on li "L" at bounding box center [636, 318] width 83 height 19
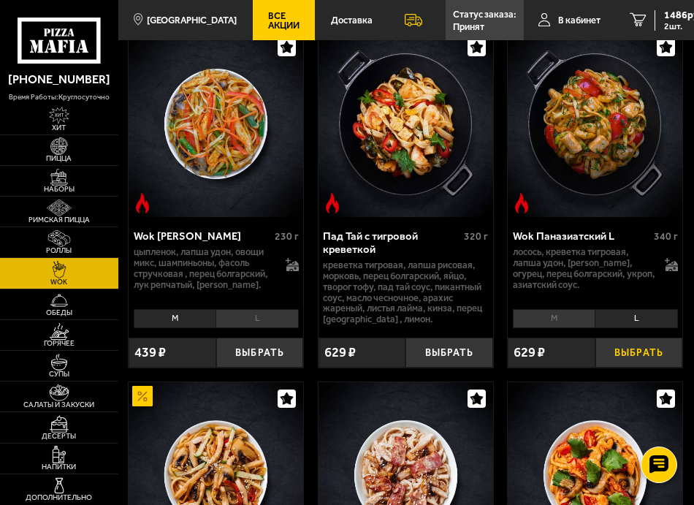
click at [629, 358] on button "Выбрать" at bounding box center [639, 353] width 87 height 30
click at [665, 20] on span "2021 руб." at bounding box center [686, 15] width 44 height 10
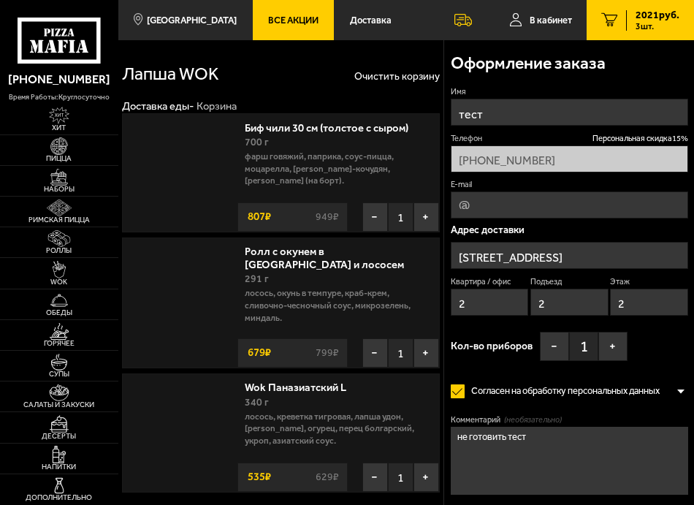
type input "[STREET_ADDRESS]"
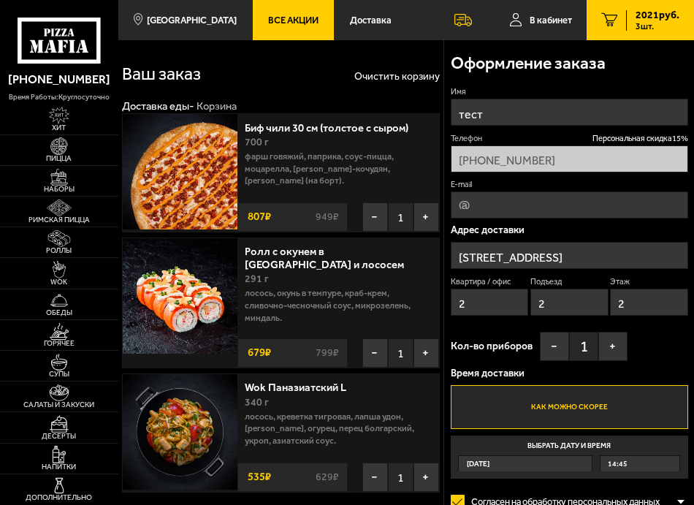
click at [516, 259] on input "[STREET_ADDRESS]" at bounding box center [570, 255] width 238 height 27
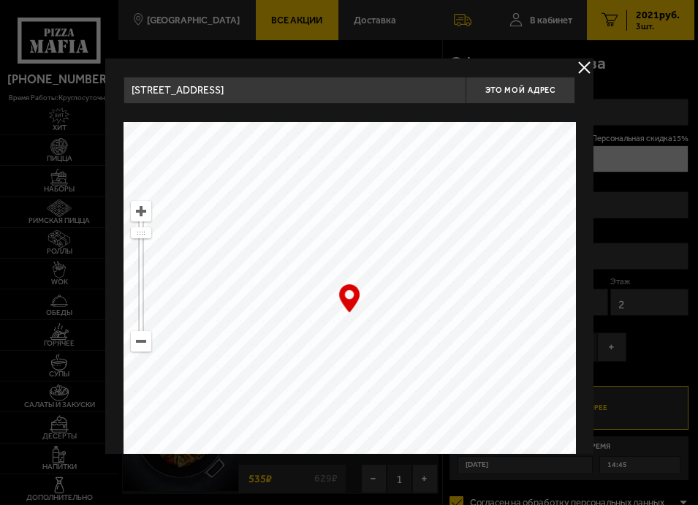
click at [273, 95] on input "[STREET_ADDRESS]" at bounding box center [294, 90] width 343 height 27
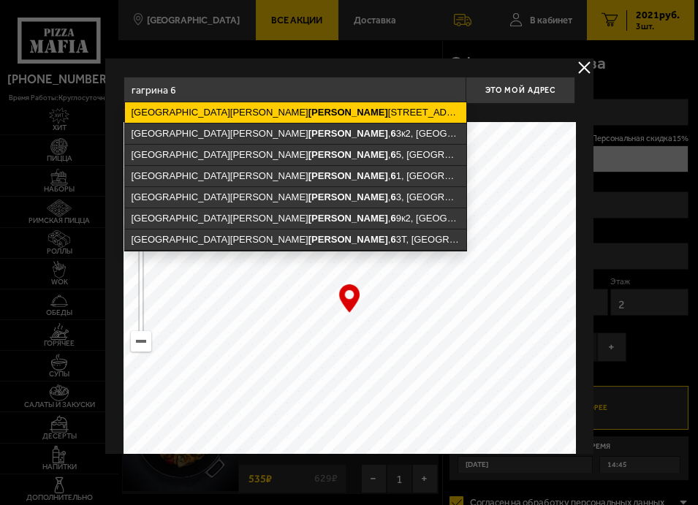
click at [253, 113] on ymaps "[STREET_ADDRESS][PERSON_NAME]" at bounding box center [294, 112] width 341 height 20
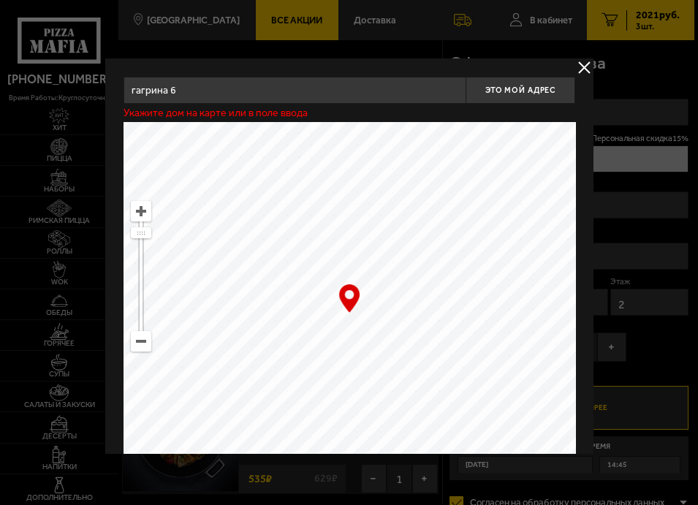
type input "[STREET_ADDRESS][PERSON_NAME]"
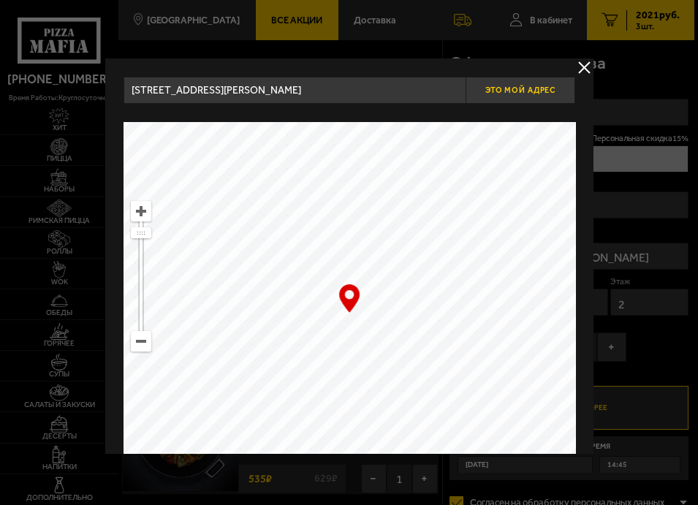
click at [531, 90] on span "Это мой адрес" at bounding box center [520, 91] width 70 height 10
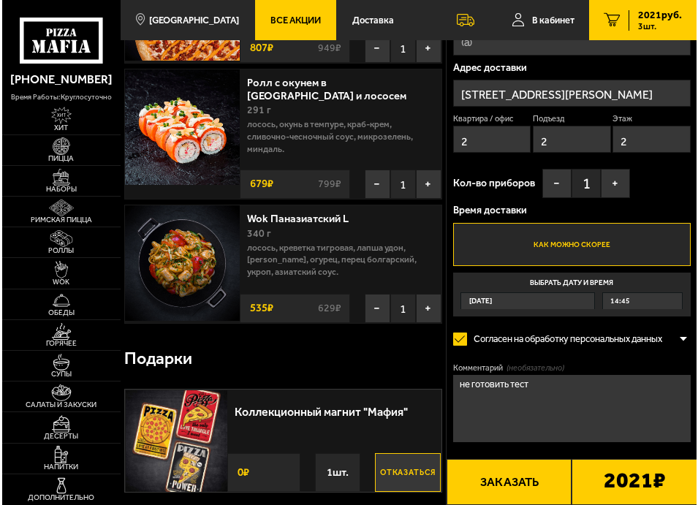
scroll to position [219, 0]
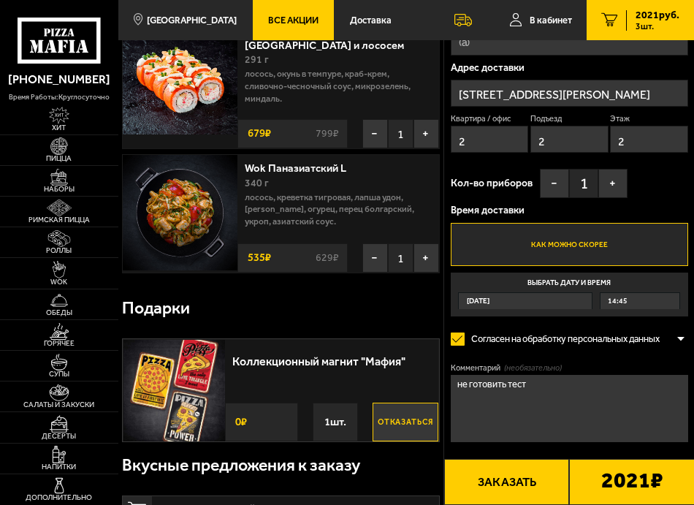
click at [519, 382] on textarea "не готовить тест" at bounding box center [570, 409] width 238 height 68
click at [520, 471] on button "Заказать" at bounding box center [507, 482] width 126 height 46
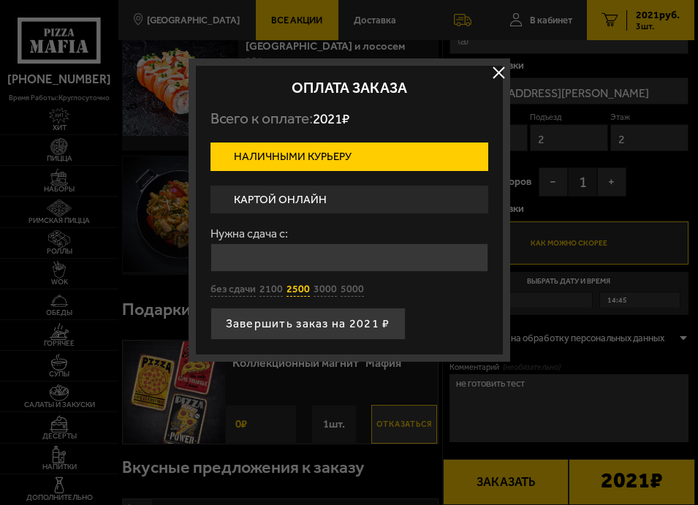
click at [300, 292] on button "2500" at bounding box center [297, 290] width 23 height 14
type input "2500"
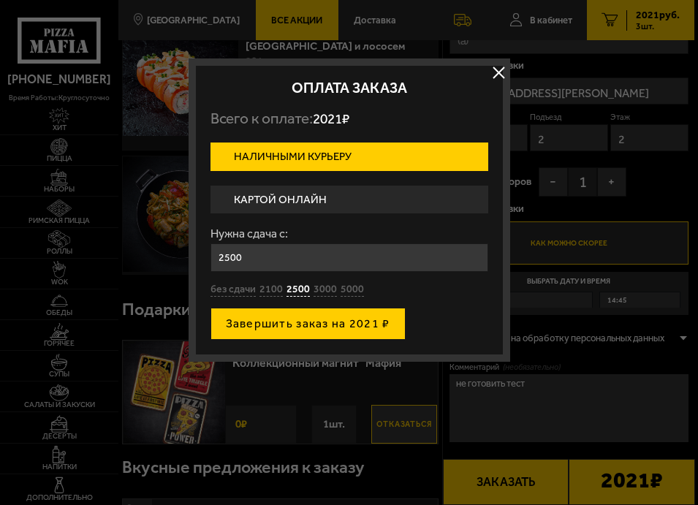
click at [300, 321] on button "Завершить заказ на 2021 ₽" at bounding box center [307, 324] width 195 height 32
